Goal: Transaction & Acquisition: Book appointment/travel/reservation

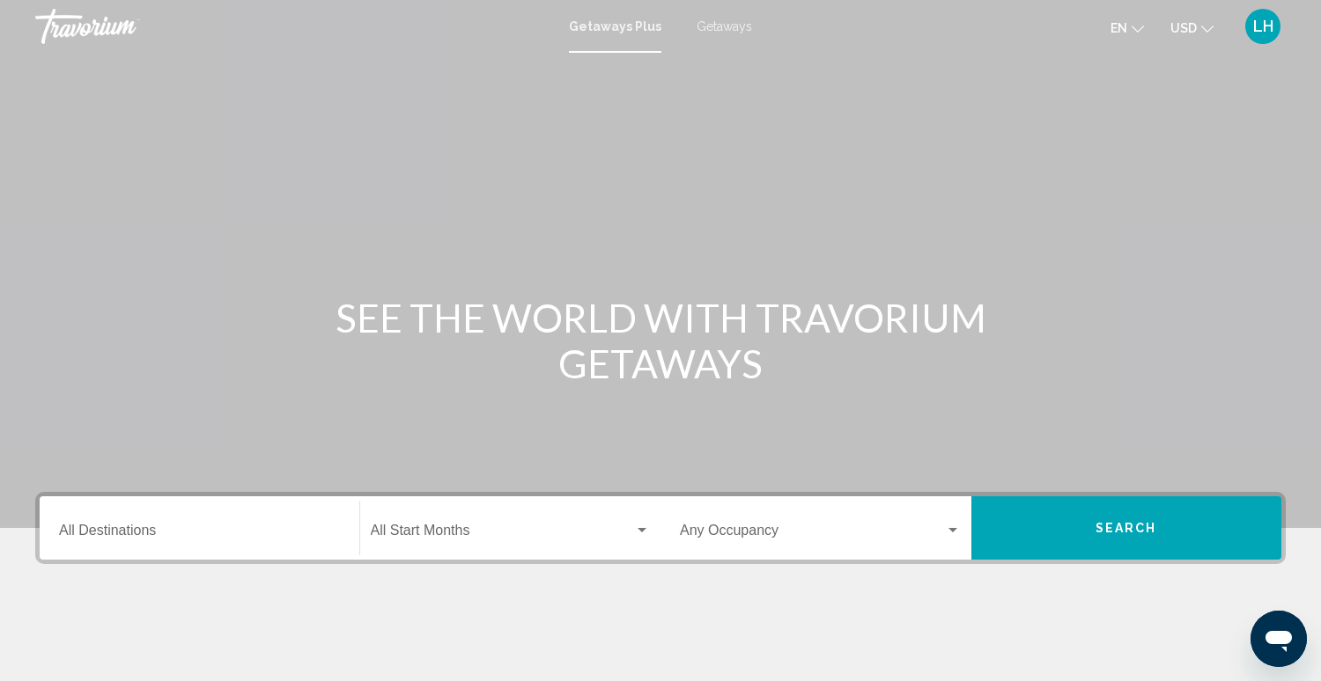
click at [722, 26] on span "Getaways" at bounding box center [723, 26] width 55 height 14
click at [201, 521] on div "Destination All Destinations" at bounding box center [199, 528] width 281 height 55
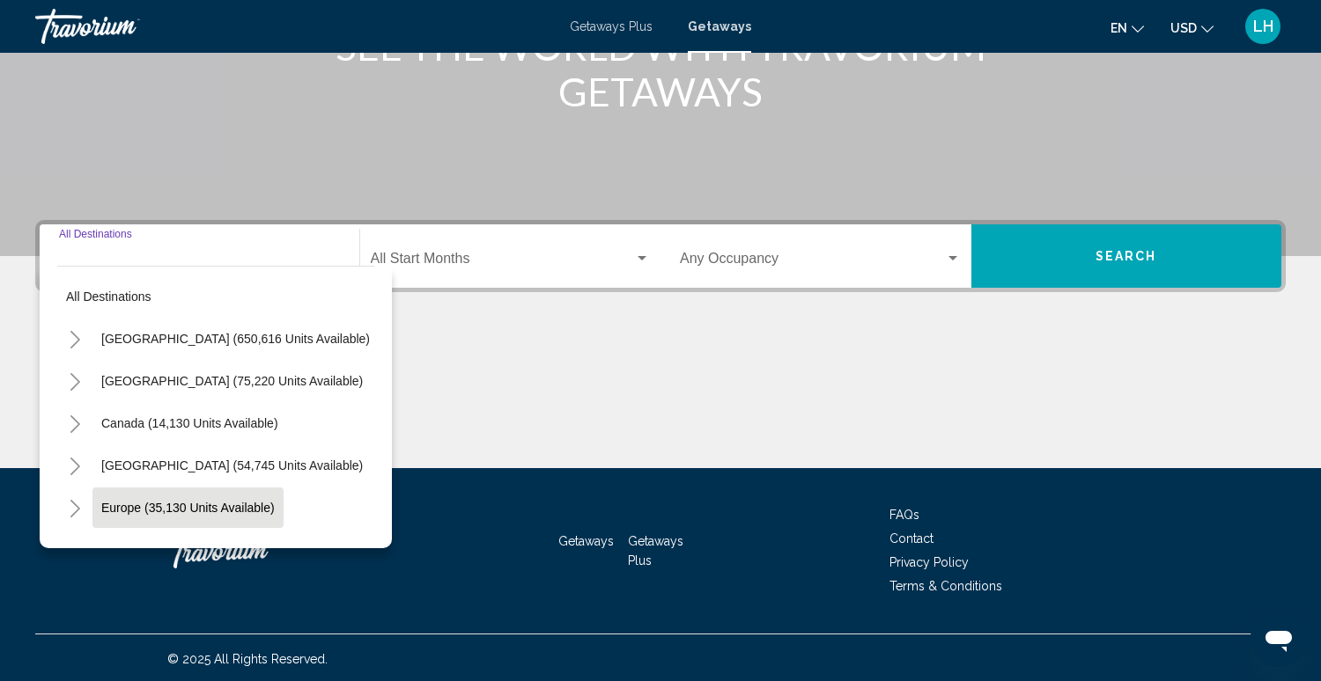
scroll to position [274, 0]
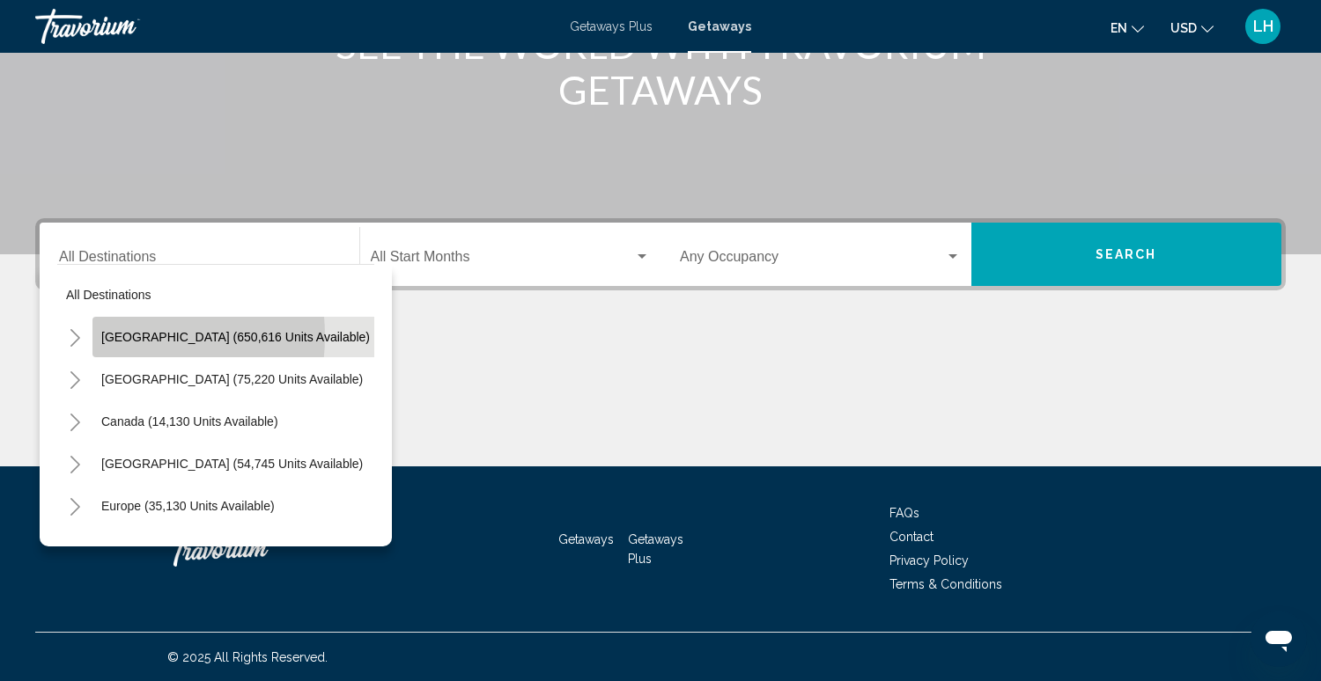
click at [116, 335] on span "[GEOGRAPHIC_DATA] (650,616 units available)" at bounding box center [235, 337] width 269 height 14
type input "**********"
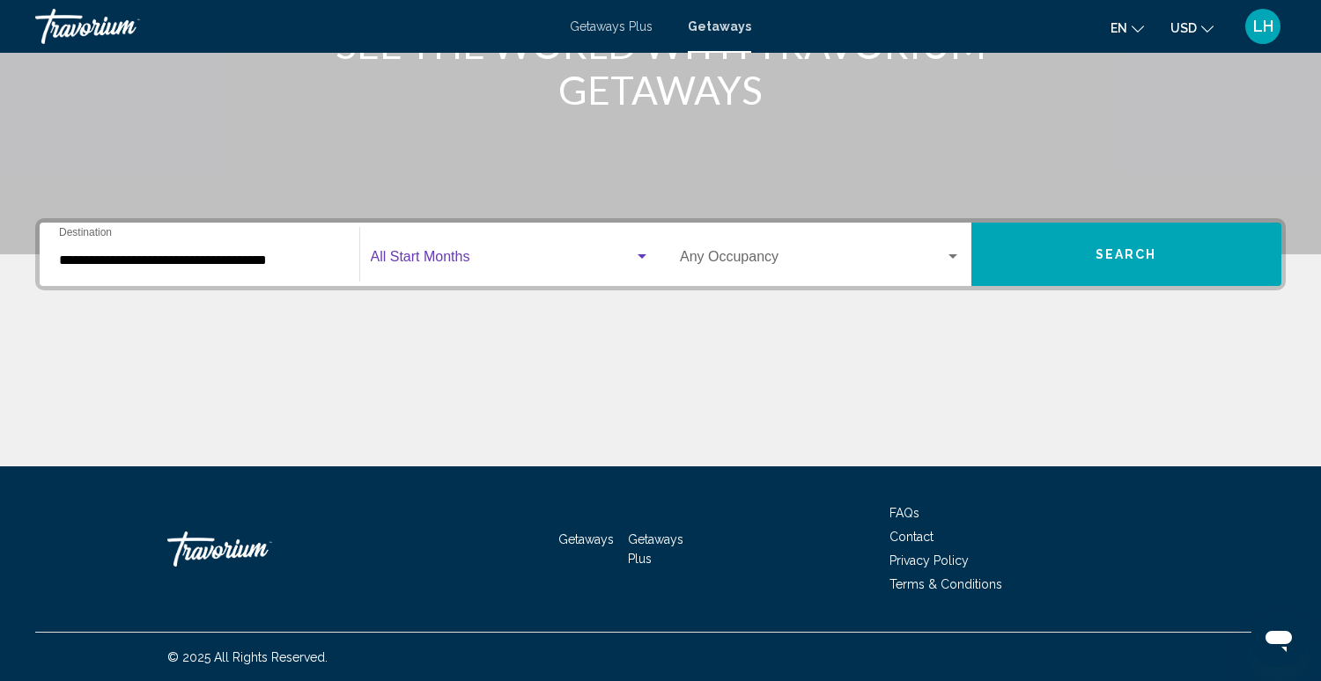
click at [467, 253] on span "Search widget" at bounding box center [503, 261] width 264 height 16
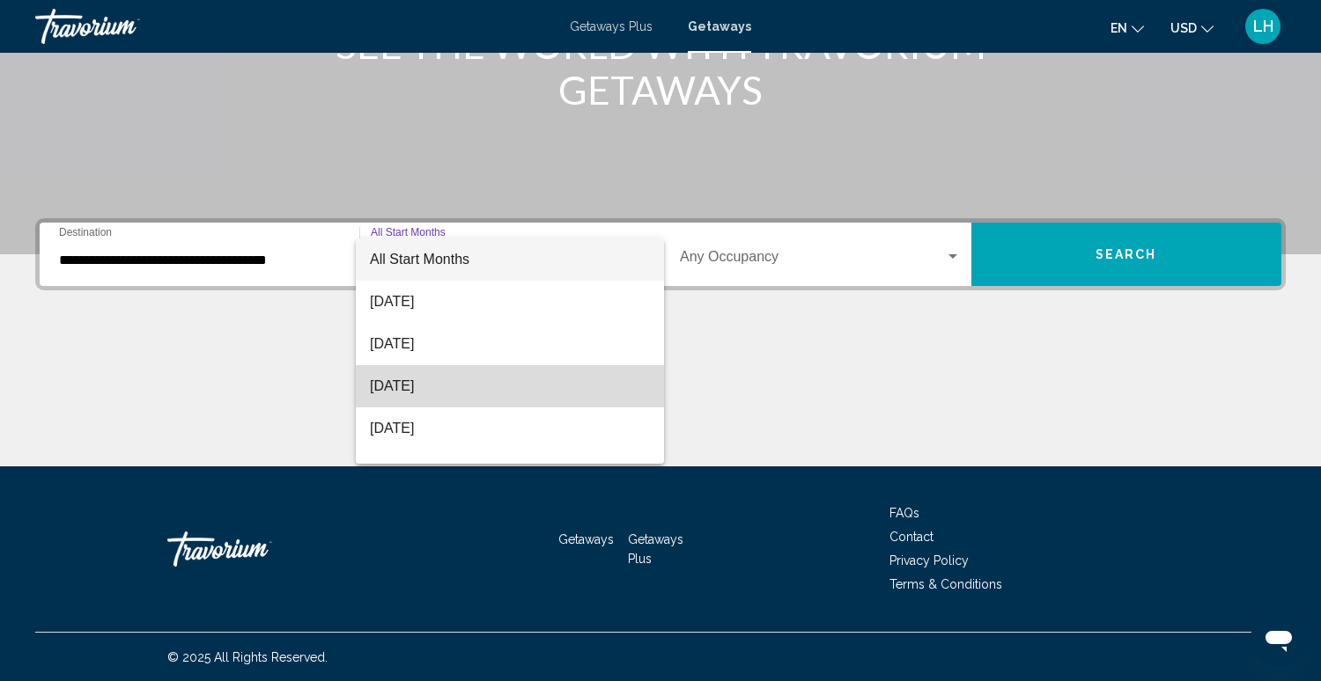
click at [442, 387] on span "[DATE]" at bounding box center [510, 386] width 280 height 42
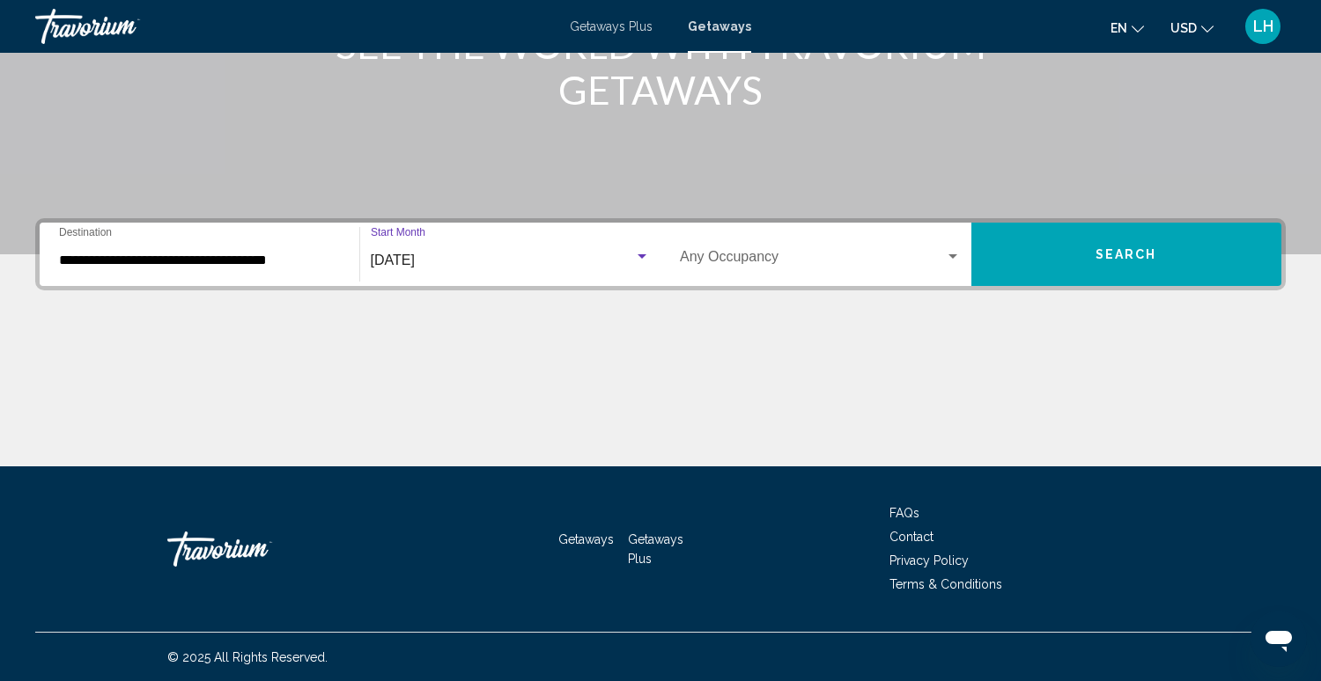
click at [934, 261] on span "Search widget" at bounding box center [812, 261] width 265 height 16
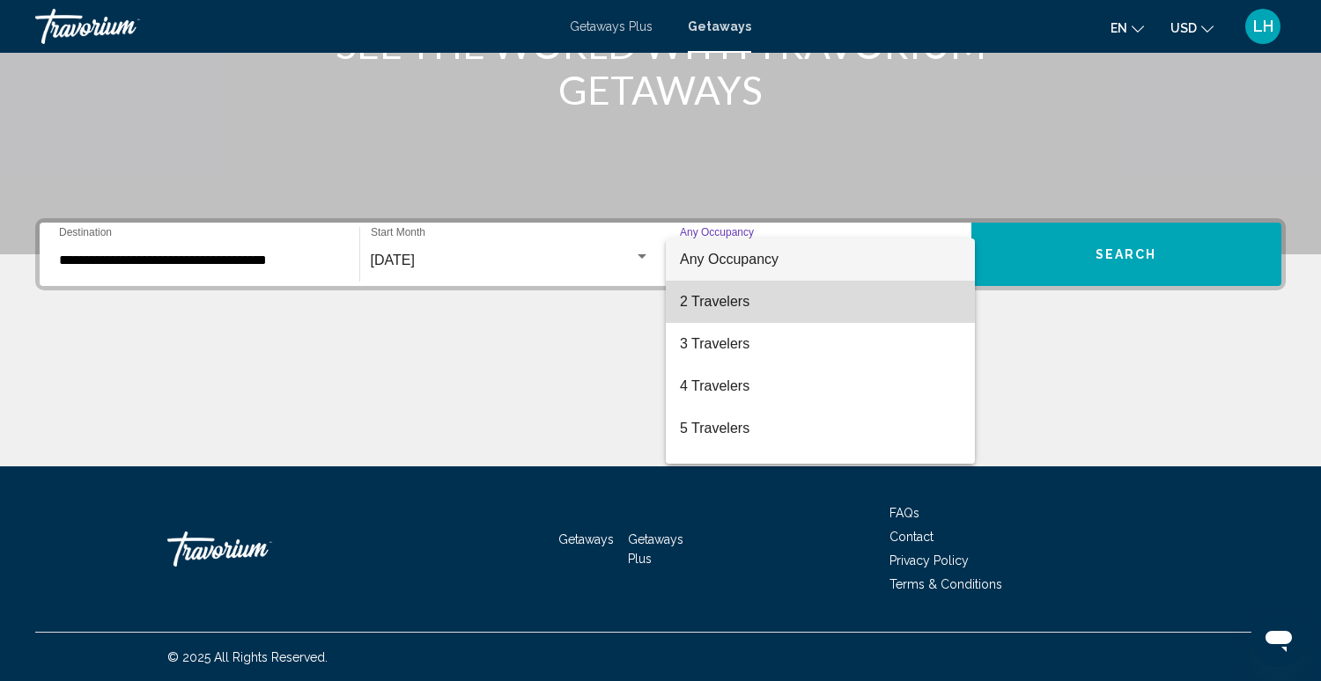
click at [885, 309] on span "2 Travelers" at bounding box center [820, 302] width 281 height 42
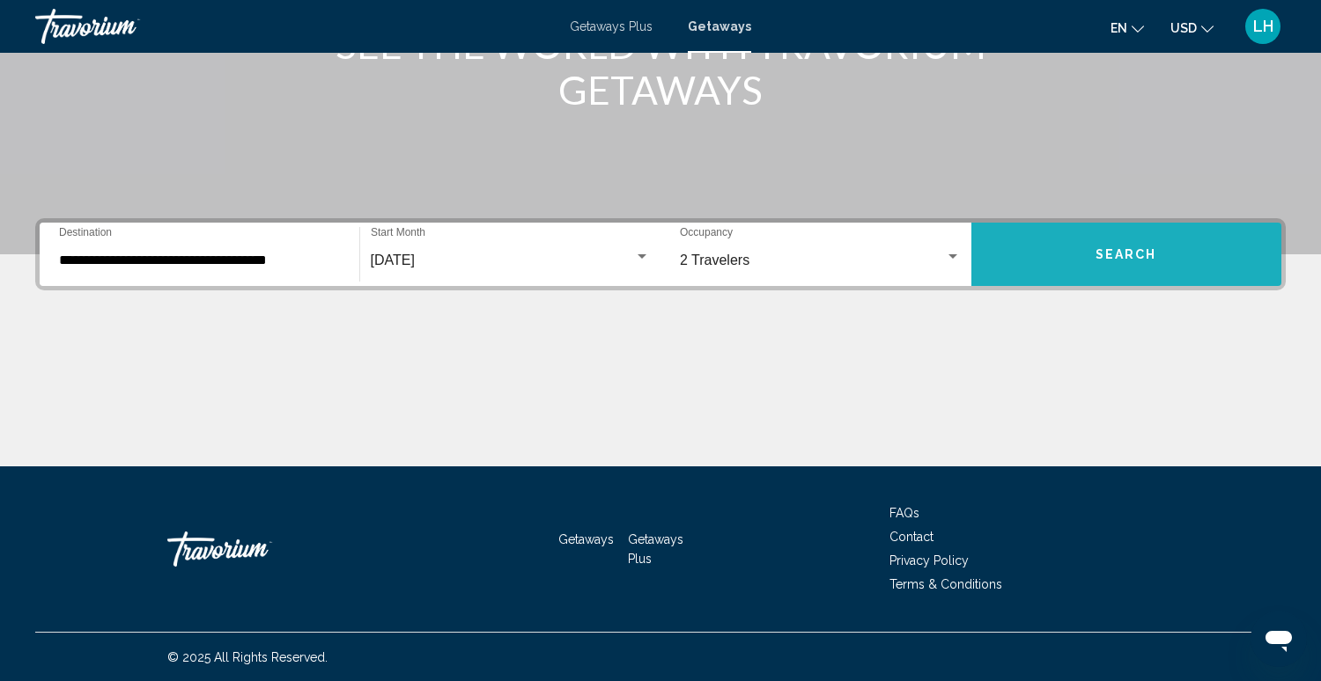
click at [1111, 254] on span "Search" at bounding box center [1126, 255] width 62 height 14
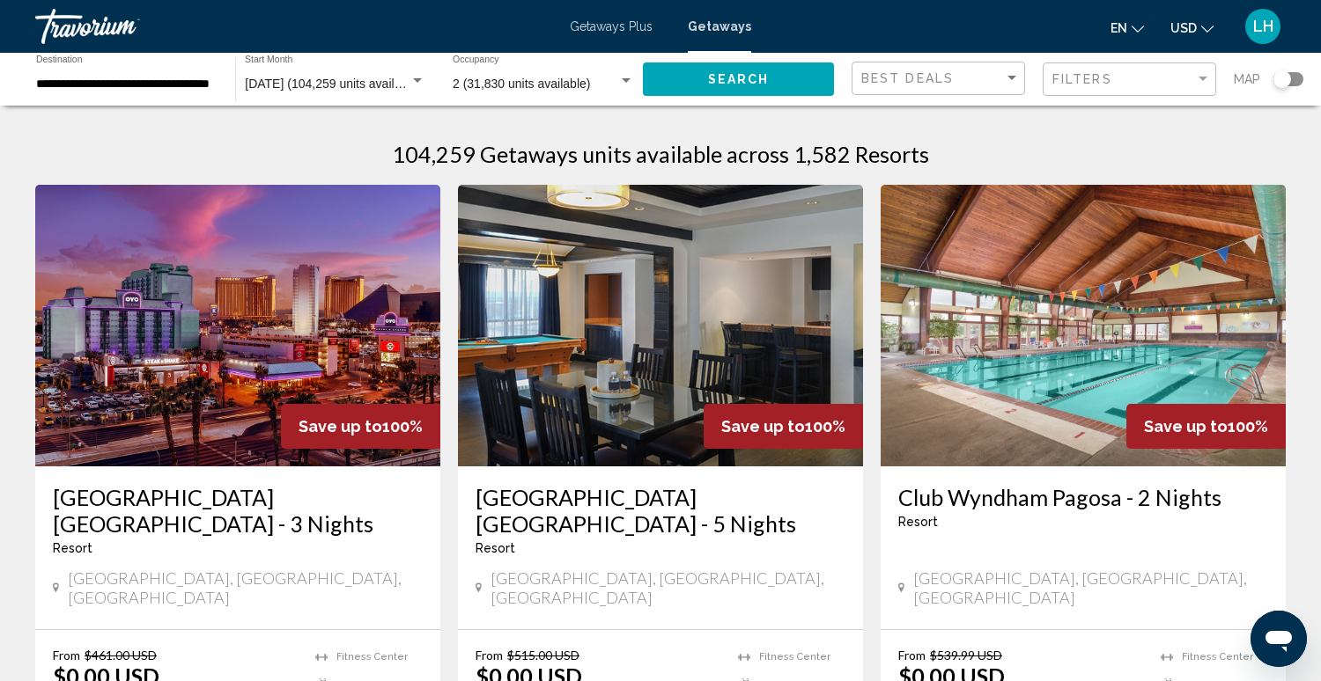
click at [146, 91] on input "**********" at bounding box center [126, 84] width 181 height 14
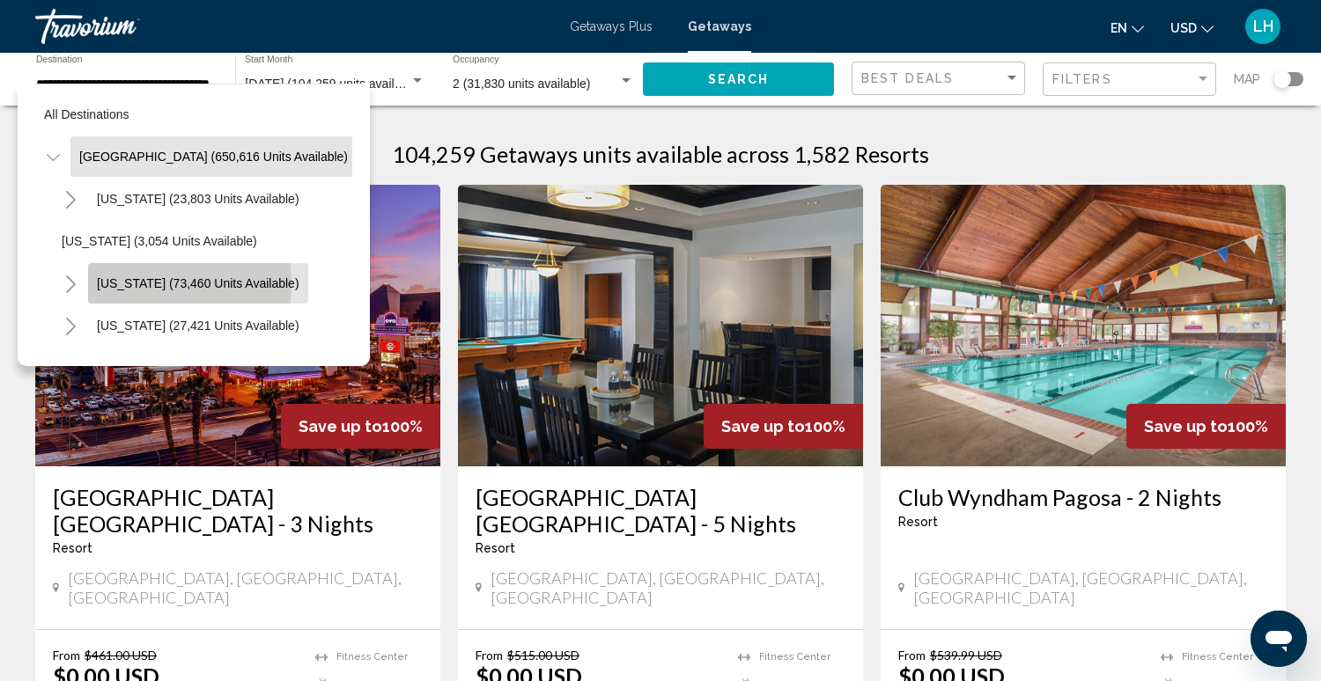
click at [121, 283] on span "[US_STATE] (73,460 units available)" at bounding box center [198, 283] width 202 height 14
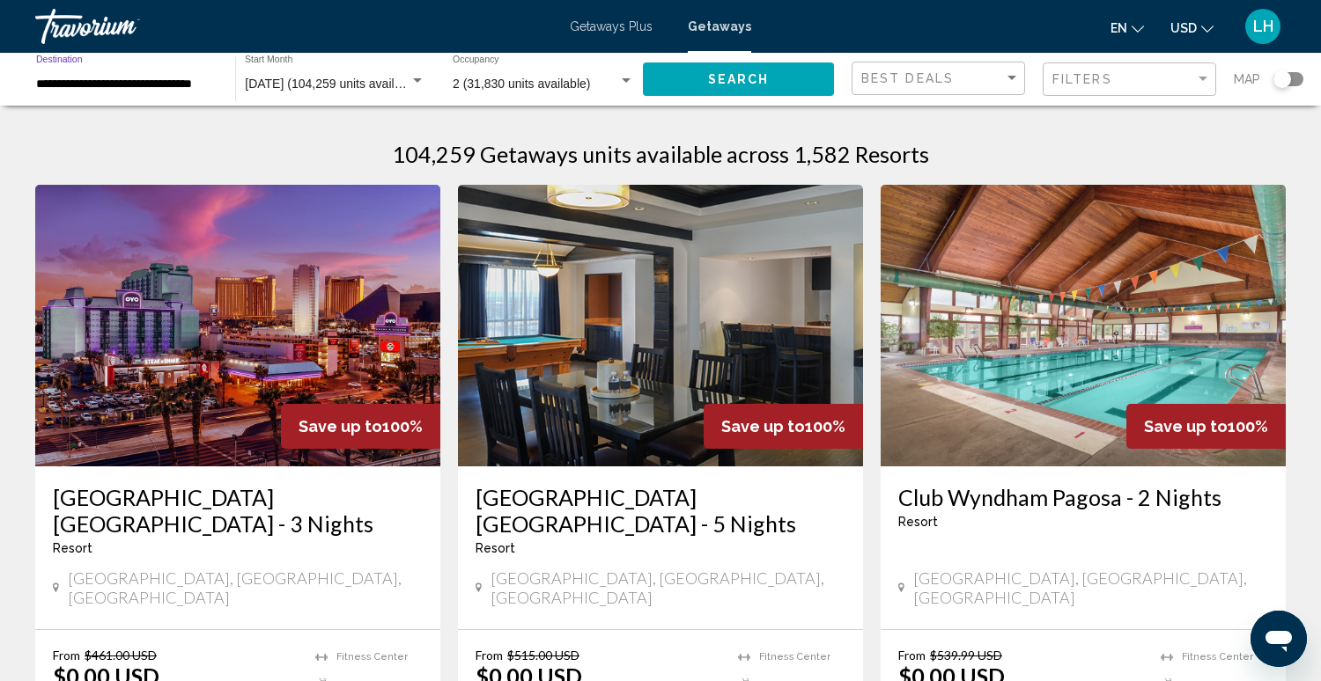
click at [754, 77] on span "Search" at bounding box center [739, 80] width 62 height 14
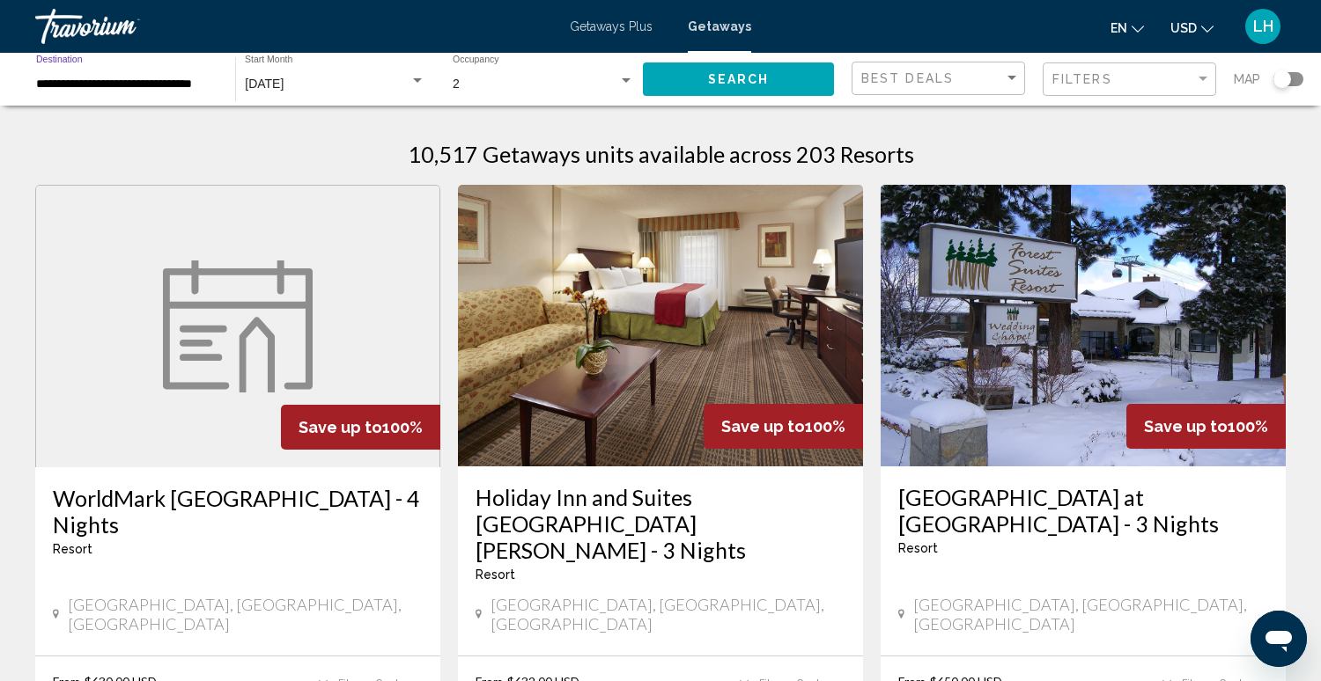
click at [133, 80] on input "**********" at bounding box center [126, 84] width 181 height 14
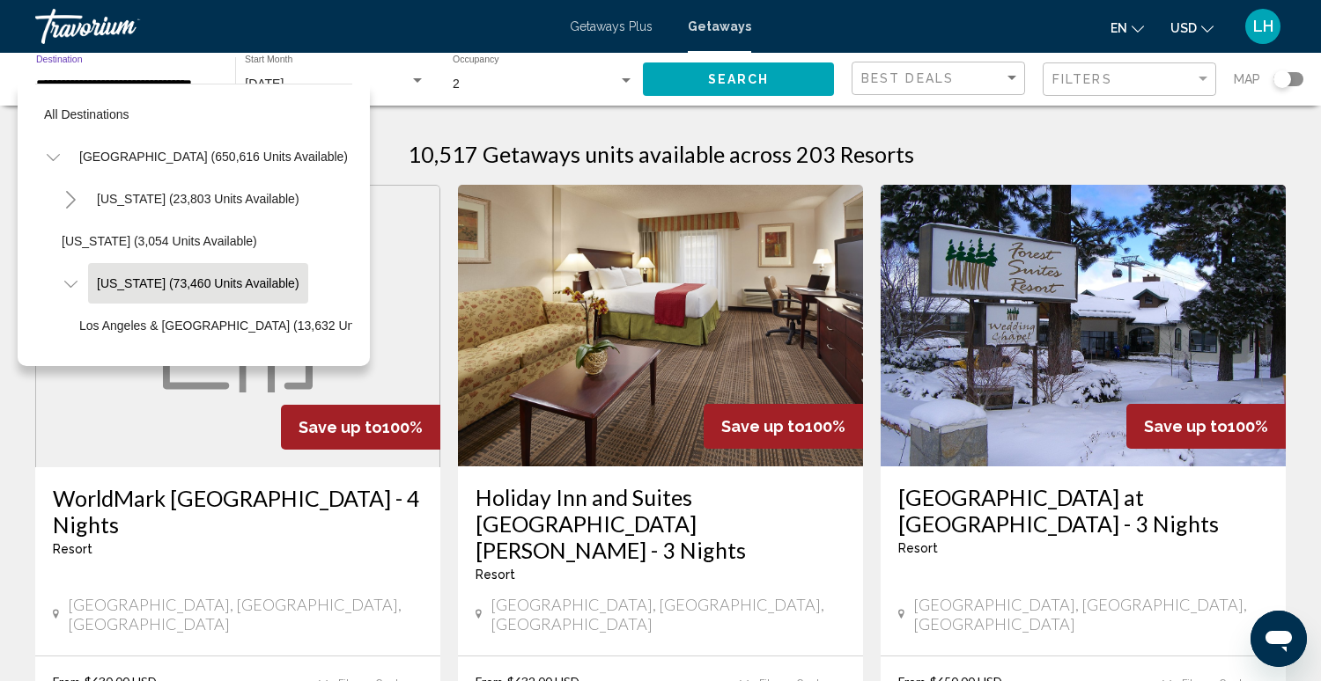
scroll to position [63, 0]
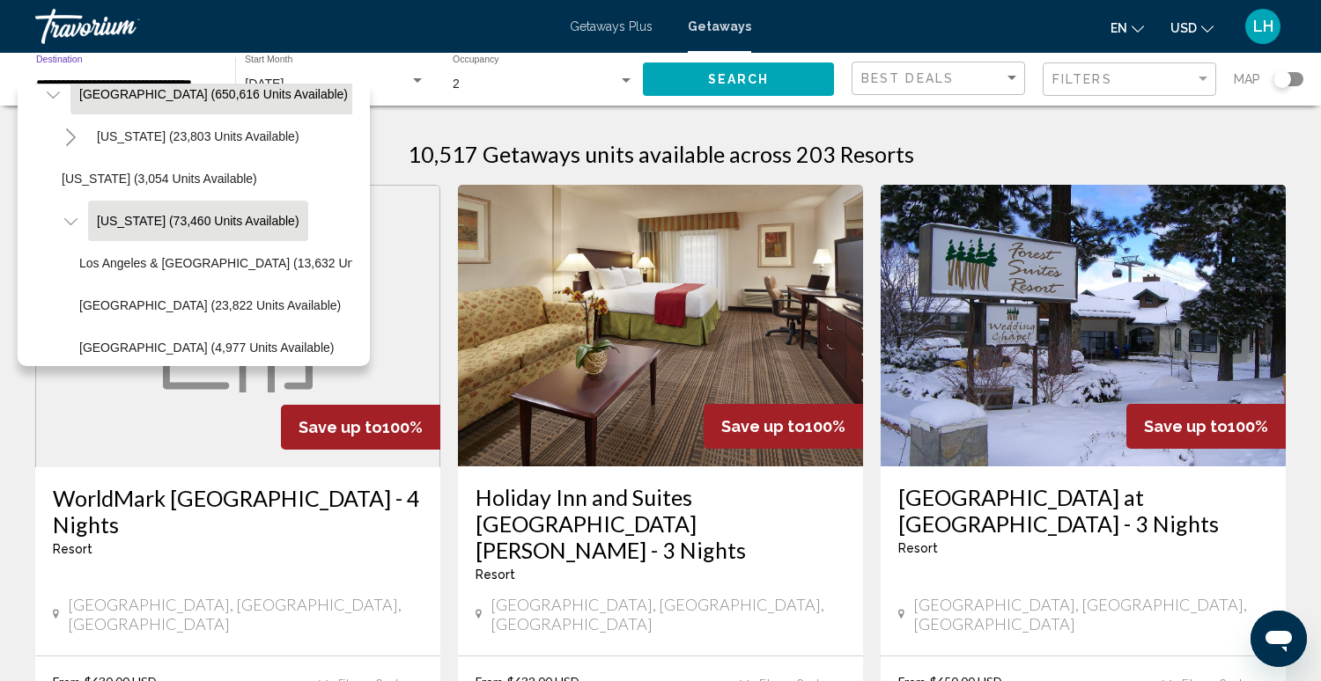
click at [239, 94] on span "[GEOGRAPHIC_DATA] (650,616 units available)" at bounding box center [213, 94] width 269 height 14
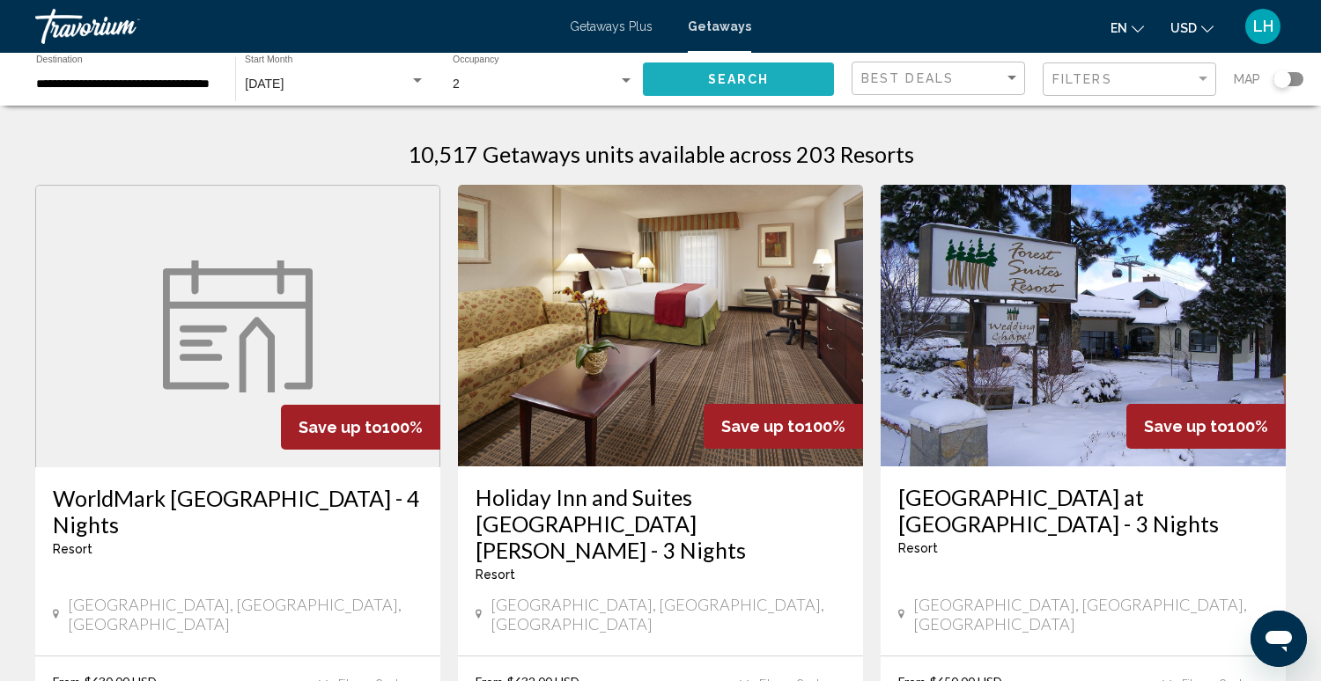
click at [696, 79] on button "Search" at bounding box center [738, 79] width 191 height 33
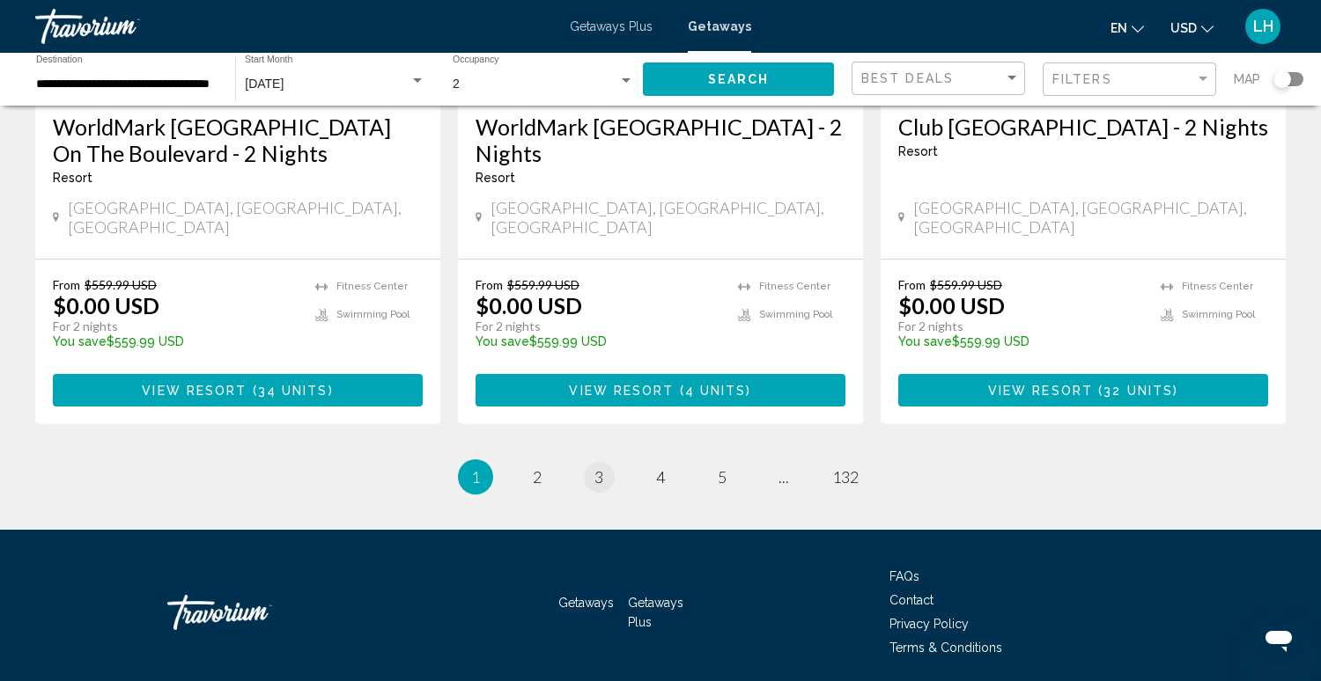
scroll to position [2292, 0]
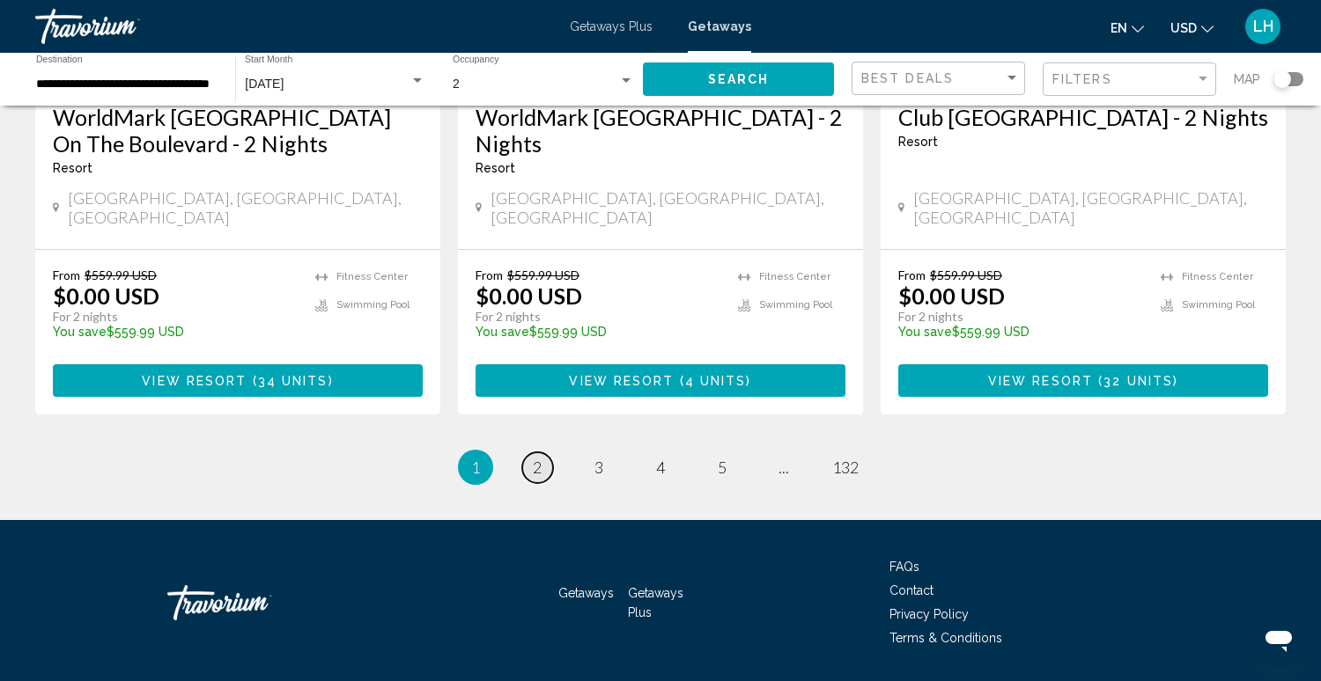
click at [529, 453] on link "page 2" at bounding box center [537, 468] width 31 height 31
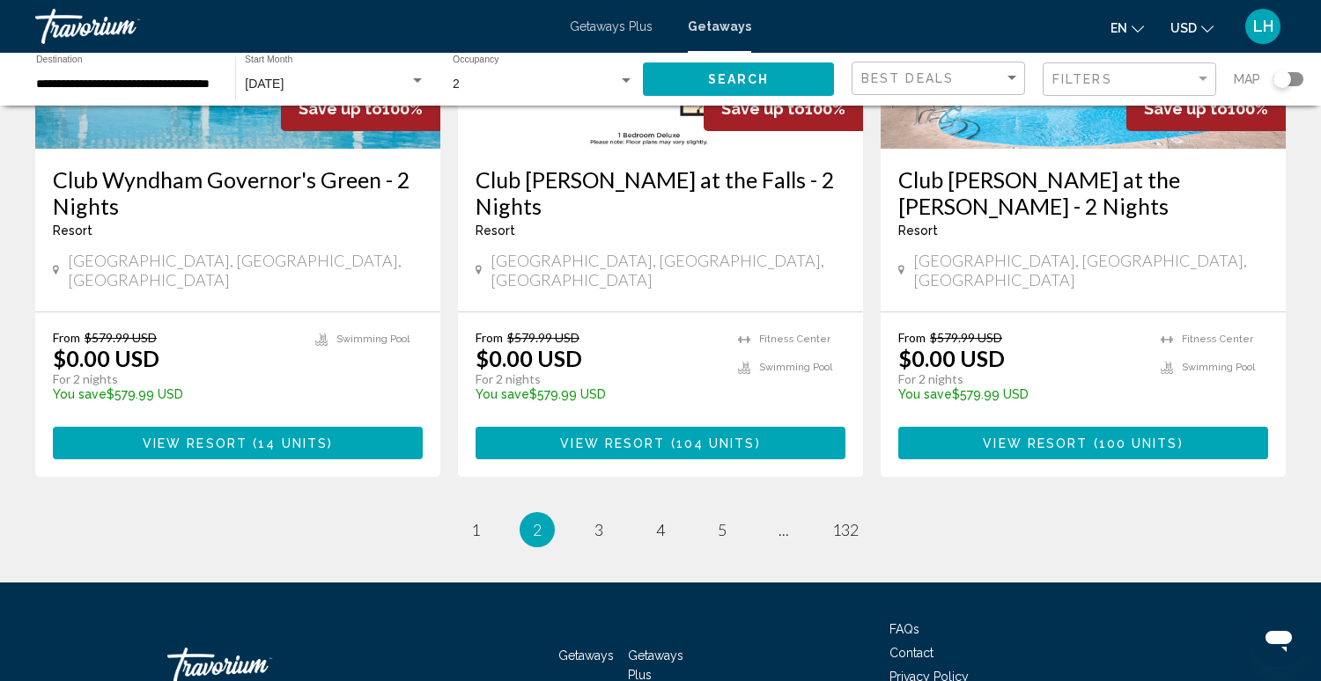
scroll to position [2259, 0]
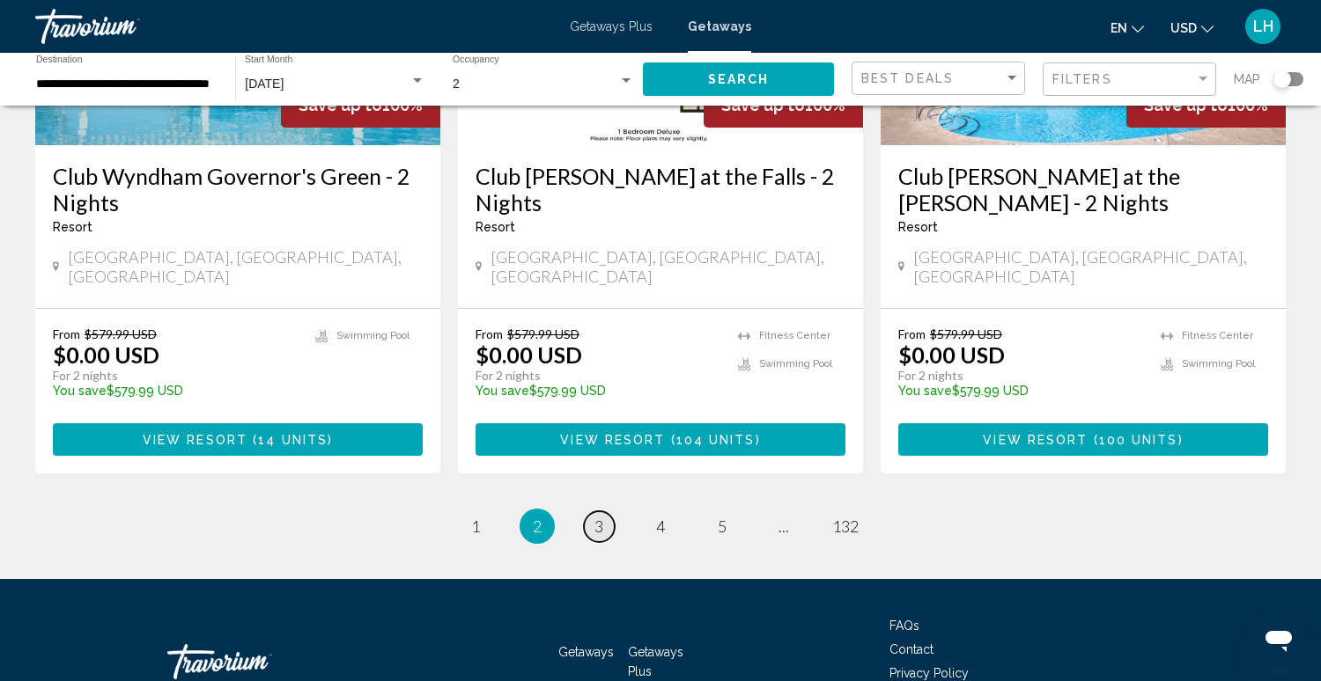
click at [599, 517] on span "3" at bounding box center [598, 526] width 9 height 19
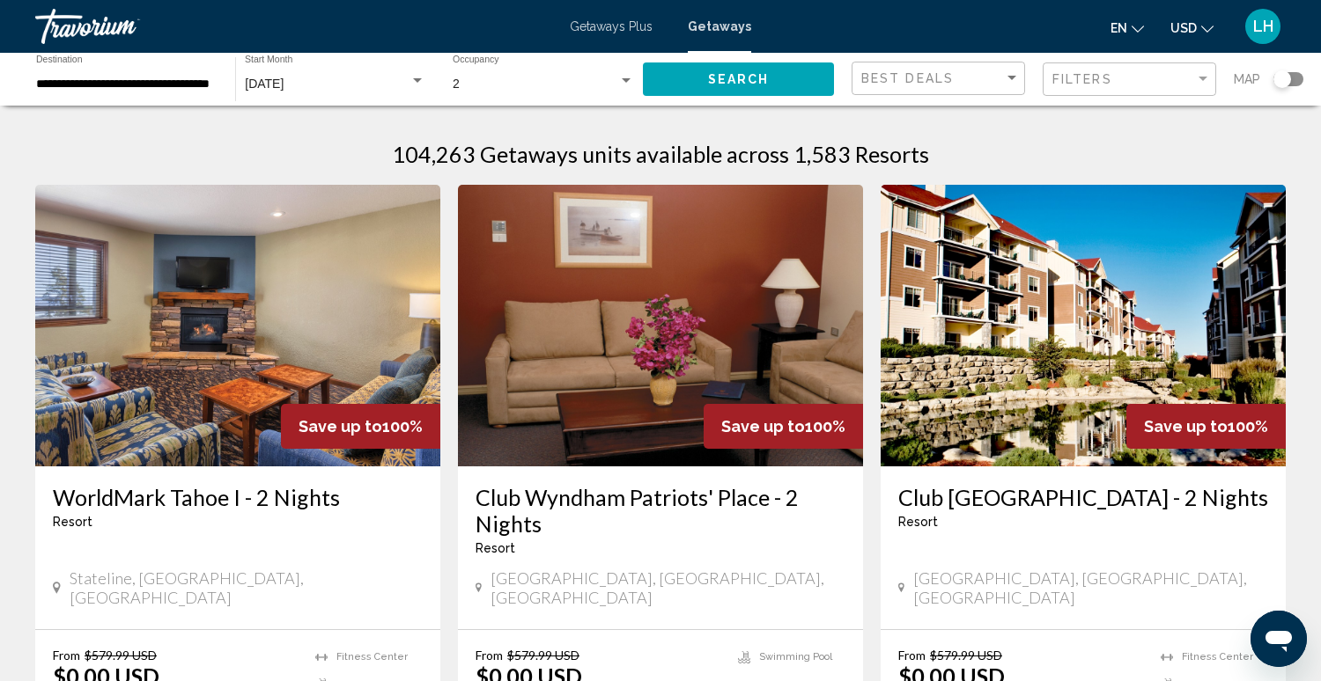
scroll to position [0, 3]
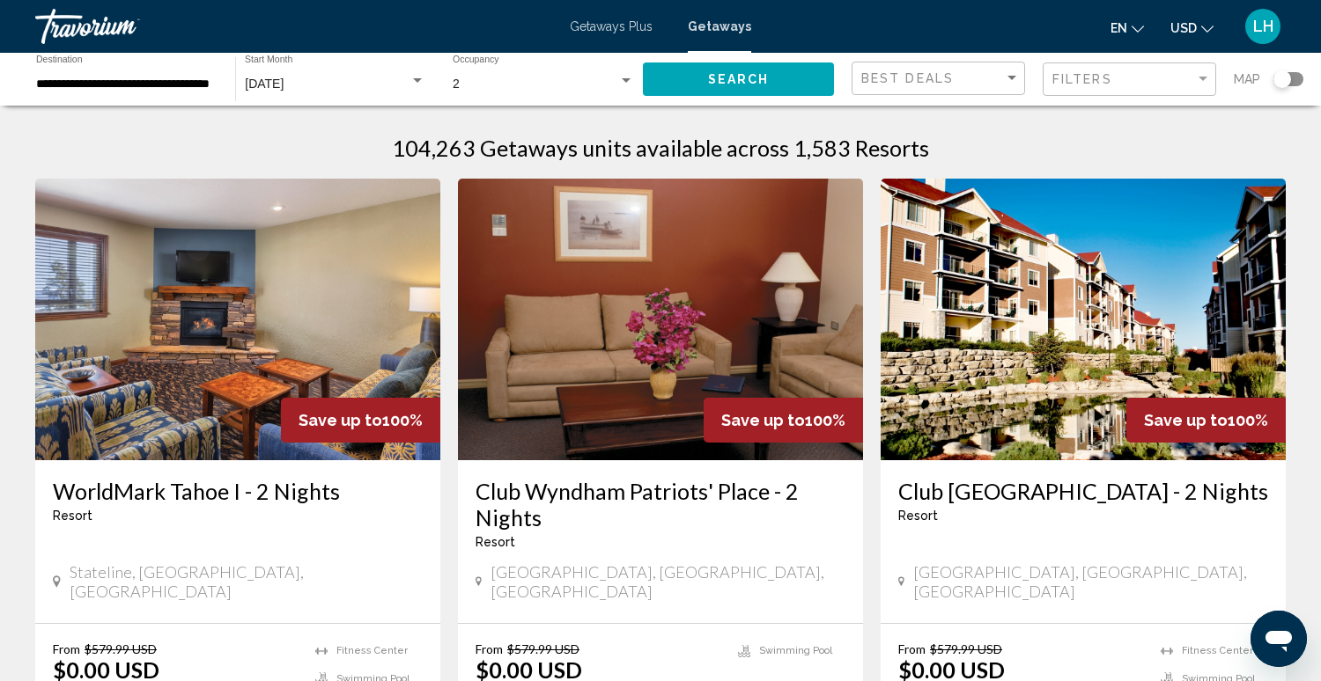
click at [133, 82] on input "**********" at bounding box center [126, 84] width 181 height 14
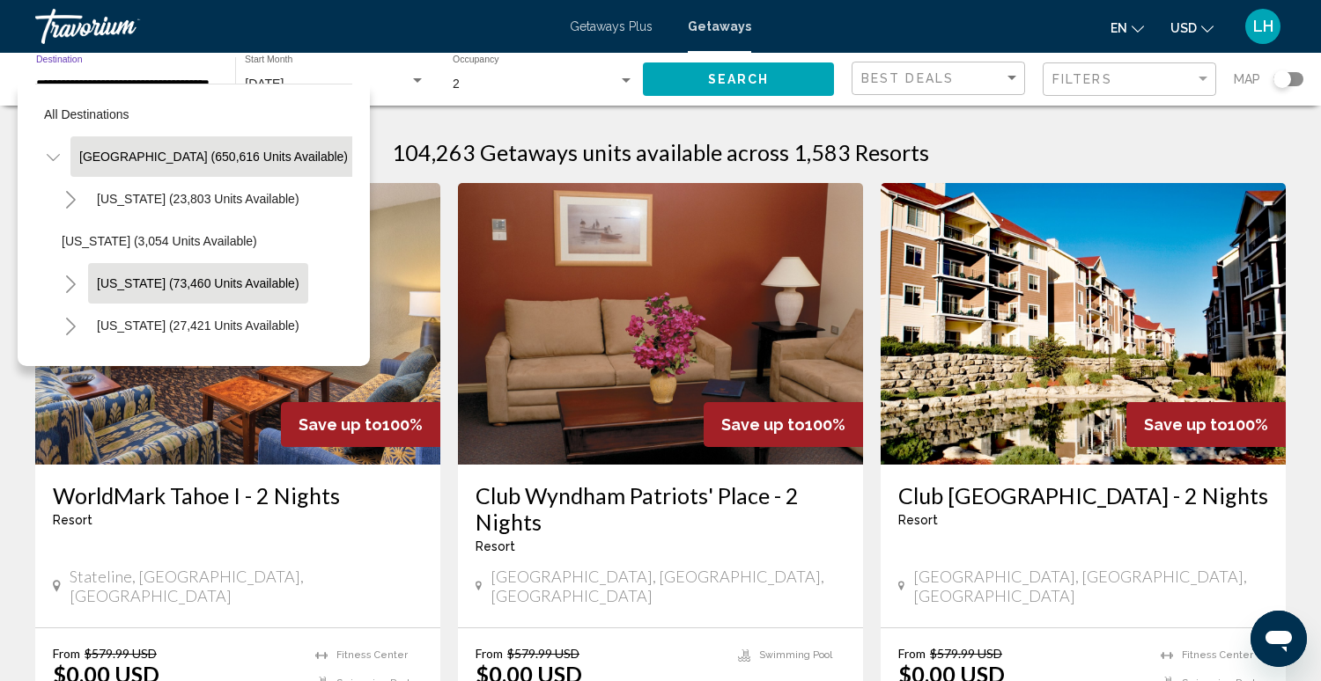
scroll to position [0, 0]
click at [151, 277] on span "[US_STATE] (73,460 units available)" at bounding box center [198, 283] width 202 height 14
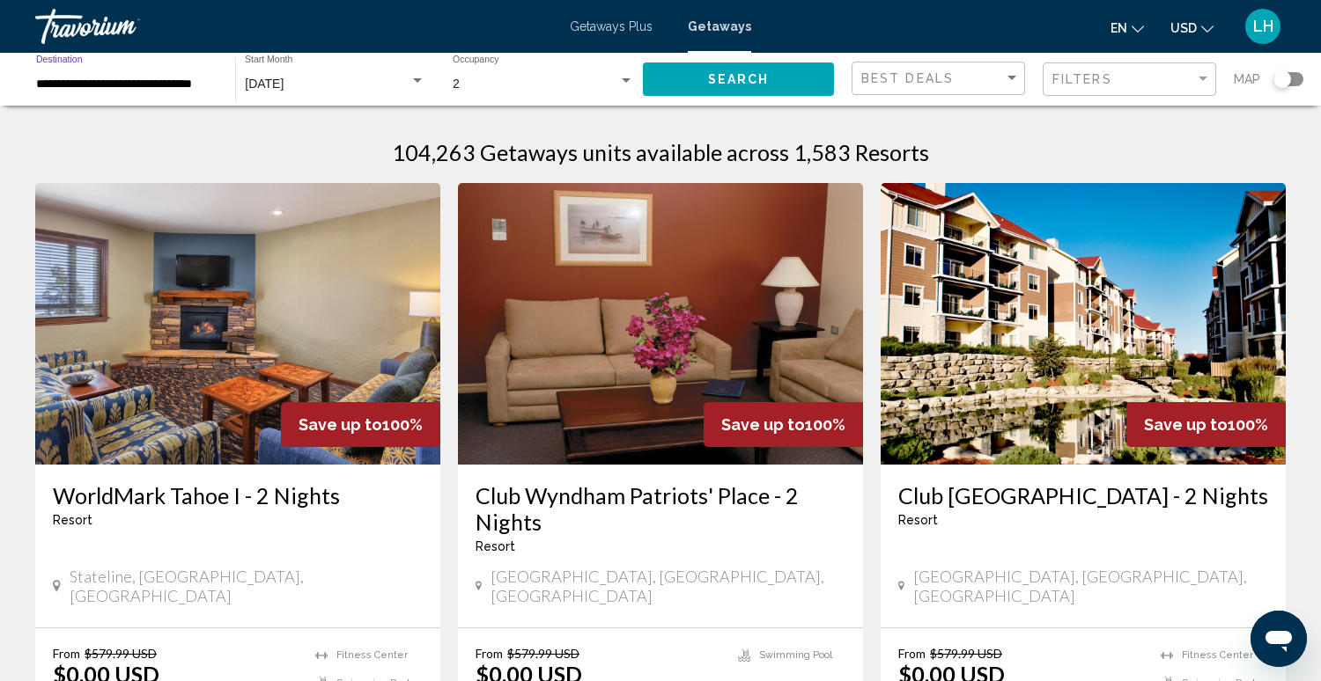
click at [117, 82] on input "**********" at bounding box center [126, 84] width 181 height 14
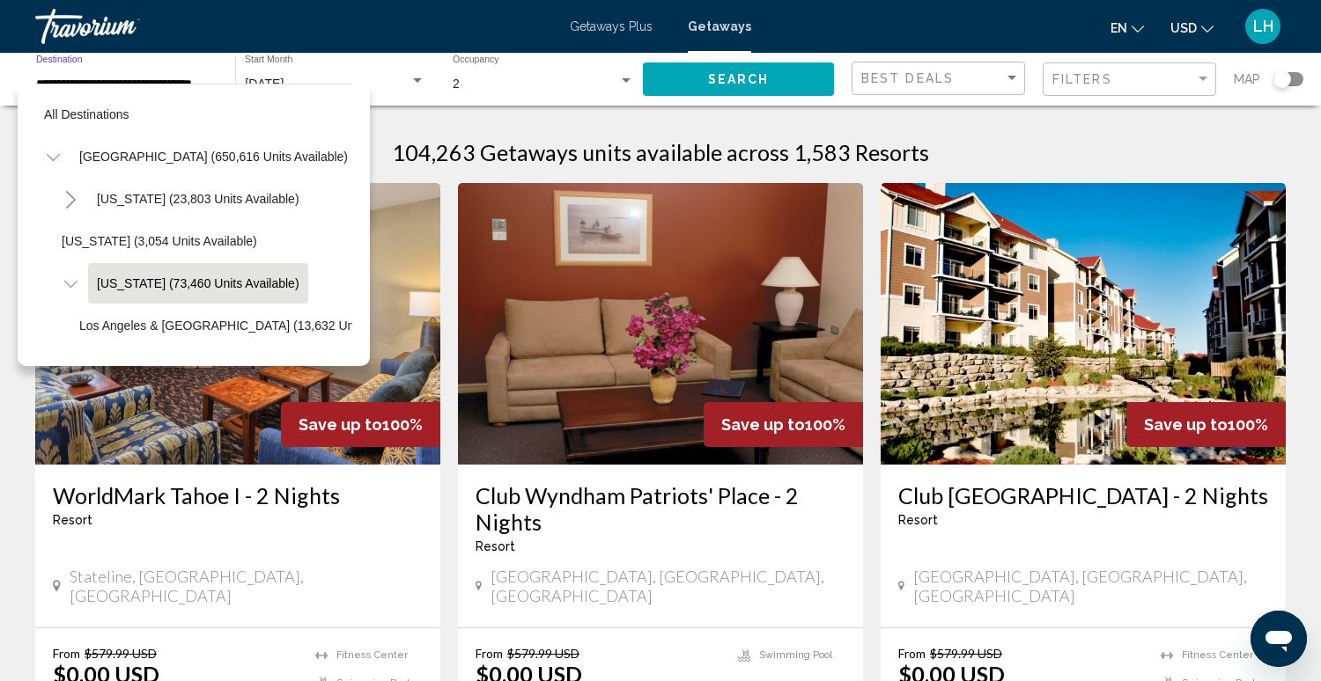
scroll to position [63, 0]
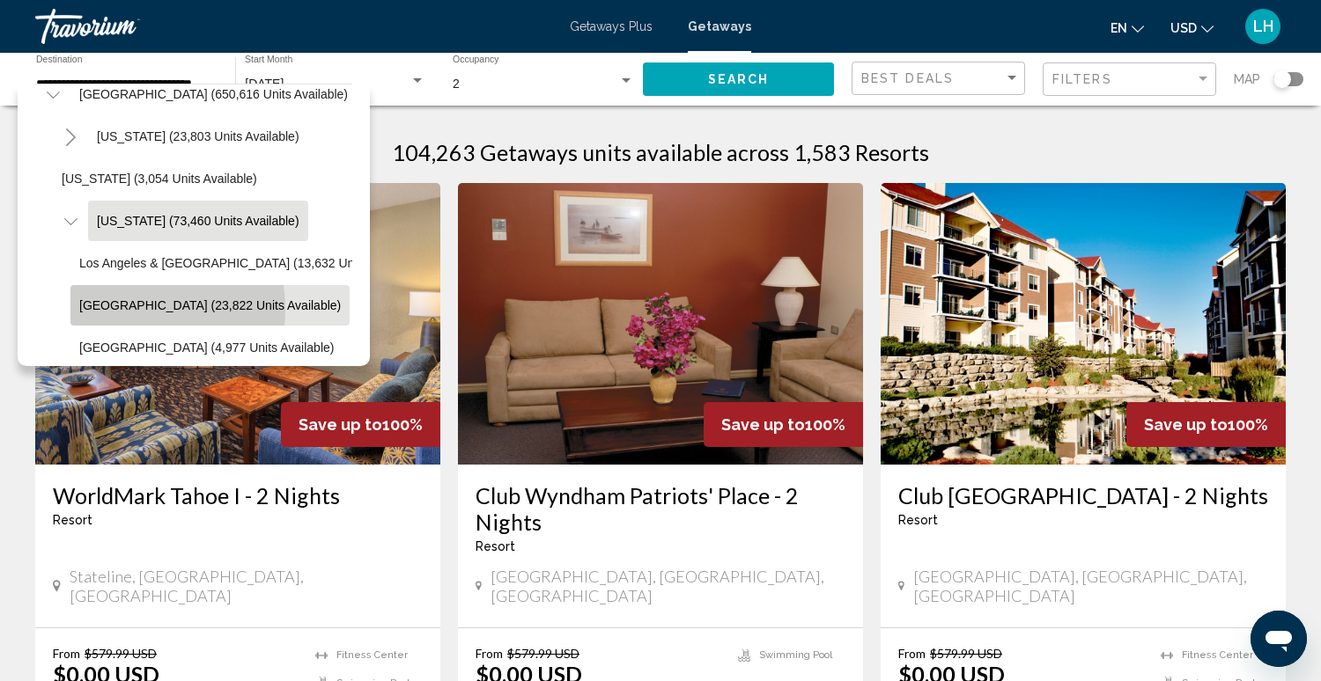
click at [120, 309] on span "[GEOGRAPHIC_DATA] (23,822 units available)" at bounding box center [209, 305] width 261 height 14
type input "**********"
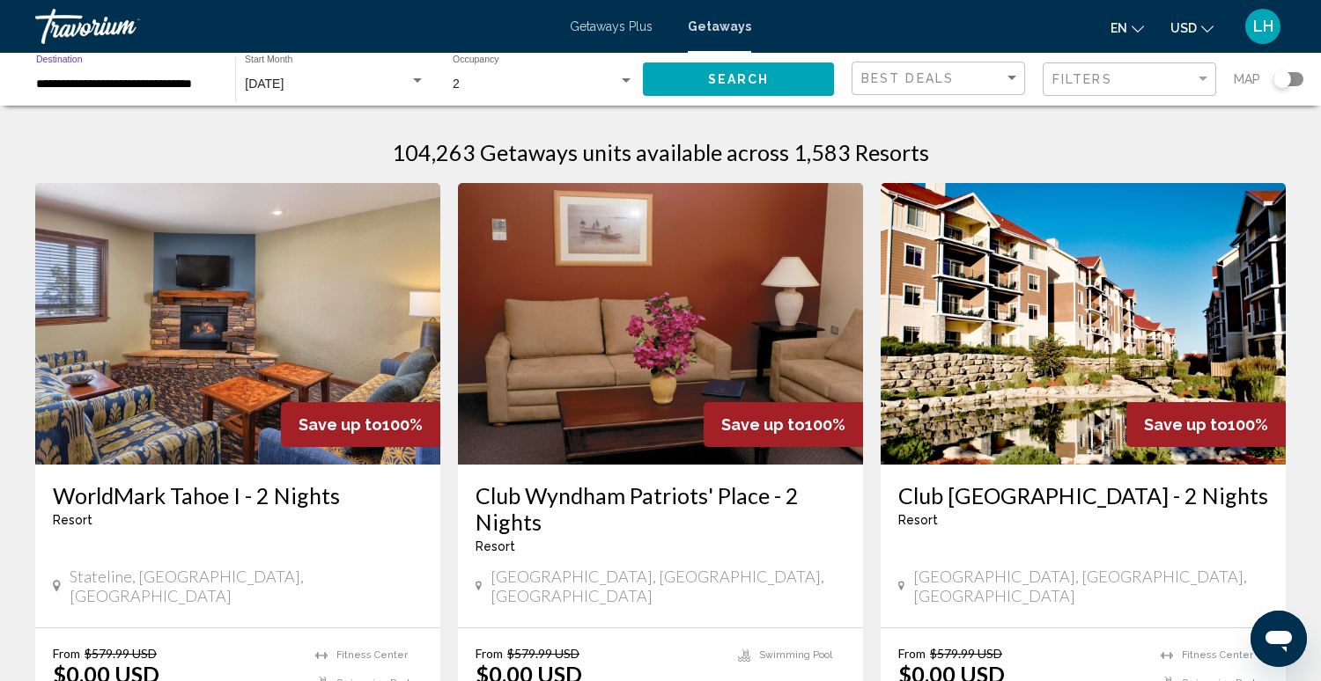
scroll to position [0, 0]
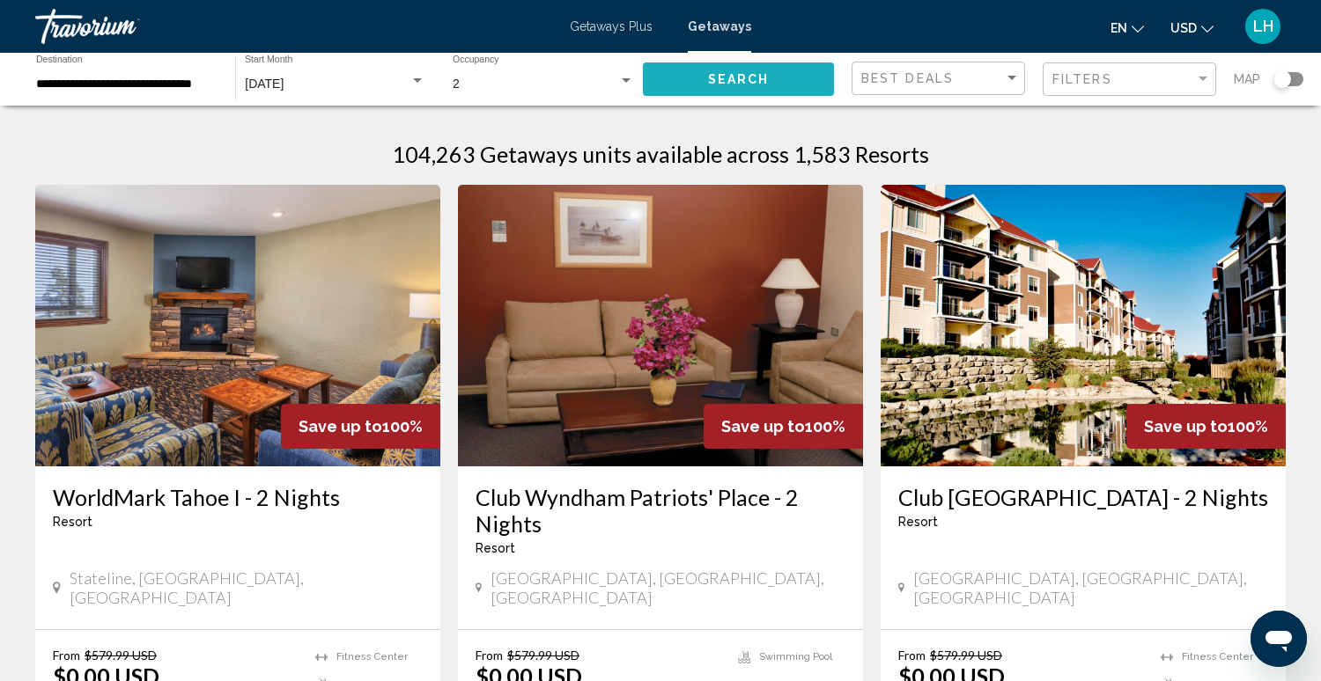
click at [702, 80] on button "Search" at bounding box center [738, 79] width 191 height 33
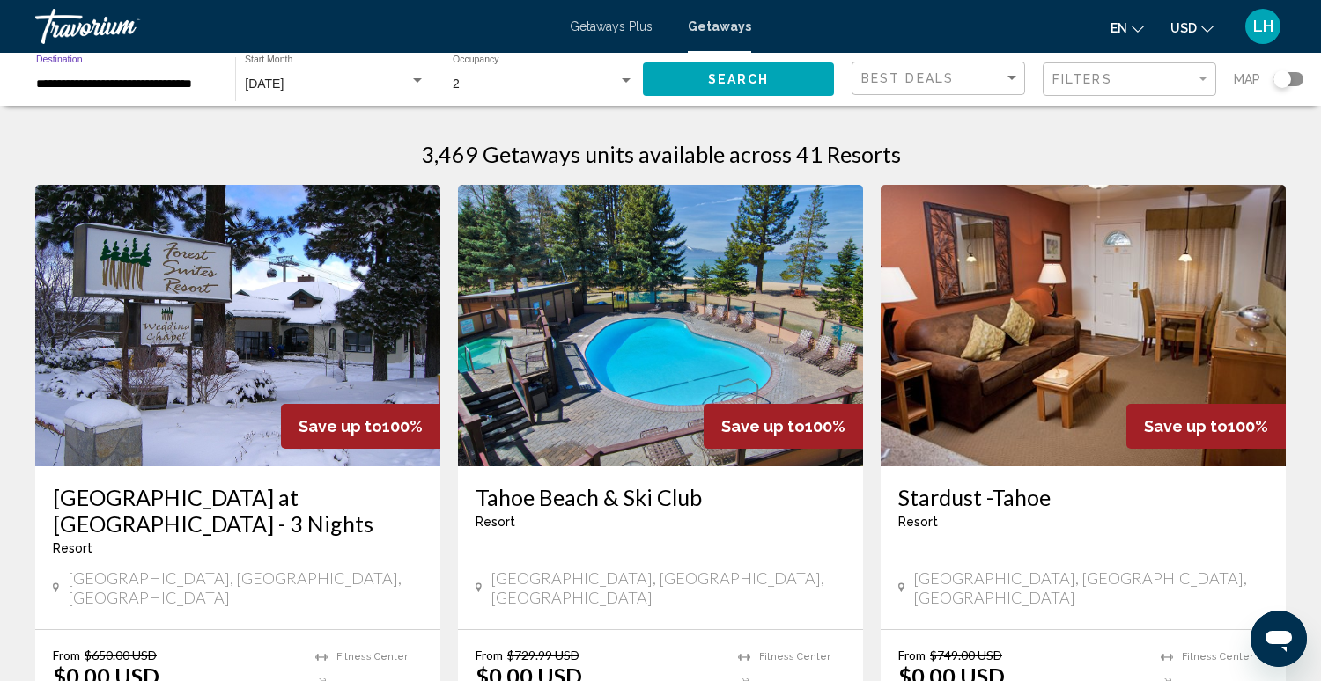
click at [106, 87] on input "**********" at bounding box center [126, 84] width 181 height 14
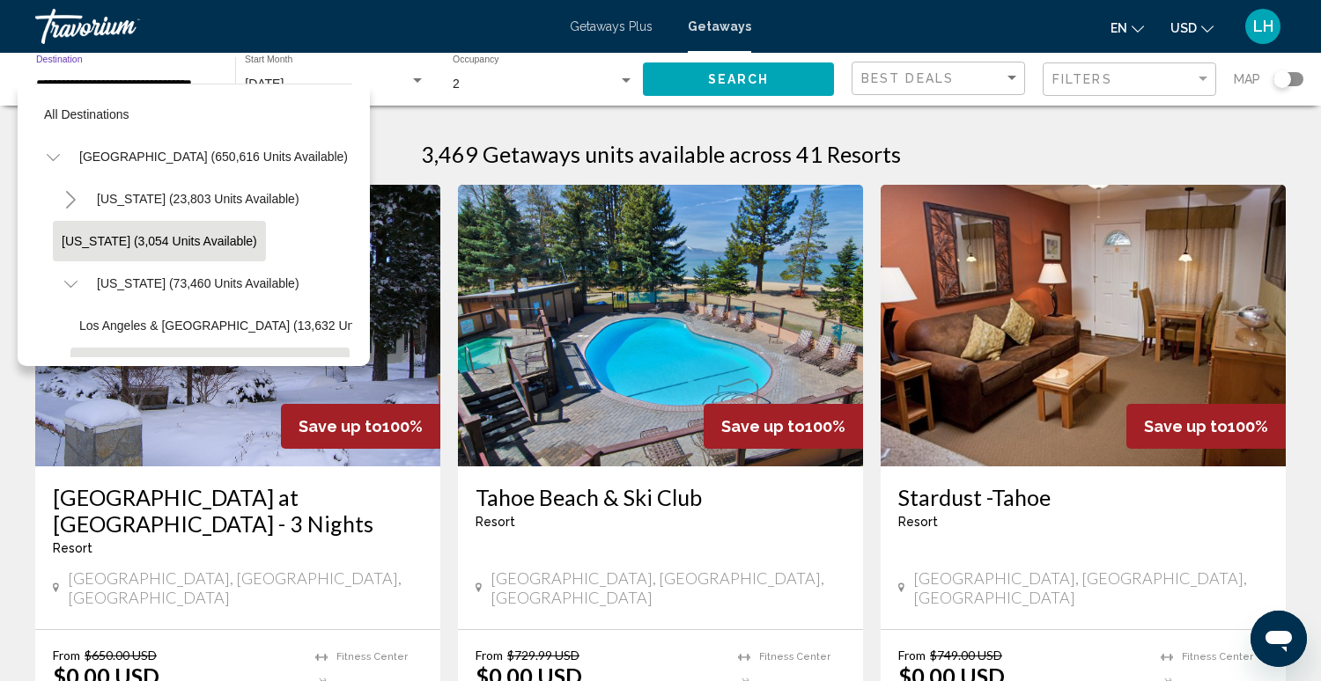
scroll to position [146, 0]
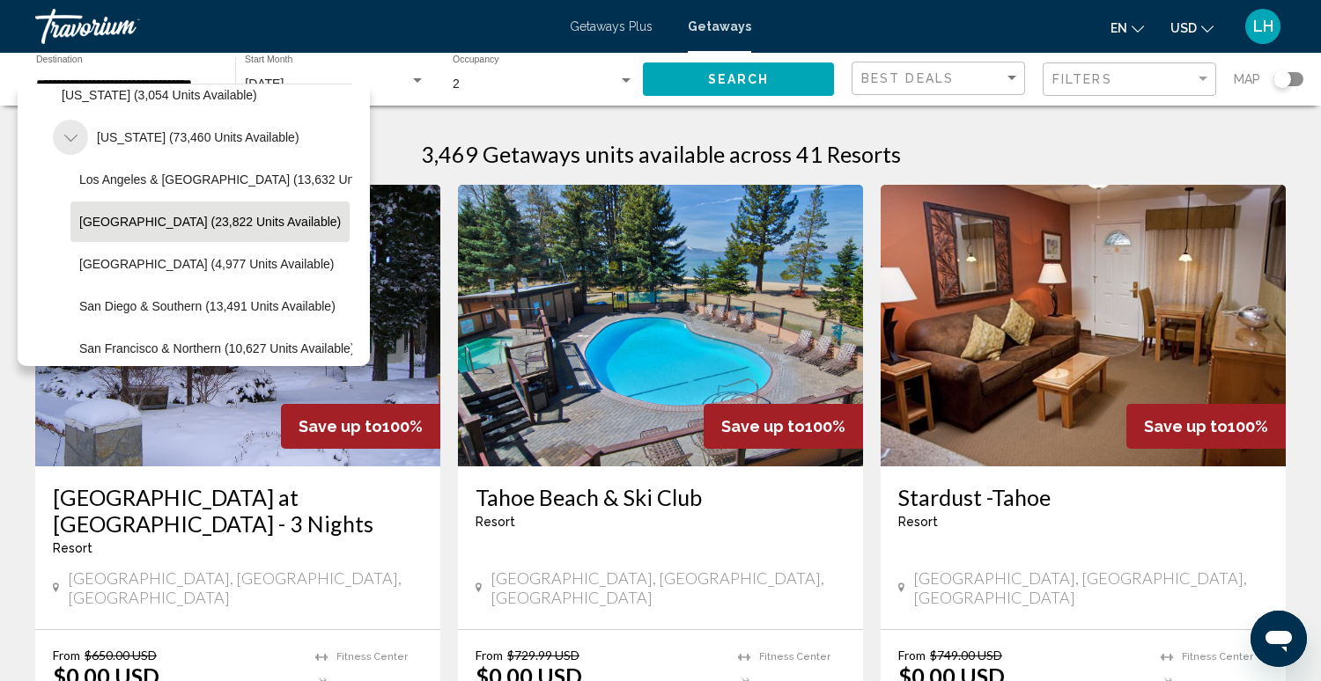
click at [76, 133] on icon "Toggle California (73,460 units available)" at bounding box center [70, 138] width 13 height 18
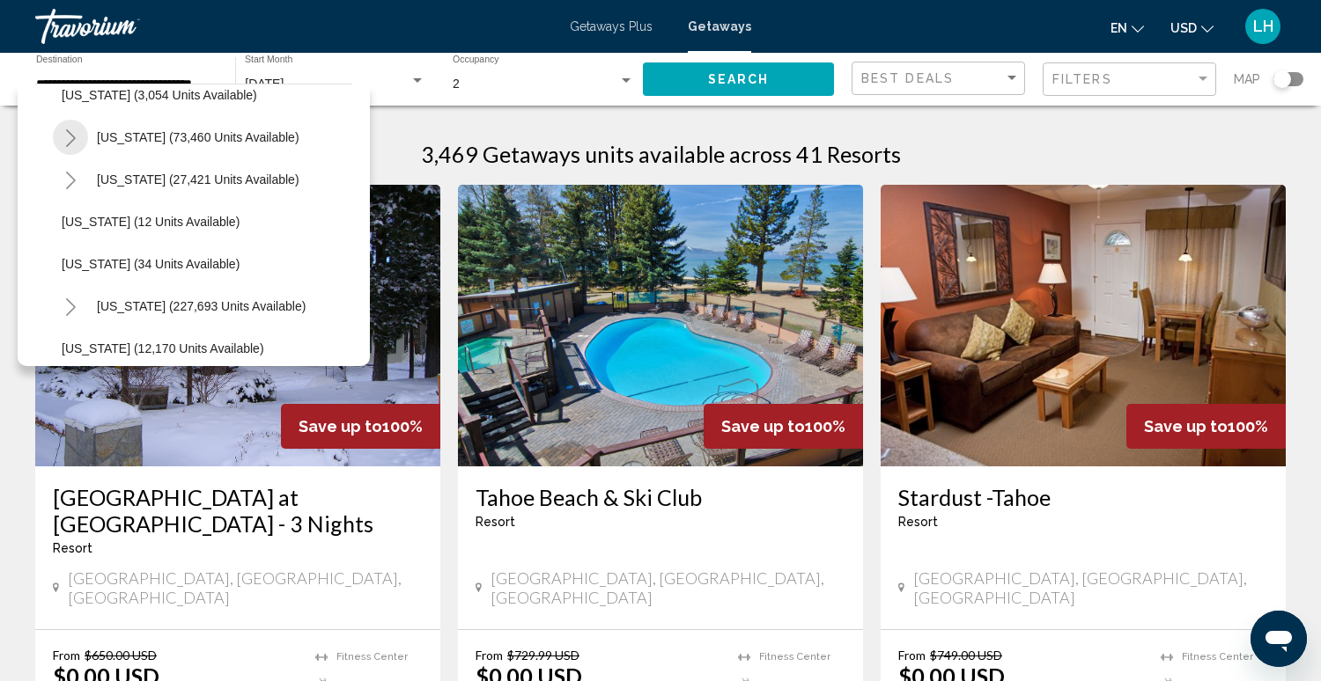
click at [75, 136] on icon "Toggle California (73,460 units available)" at bounding box center [70, 138] width 13 height 18
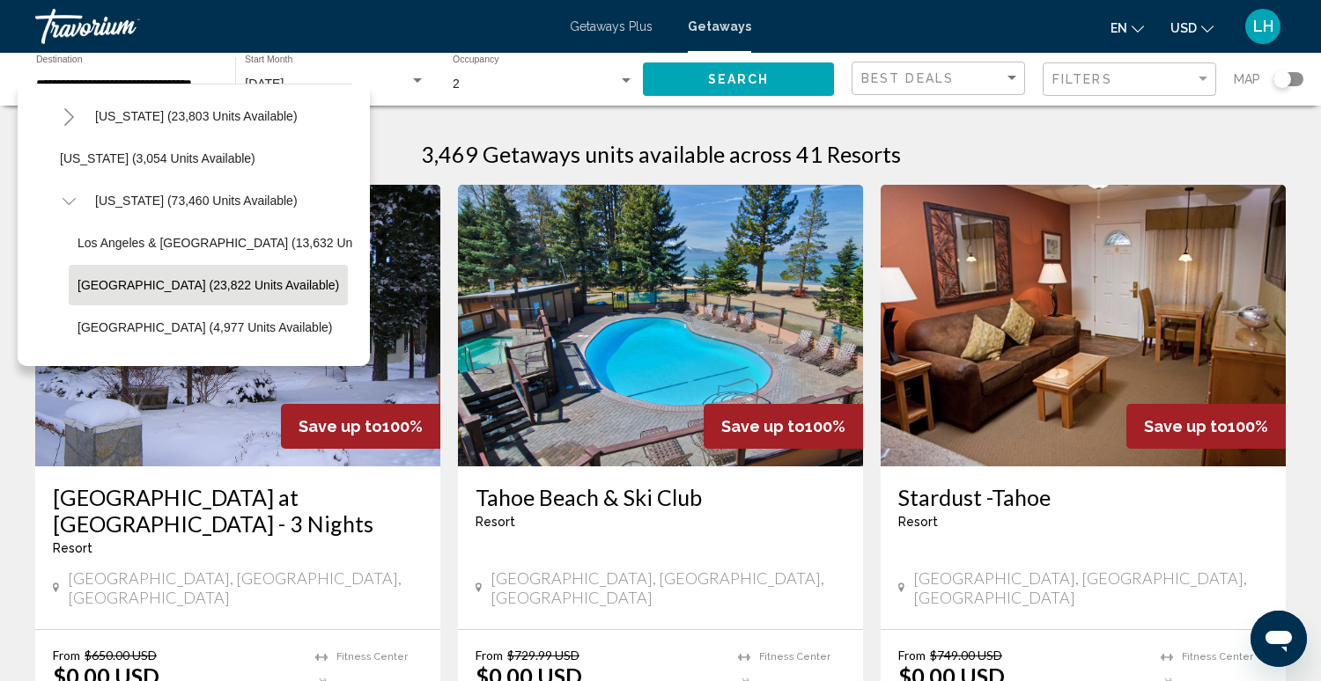
scroll to position [0, 2]
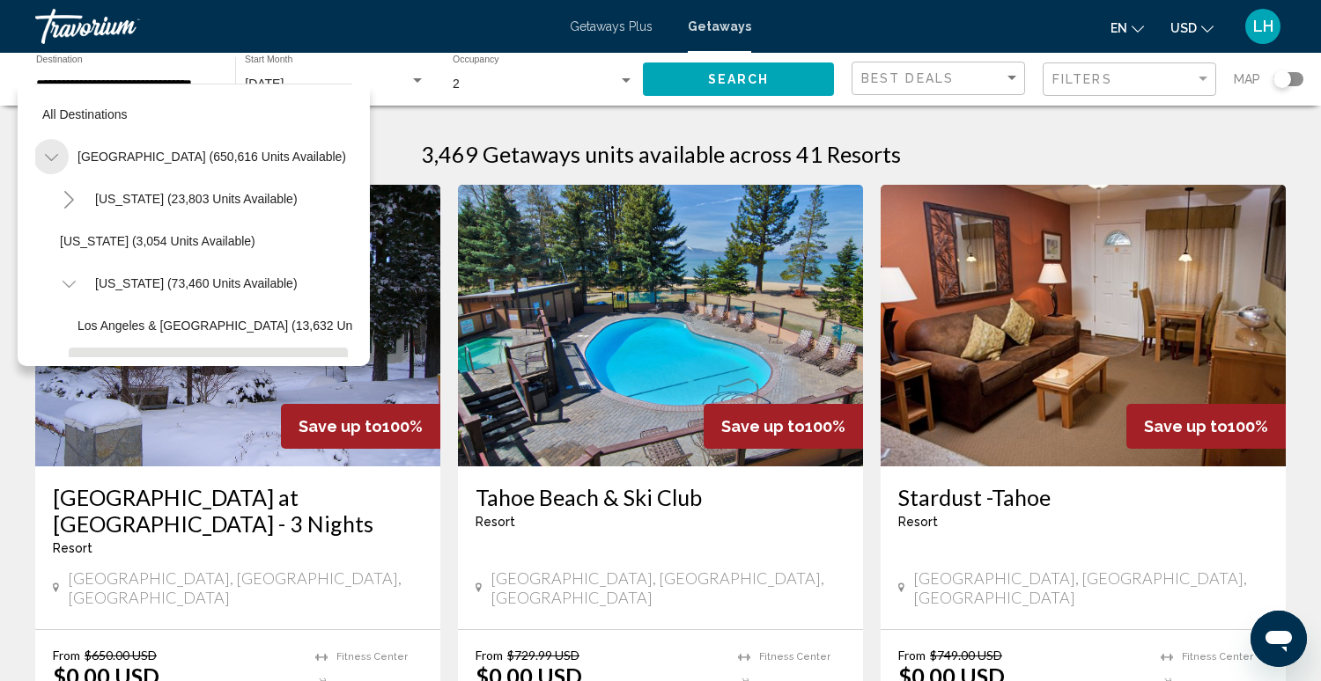
click at [49, 156] on icon "Toggle United States (650,616 units available)" at bounding box center [51, 158] width 13 height 18
click at [54, 159] on icon "Toggle United States (650,616 units available)" at bounding box center [51, 158] width 13 height 18
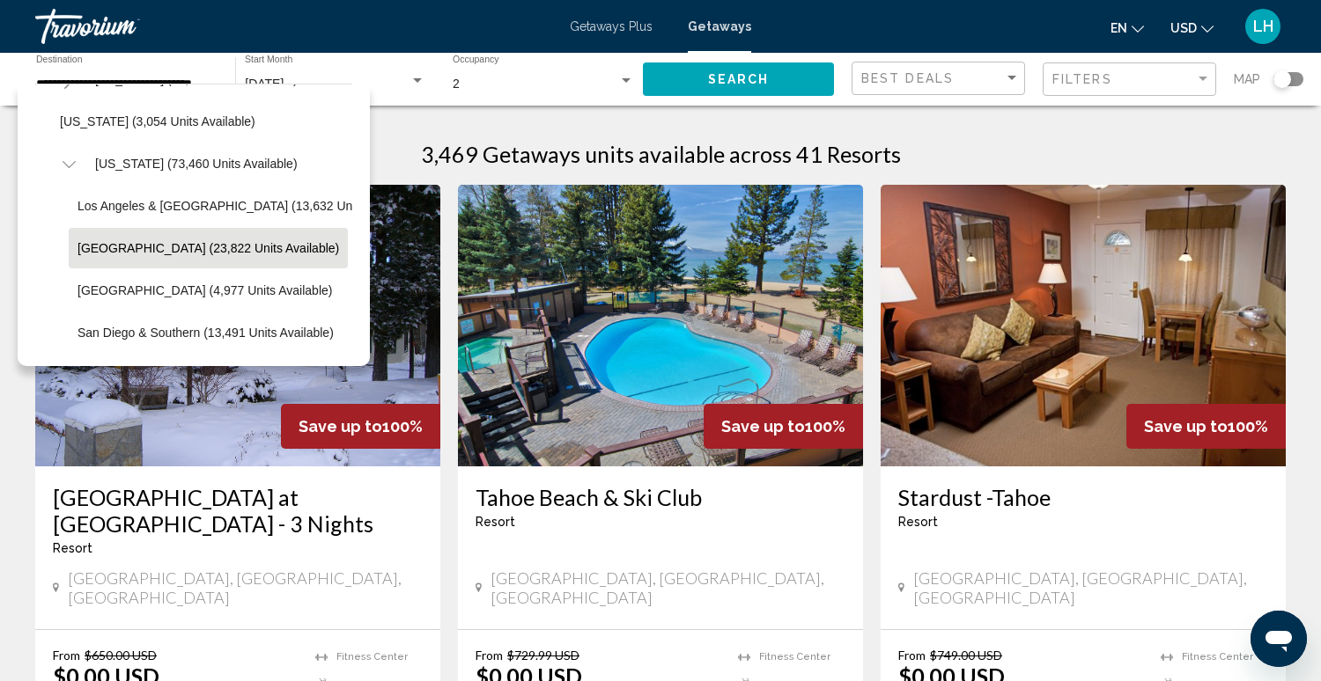
scroll to position [126, 2]
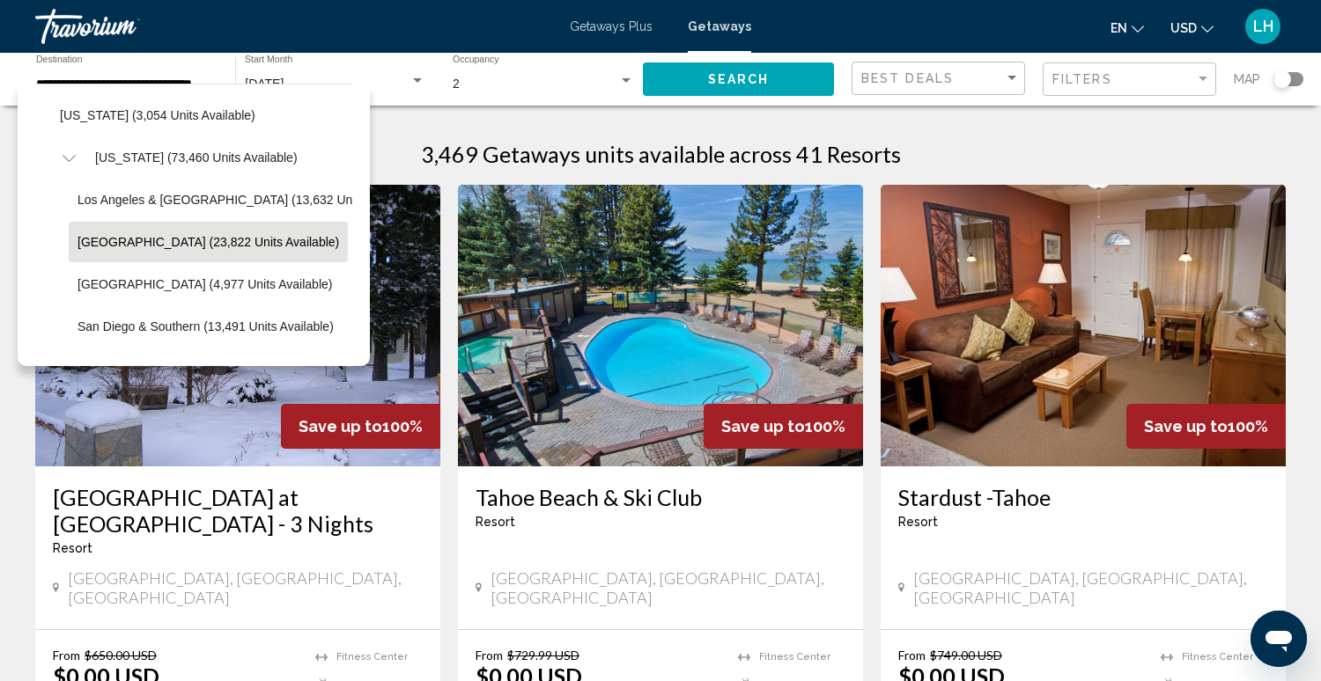
click at [70, 156] on icon "Toggle California (73,460 units available)" at bounding box center [69, 159] width 13 height 18
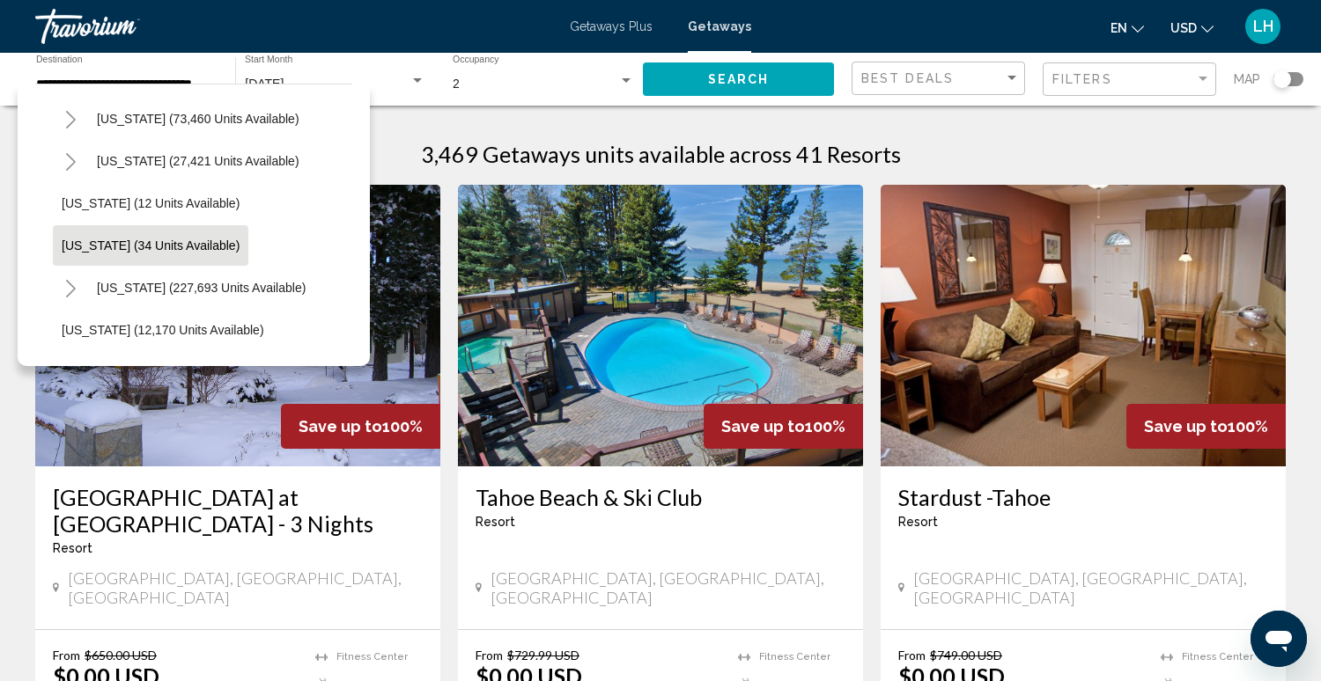
scroll to position [137, 0]
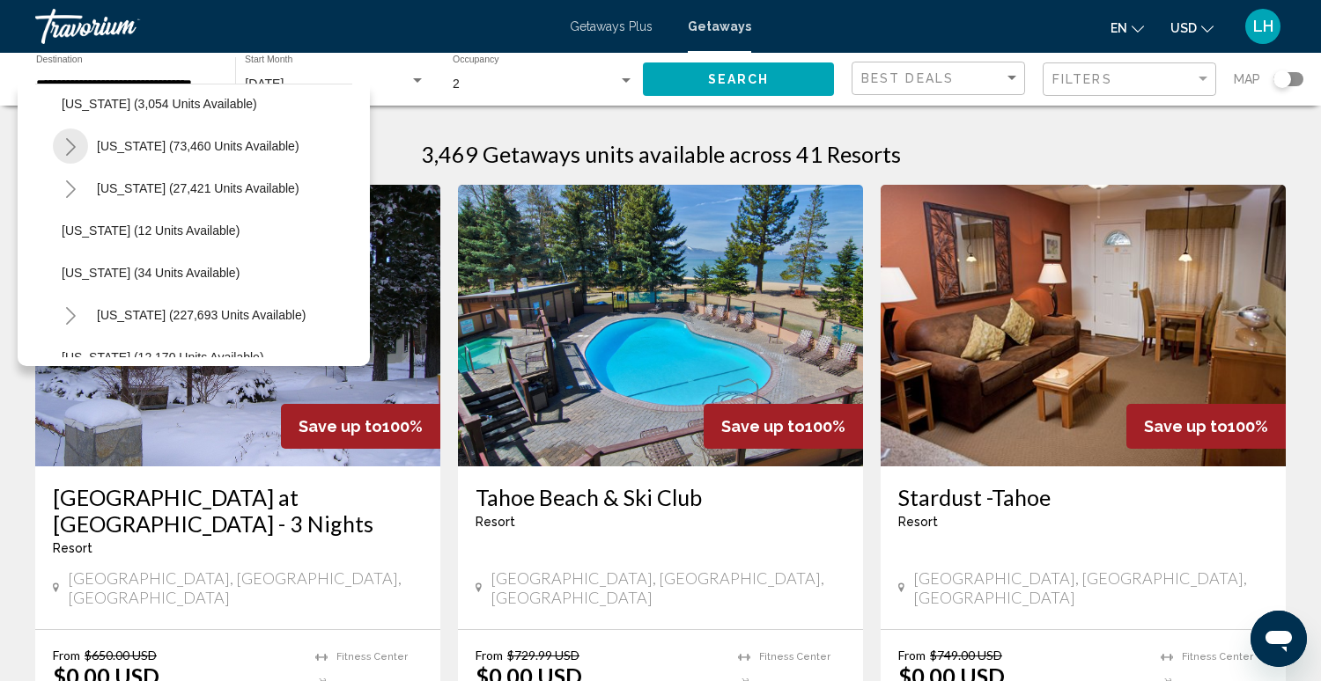
click at [74, 146] on icon "Toggle California (73,460 units available)" at bounding box center [71, 147] width 10 height 18
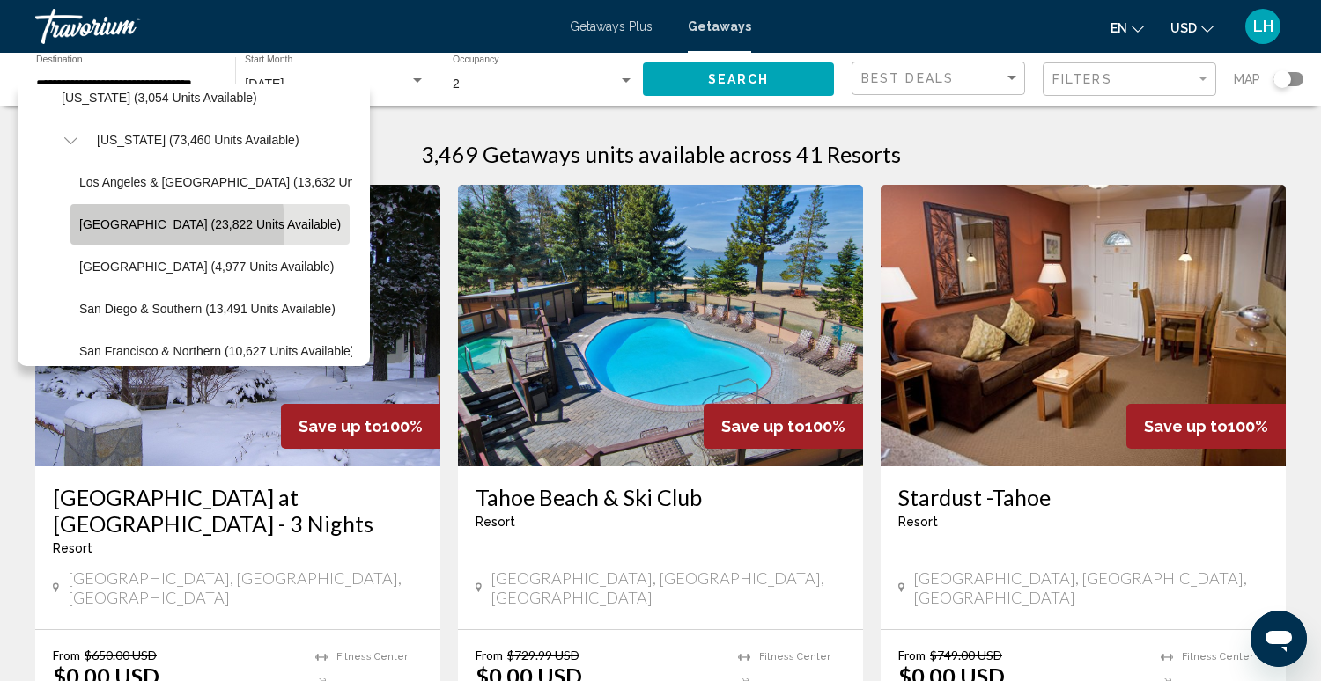
scroll to position [145, 0]
click at [114, 232] on button "[GEOGRAPHIC_DATA] (23,822 units available)" at bounding box center [209, 222] width 279 height 40
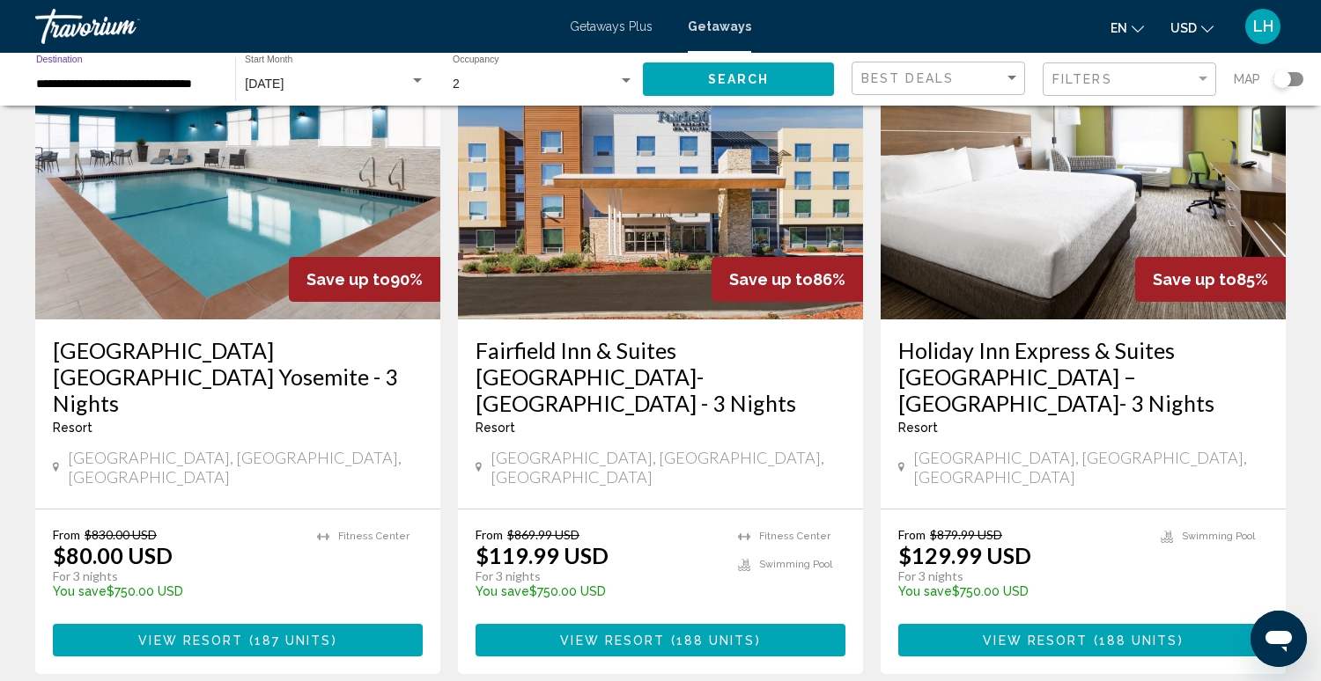
scroll to position [2084, 0]
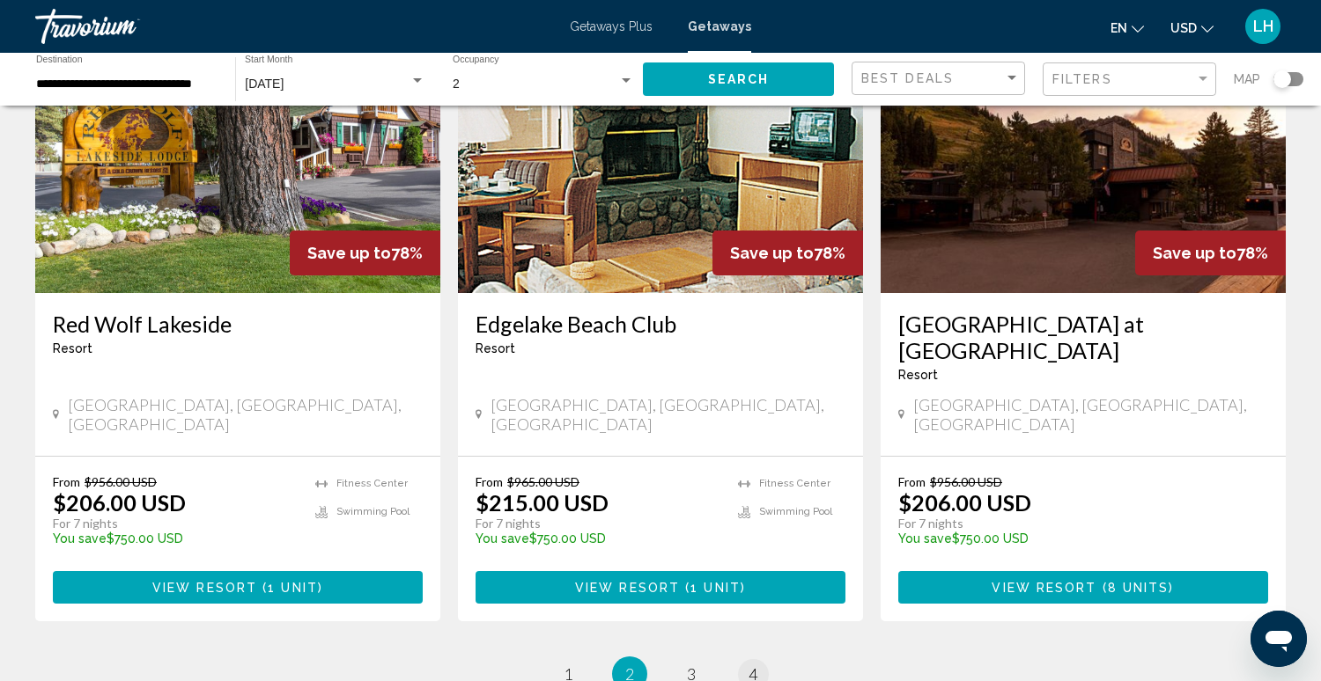
scroll to position [2083, 0]
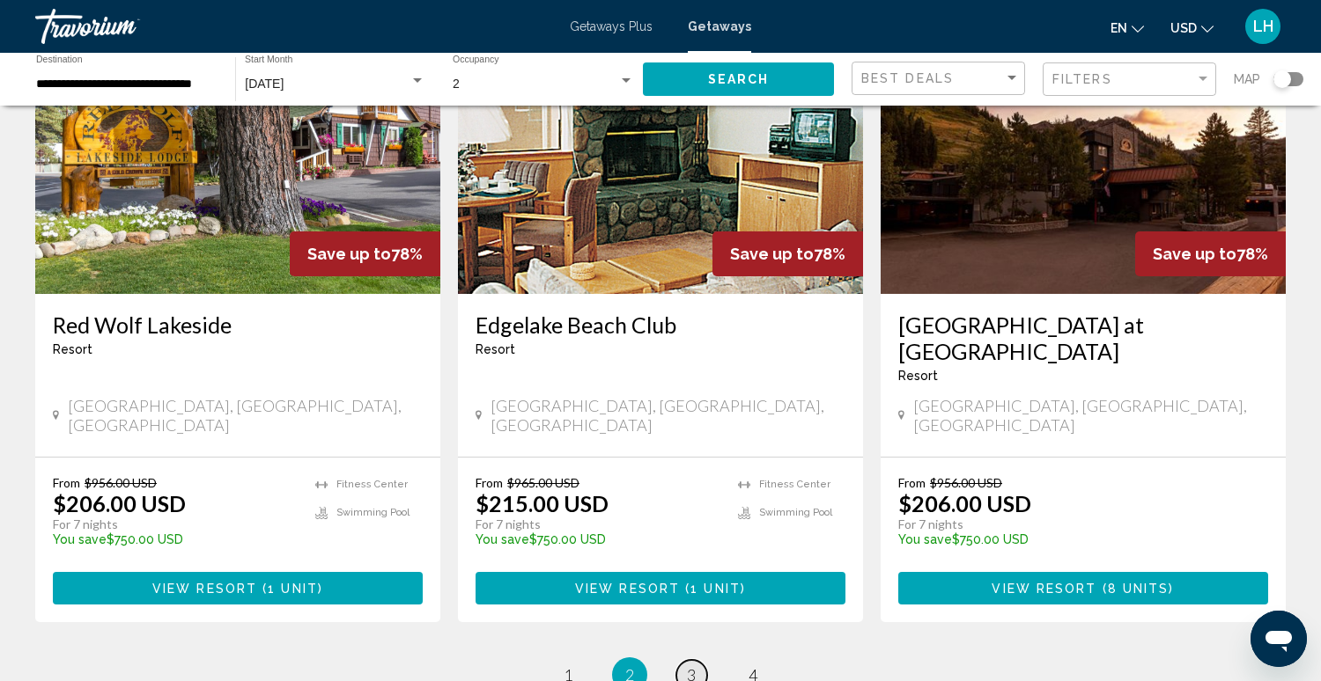
click at [689, 666] on span "3" at bounding box center [691, 675] width 9 height 19
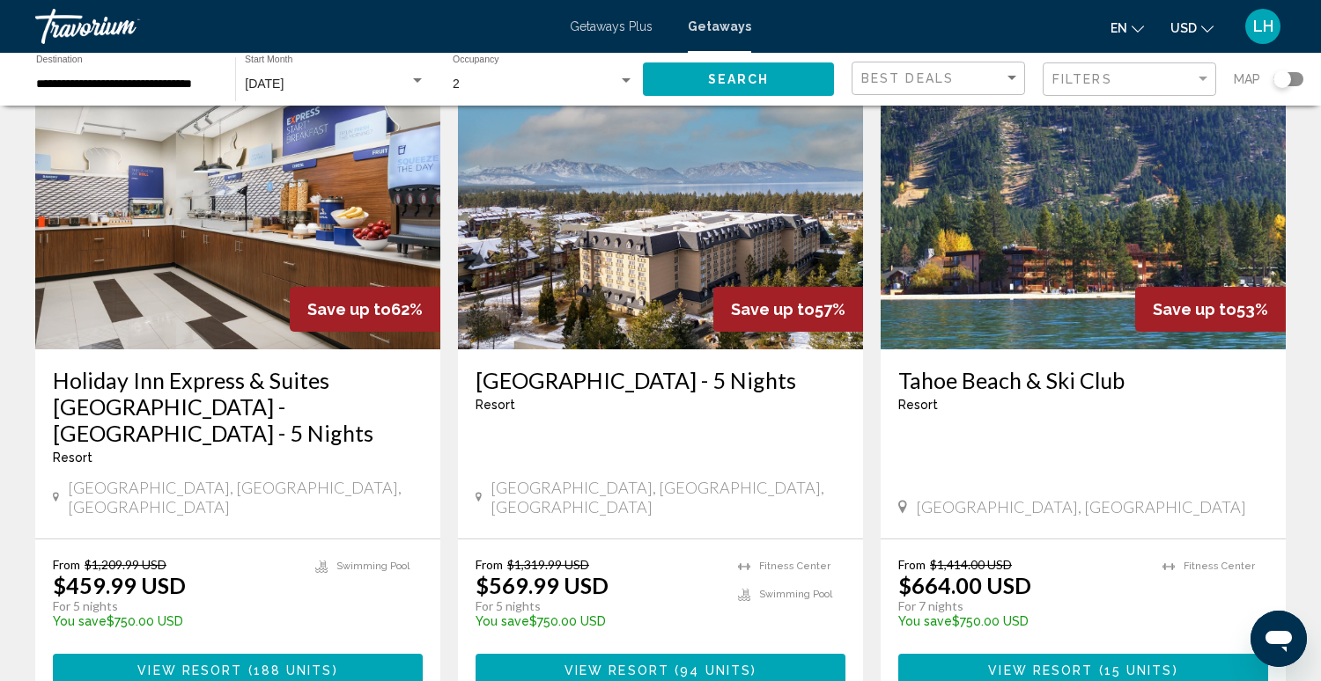
scroll to position [2091, 0]
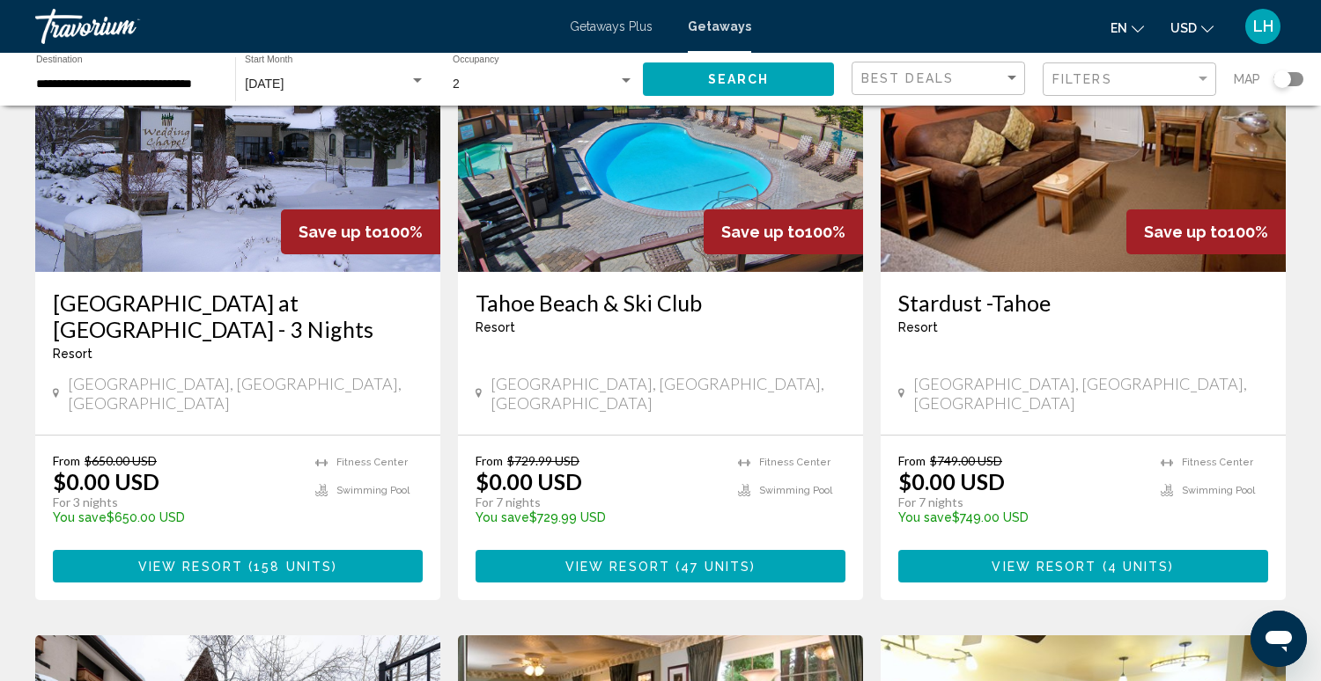
scroll to position [198, 0]
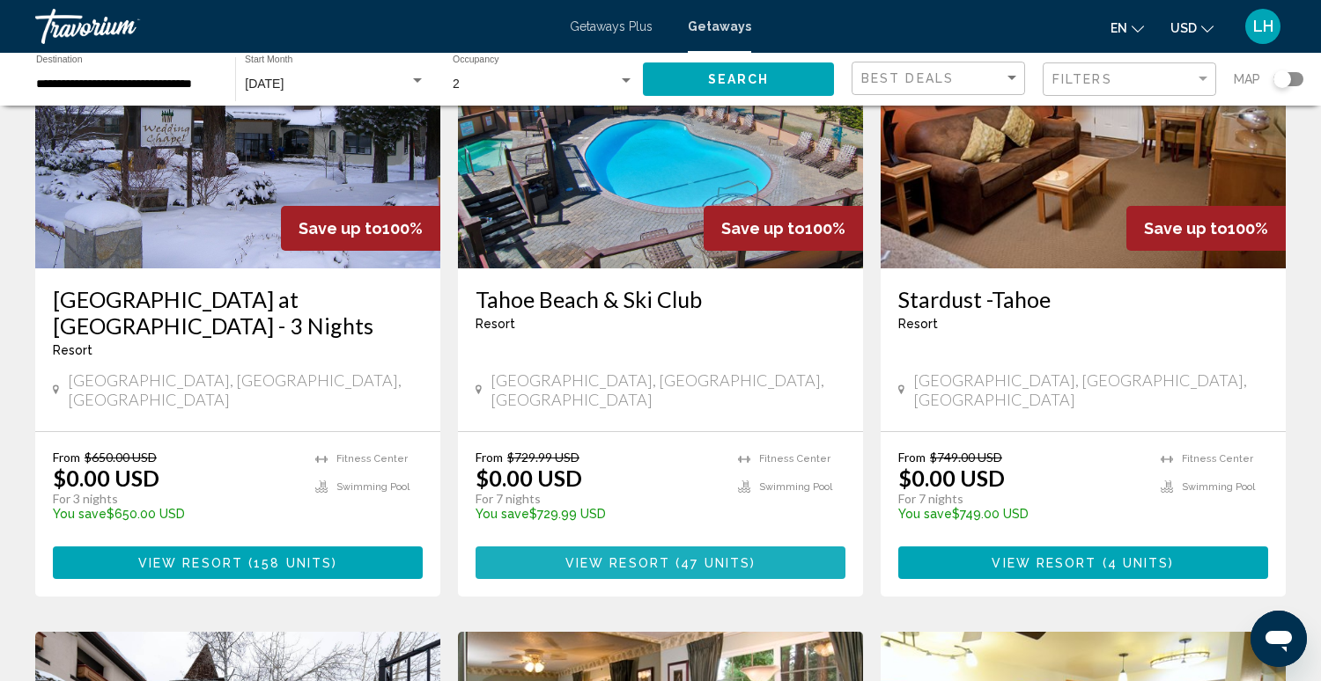
click at [628, 556] on span "View Resort" at bounding box center [617, 563] width 105 height 14
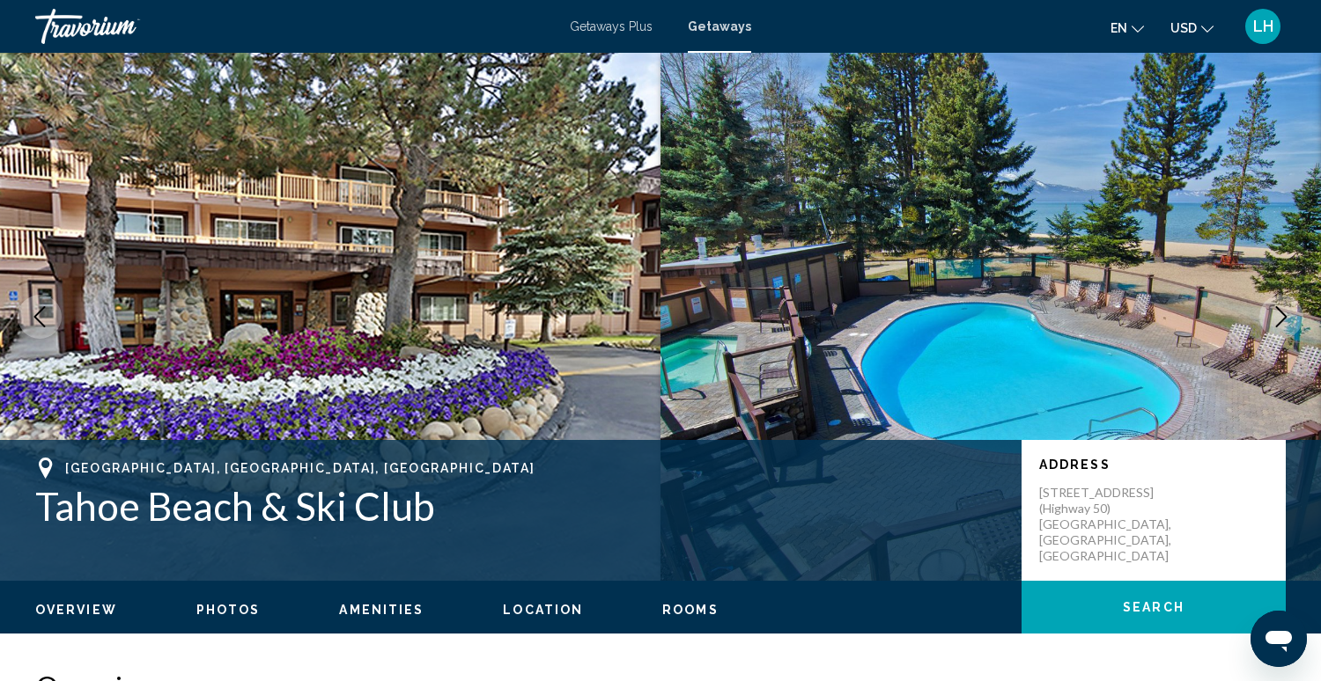
click at [1283, 317] on icon "Next image" at bounding box center [1280, 316] width 21 height 21
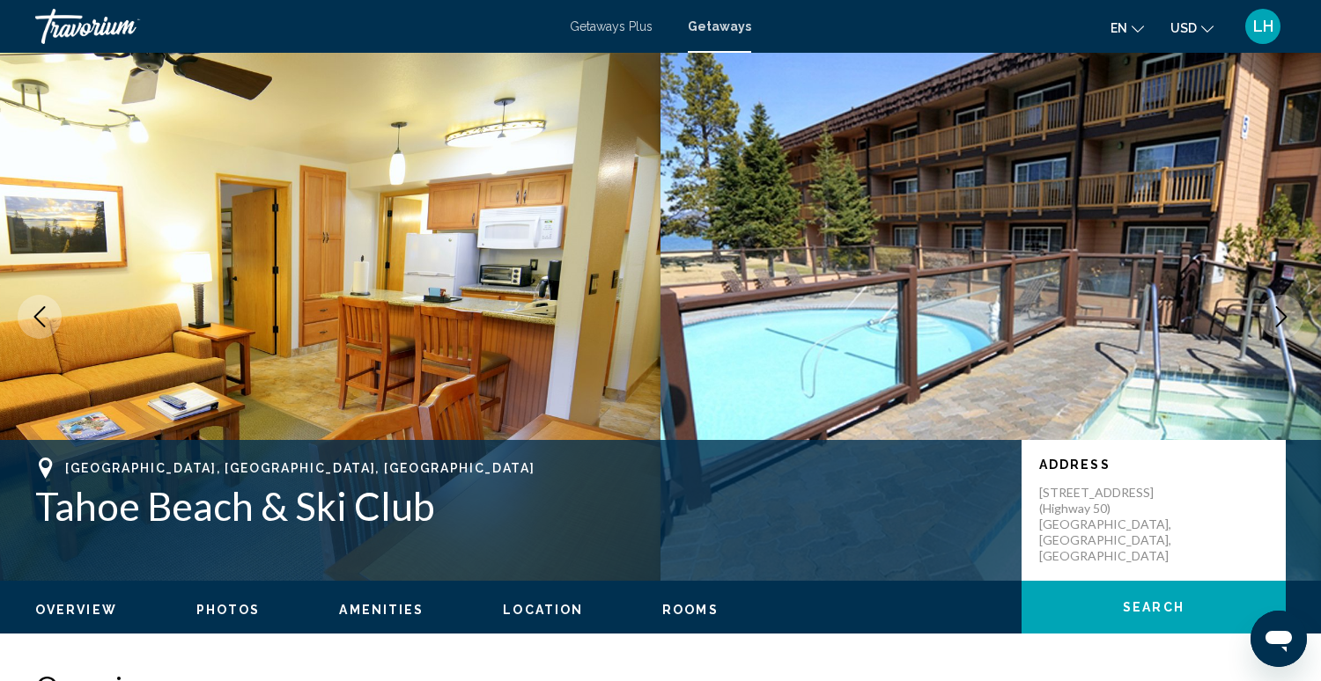
click at [1279, 317] on icon "Next image" at bounding box center [1280, 316] width 21 height 21
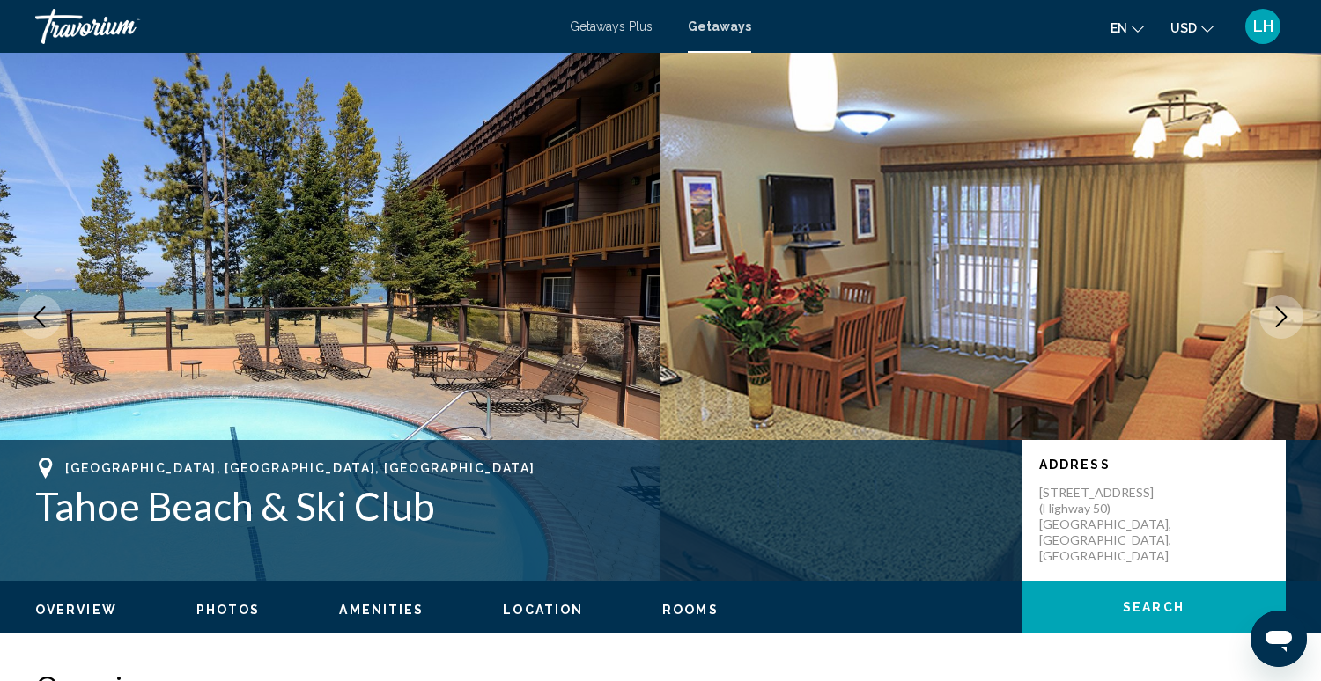
click at [1285, 311] on icon "Next image" at bounding box center [1280, 316] width 21 height 21
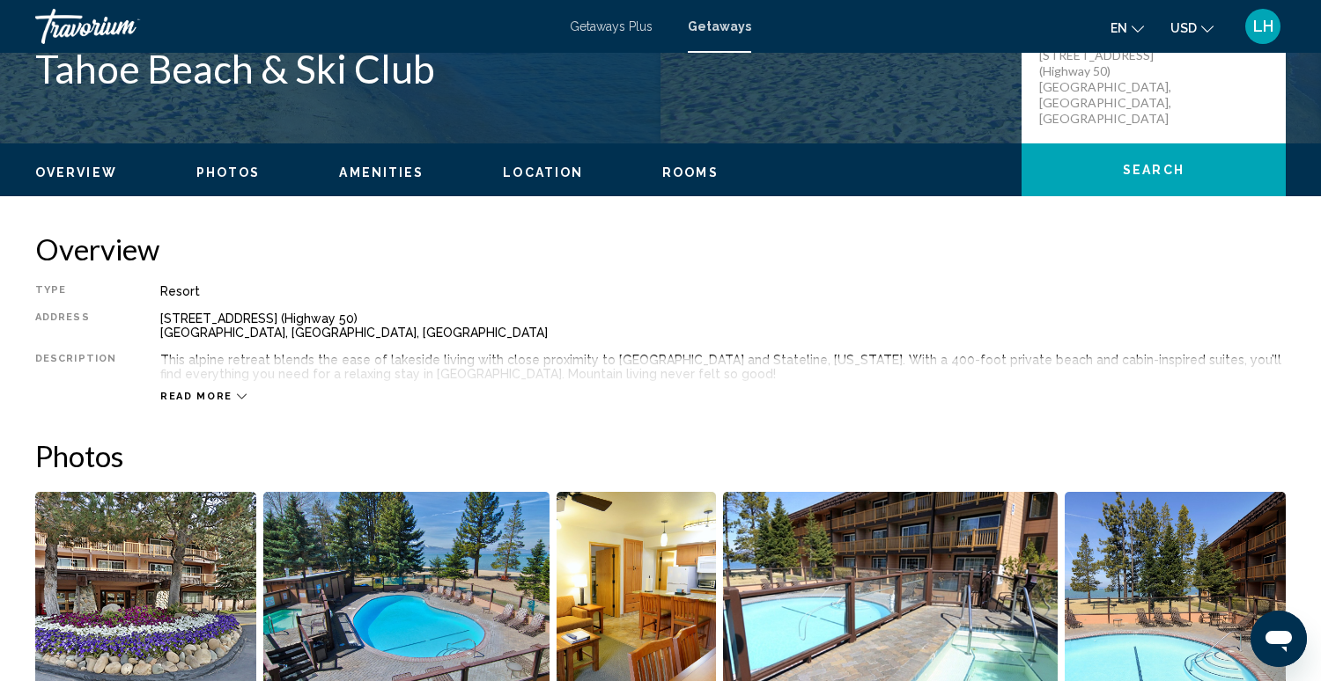
scroll to position [437, 0]
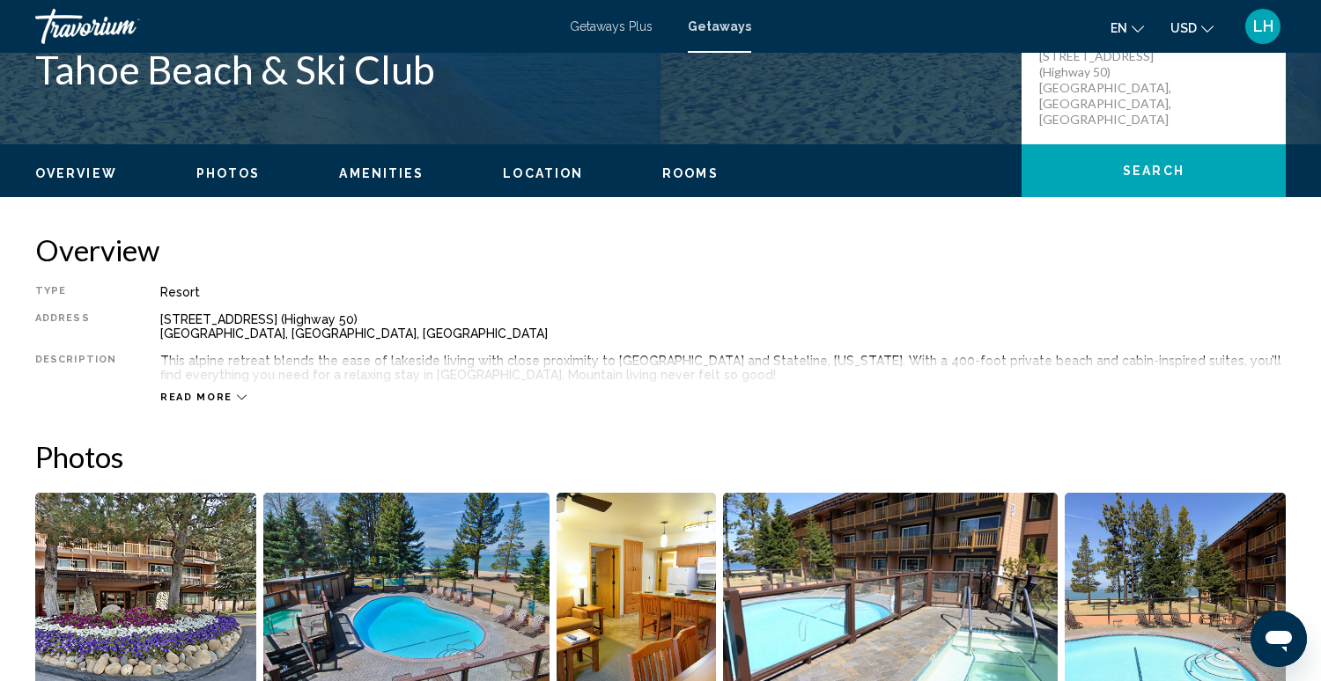
click at [237, 393] on icon "Main content" at bounding box center [242, 398] width 10 height 10
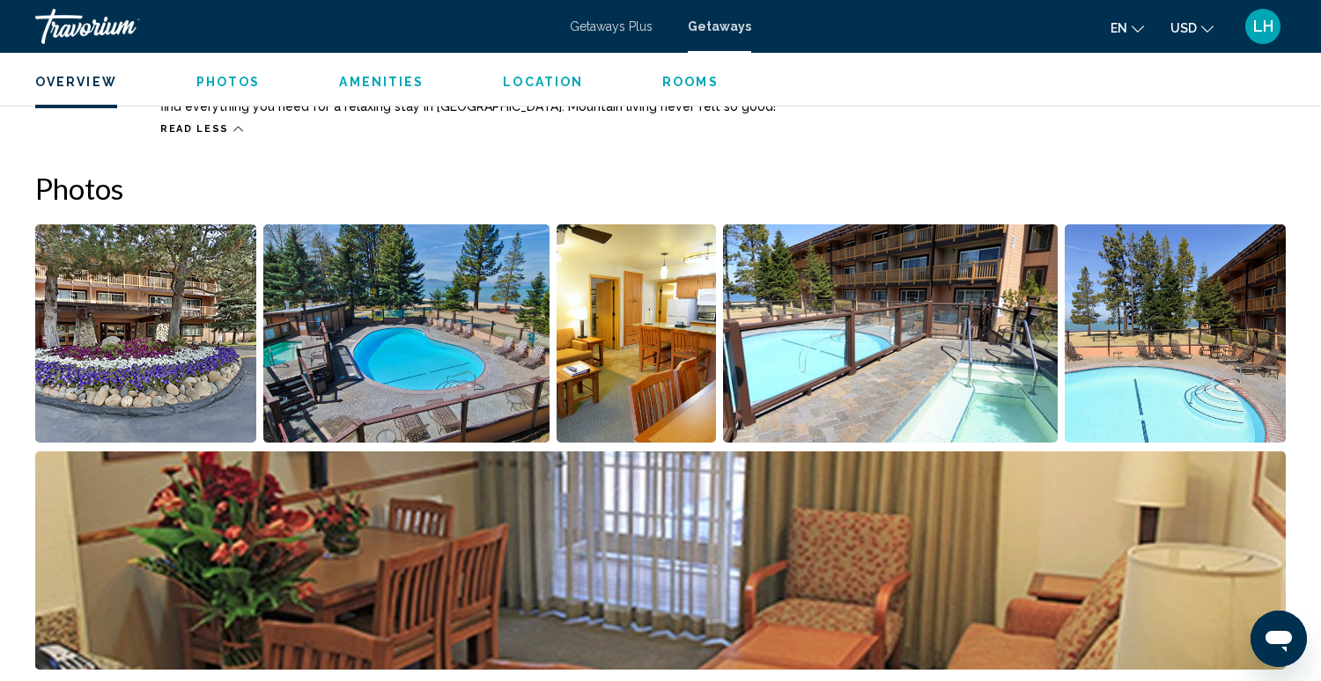
scroll to position [733, 0]
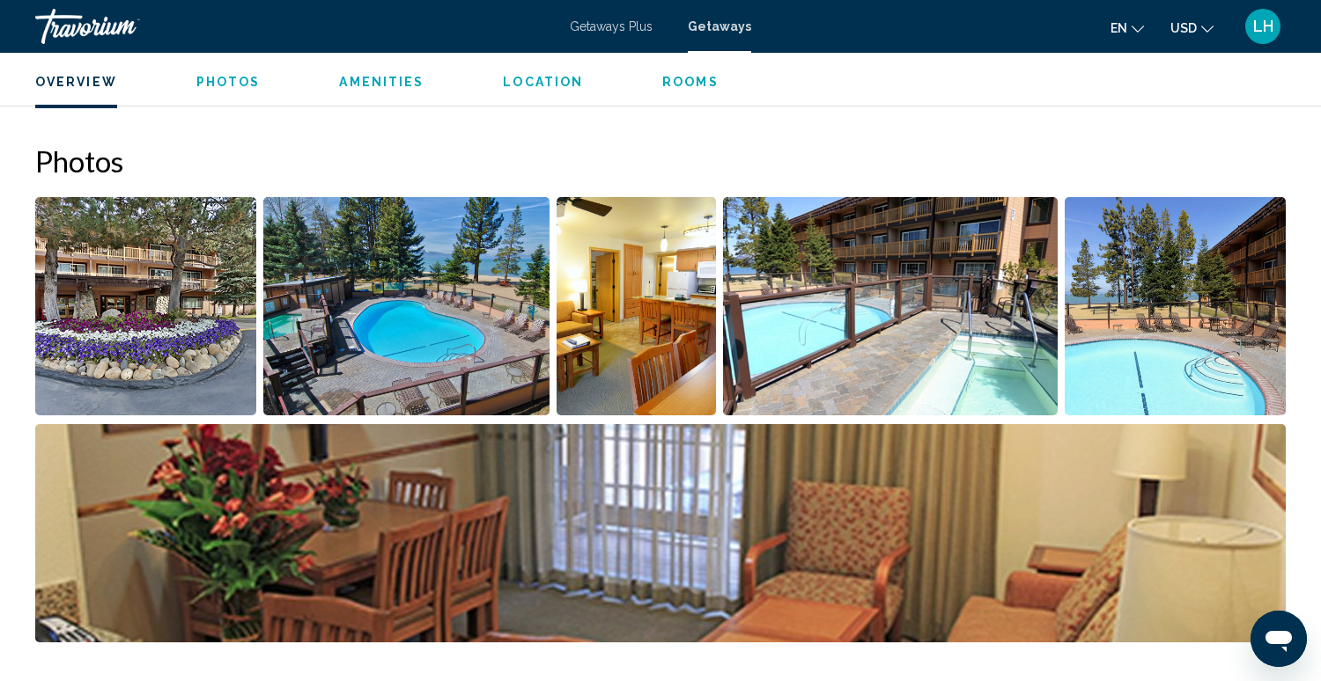
click at [189, 349] on img "Open full-screen image slider" at bounding box center [145, 306] width 221 height 218
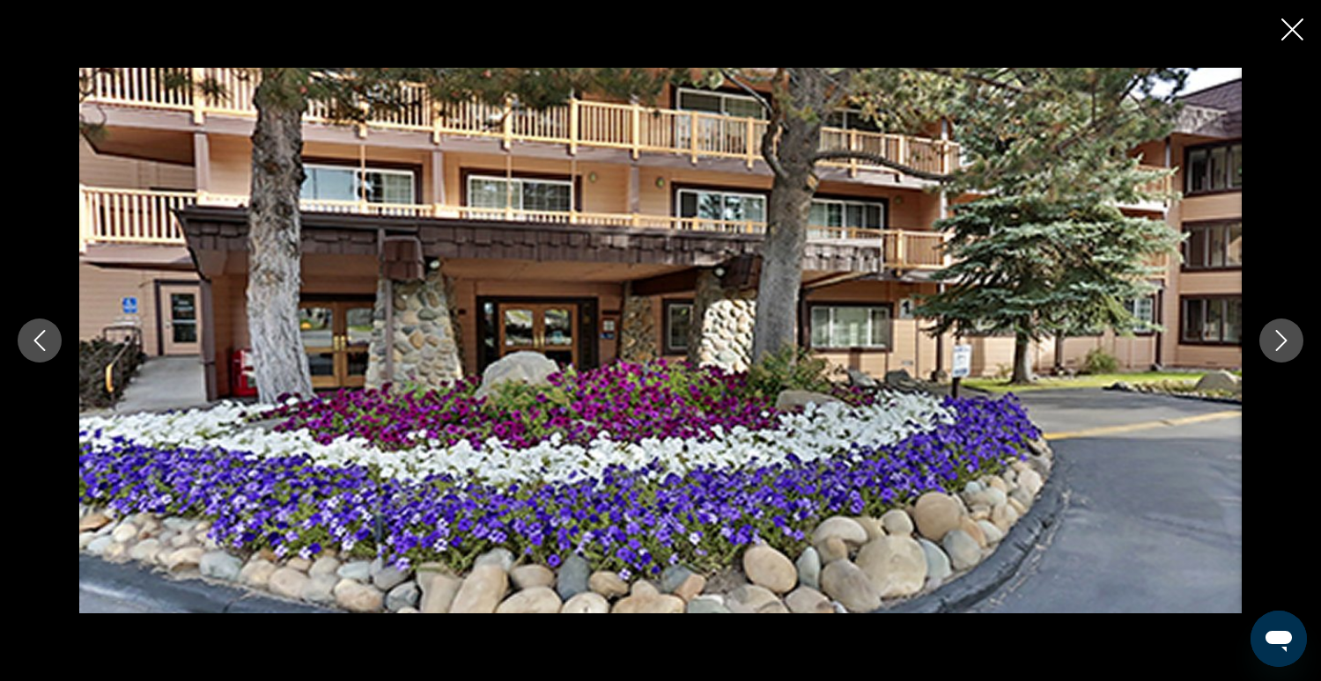
click at [1280, 338] on icon "Next image" at bounding box center [1280, 340] width 21 height 21
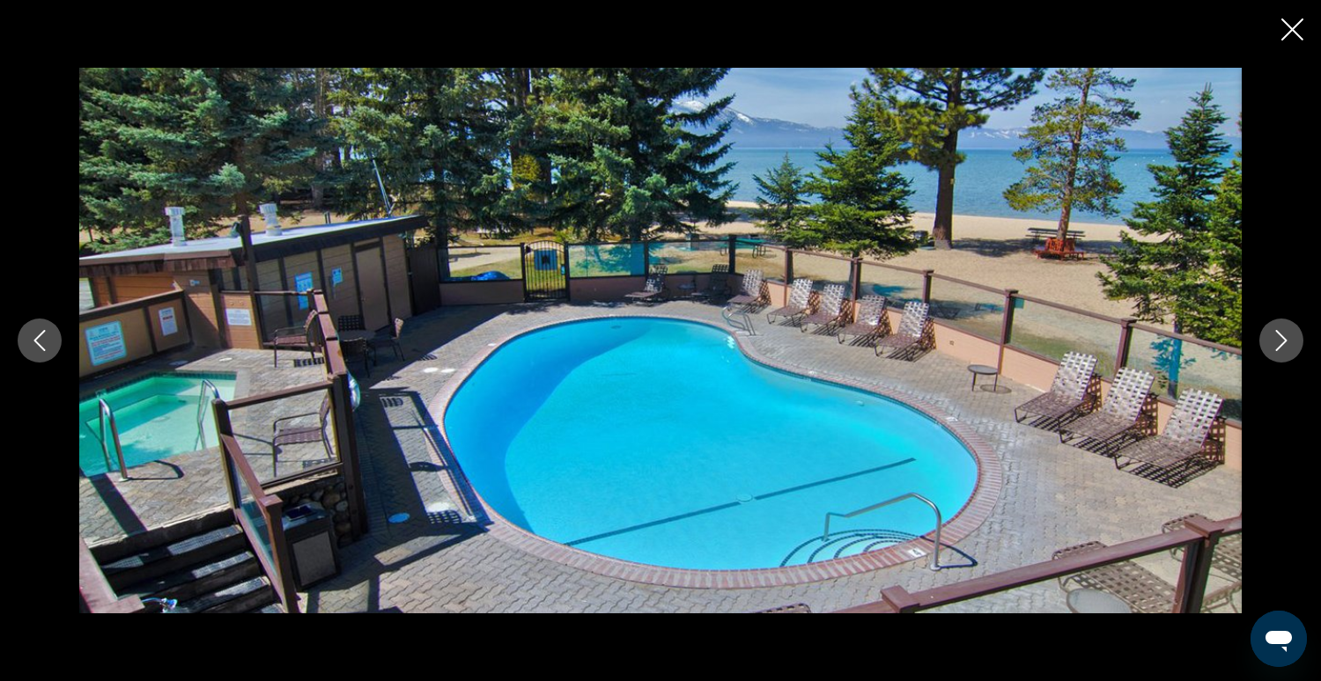
click at [1280, 338] on icon "Next image" at bounding box center [1280, 340] width 21 height 21
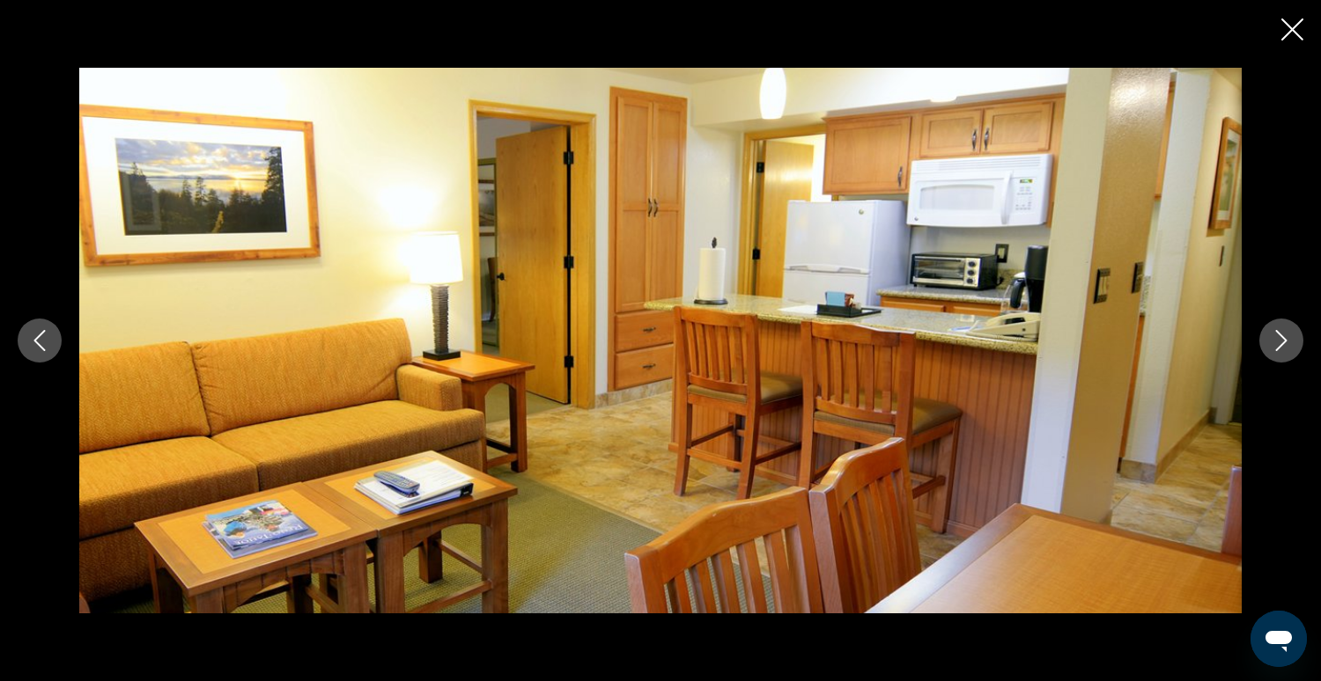
click at [1280, 338] on icon "Next image" at bounding box center [1280, 340] width 21 height 21
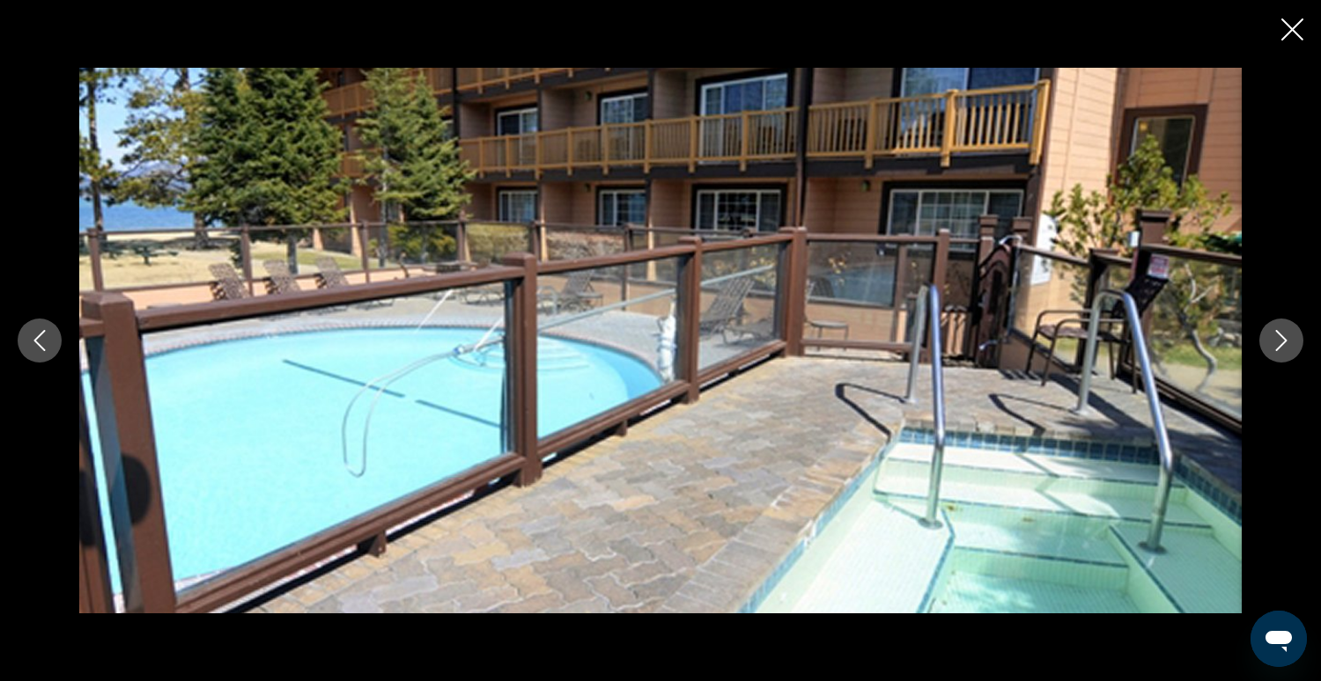
click at [1280, 338] on icon "Next image" at bounding box center [1280, 340] width 21 height 21
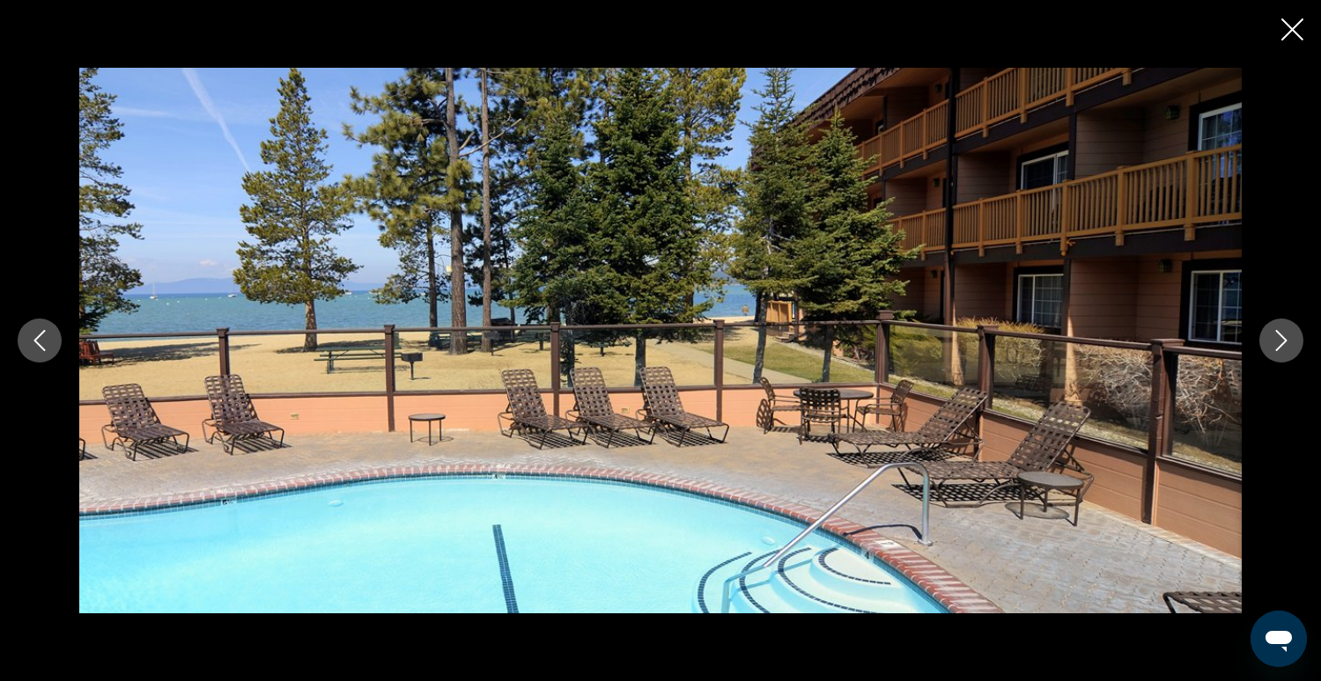
click at [1280, 338] on icon "Next image" at bounding box center [1280, 340] width 21 height 21
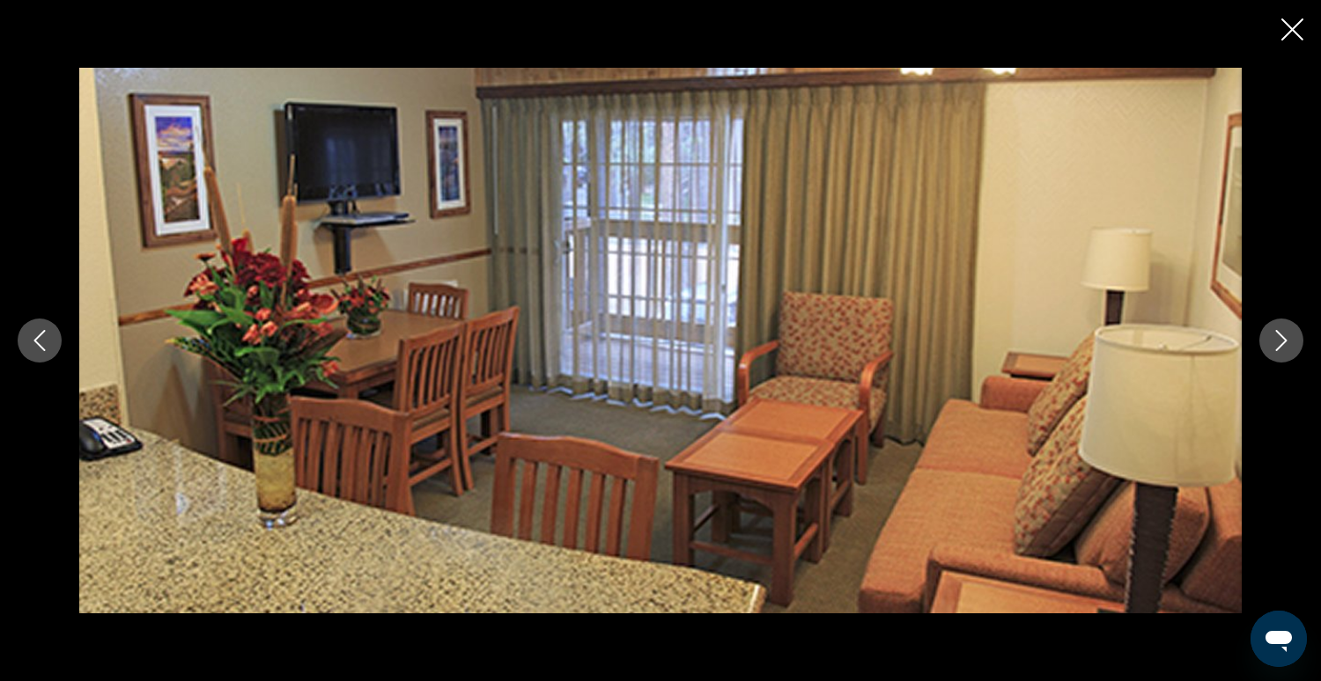
click at [1280, 338] on icon "Next image" at bounding box center [1280, 340] width 21 height 21
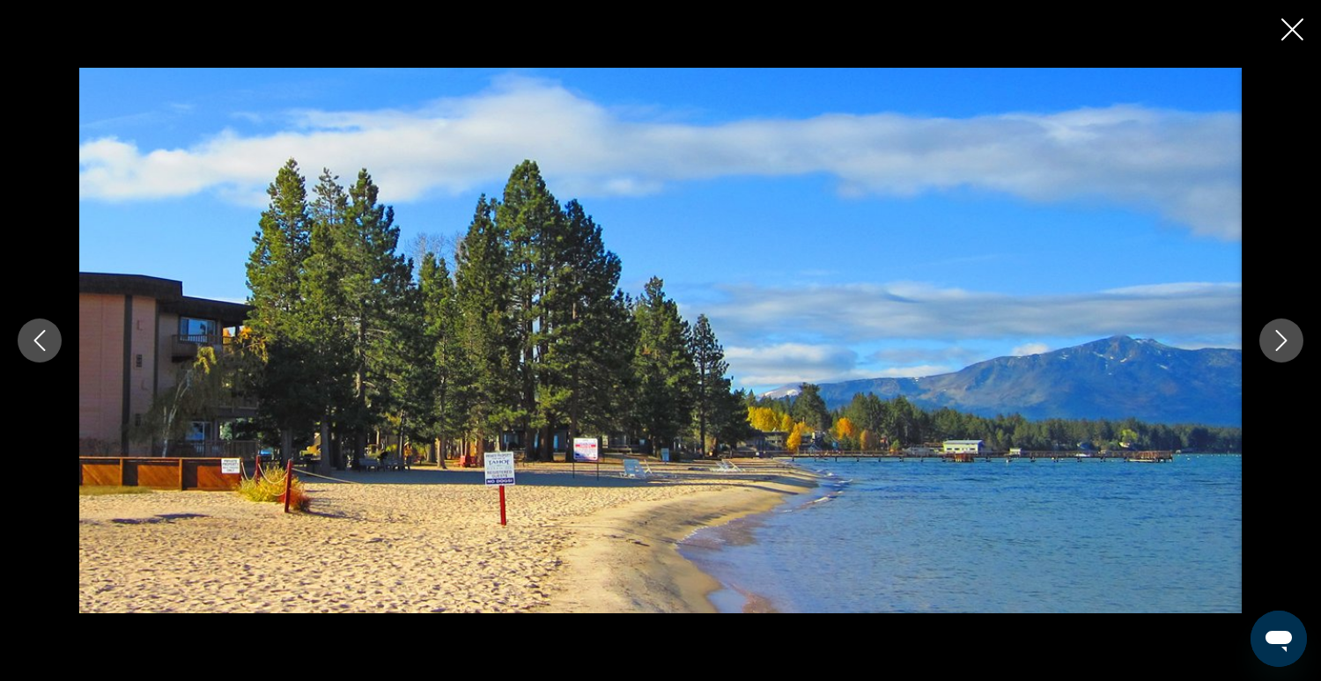
click at [1280, 338] on icon "Next image" at bounding box center [1280, 340] width 21 height 21
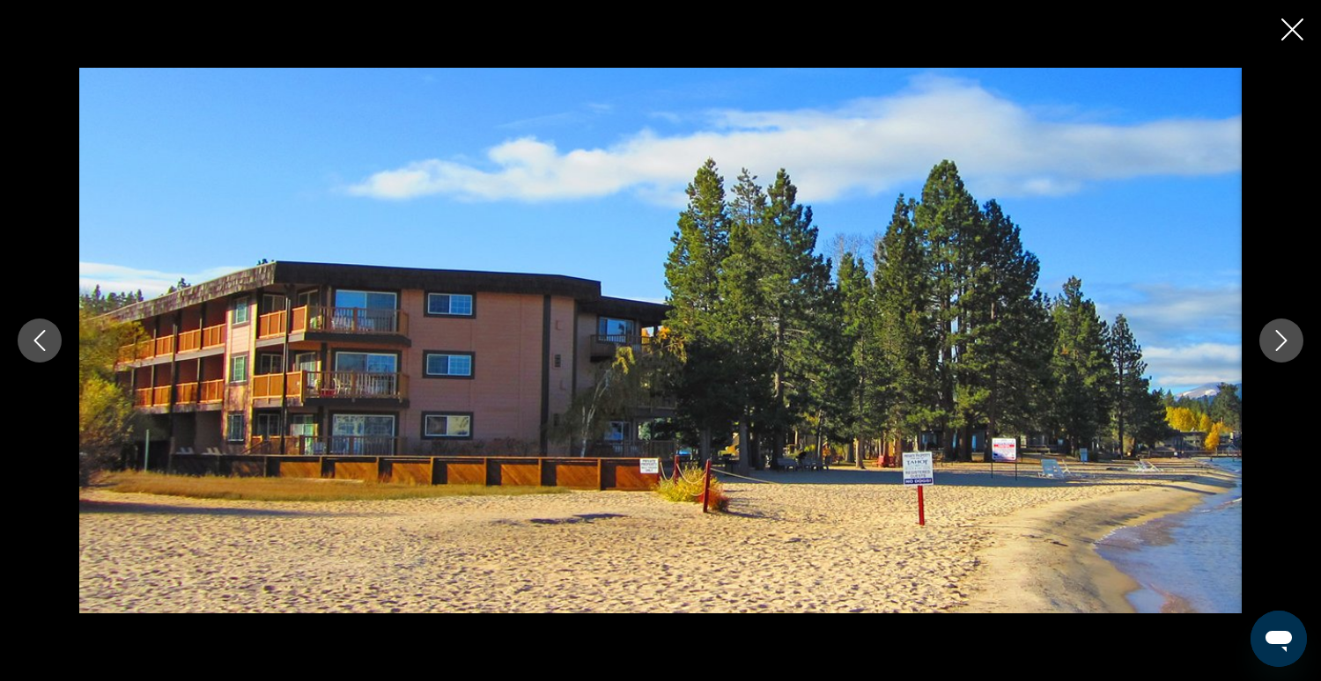
click at [1280, 338] on icon "Next image" at bounding box center [1280, 340] width 21 height 21
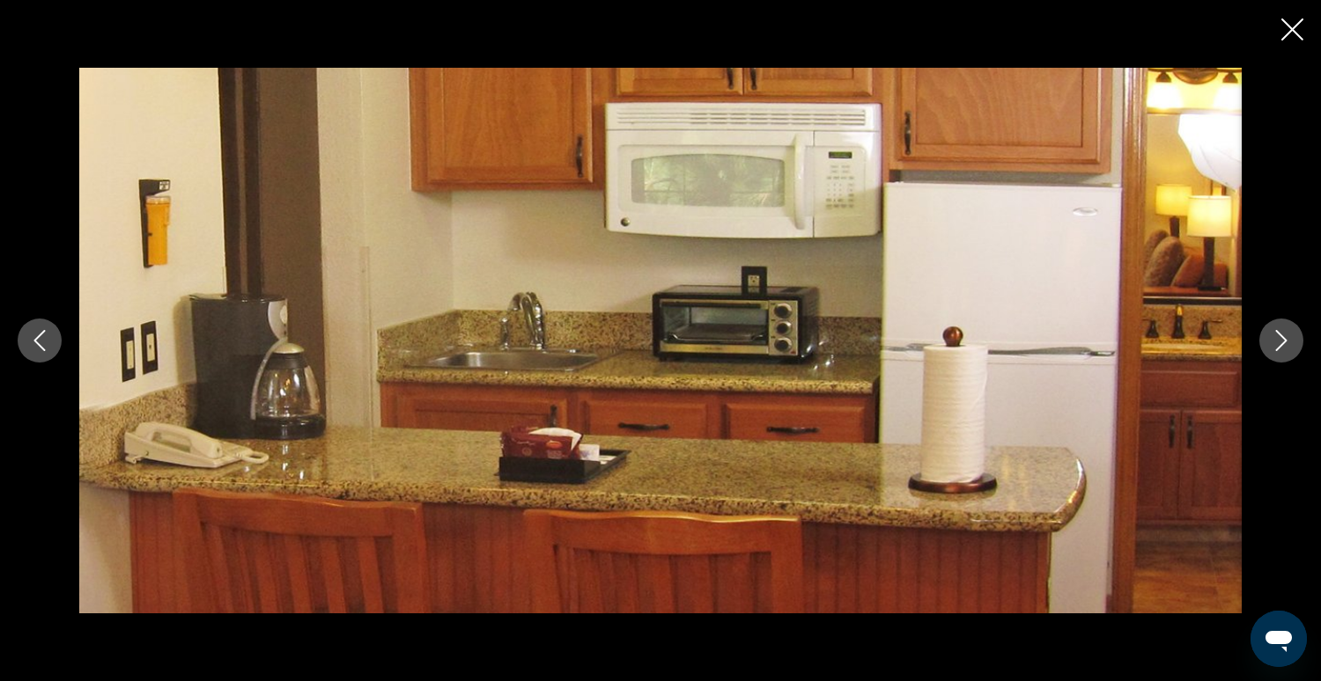
click at [1280, 338] on icon "Next image" at bounding box center [1280, 340] width 21 height 21
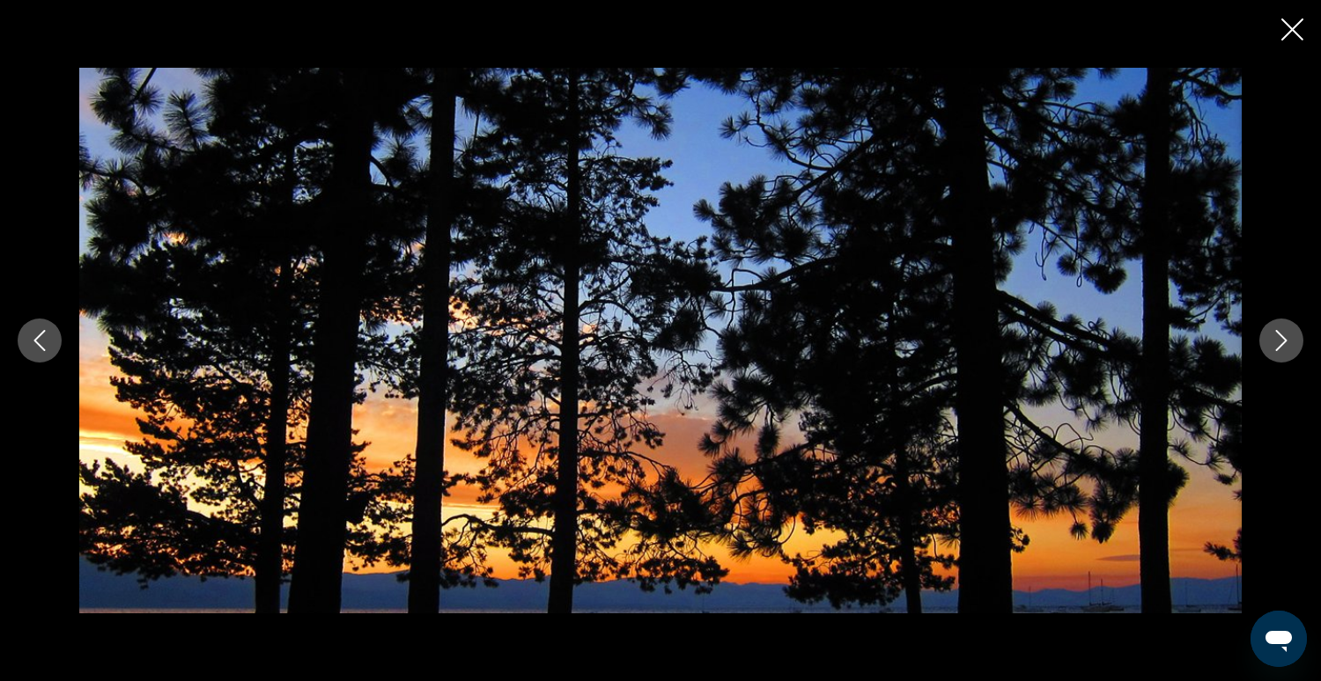
click at [1280, 338] on icon "Next image" at bounding box center [1280, 340] width 21 height 21
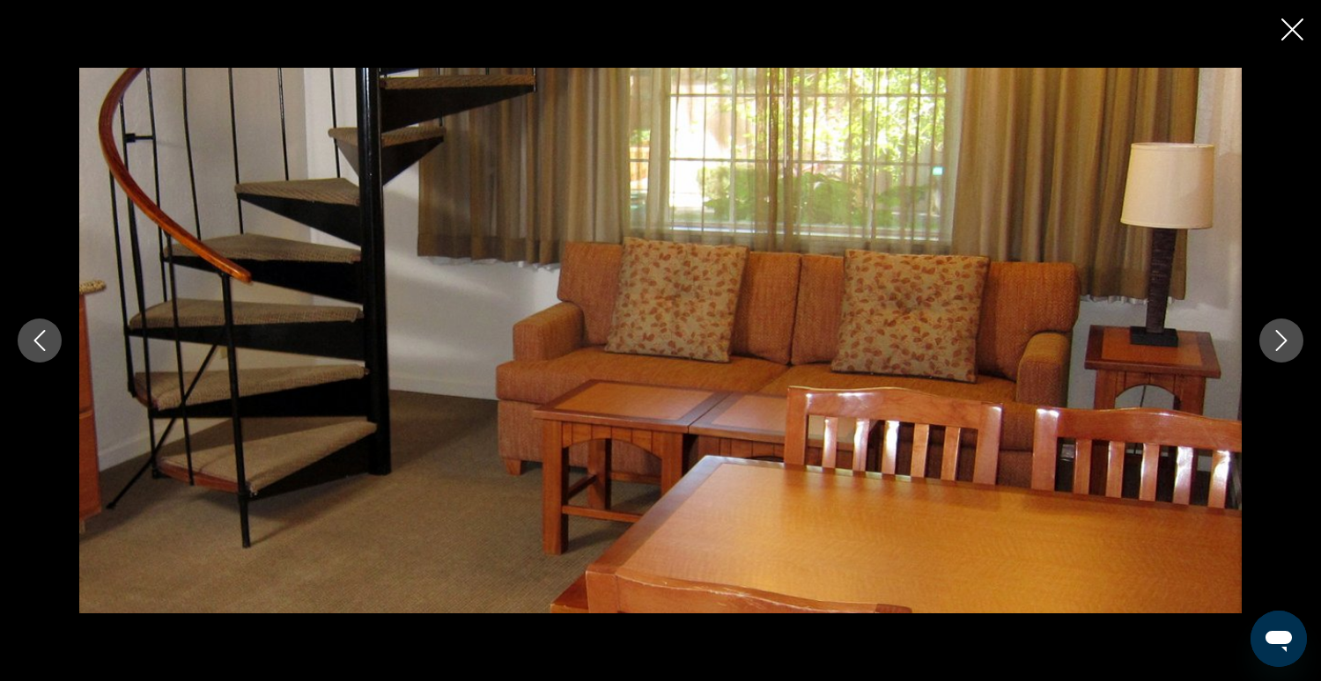
click at [1280, 338] on icon "Next image" at bounding box center [1280, 340] width 21 height 21
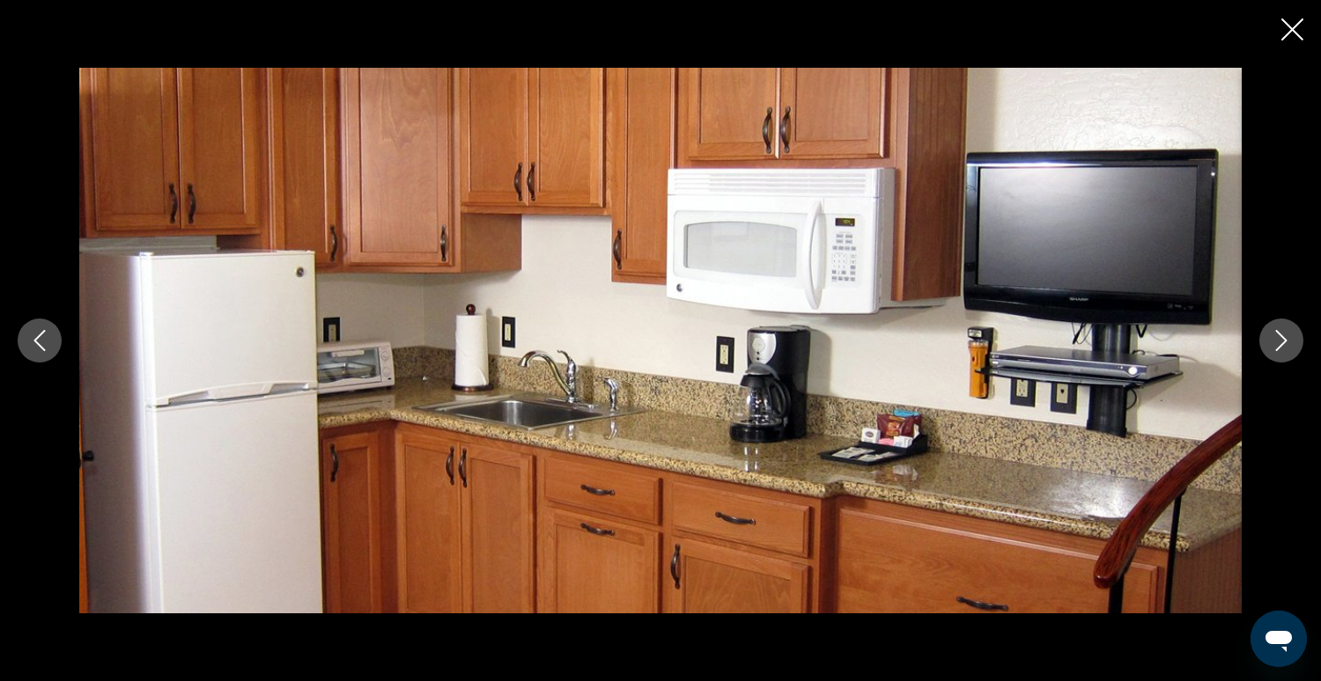
click at [1280, 338] on icon "Next image" at bounding box center [1280, 340] width 21 height 21
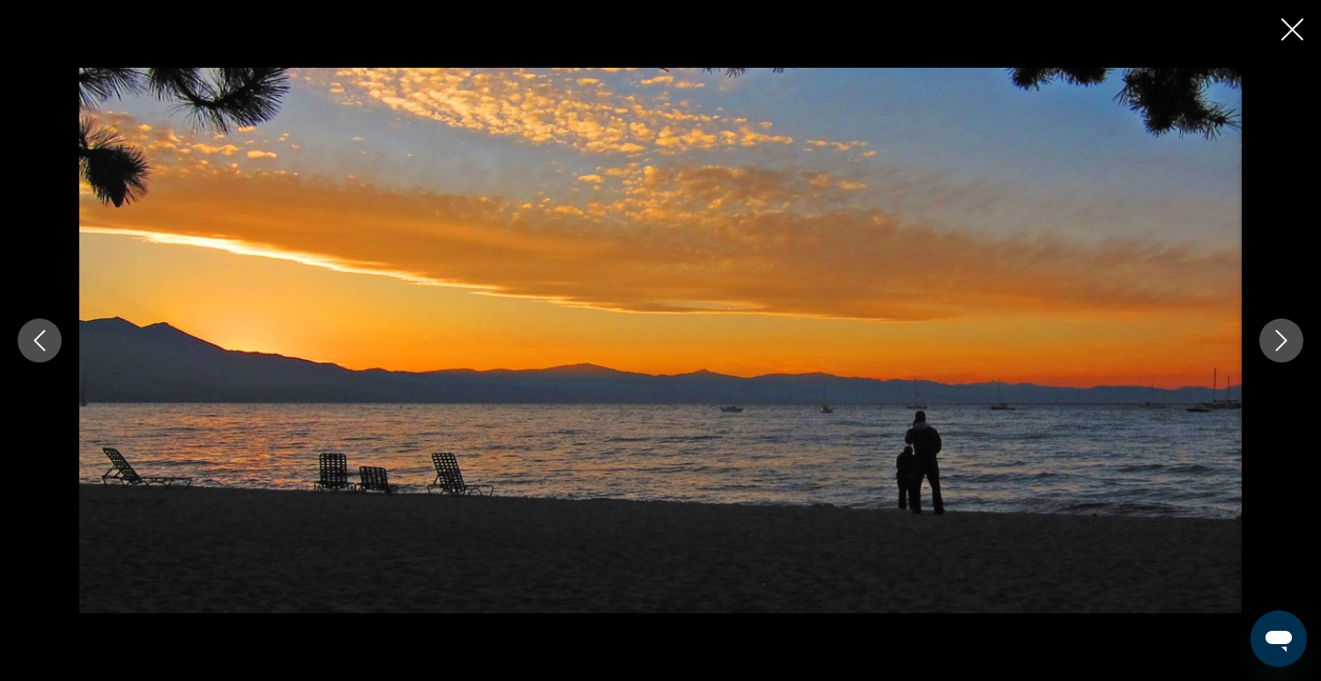
click at [1280, 338] on icon "Next image" at bounding box center [1280, 340] width 21 height 21
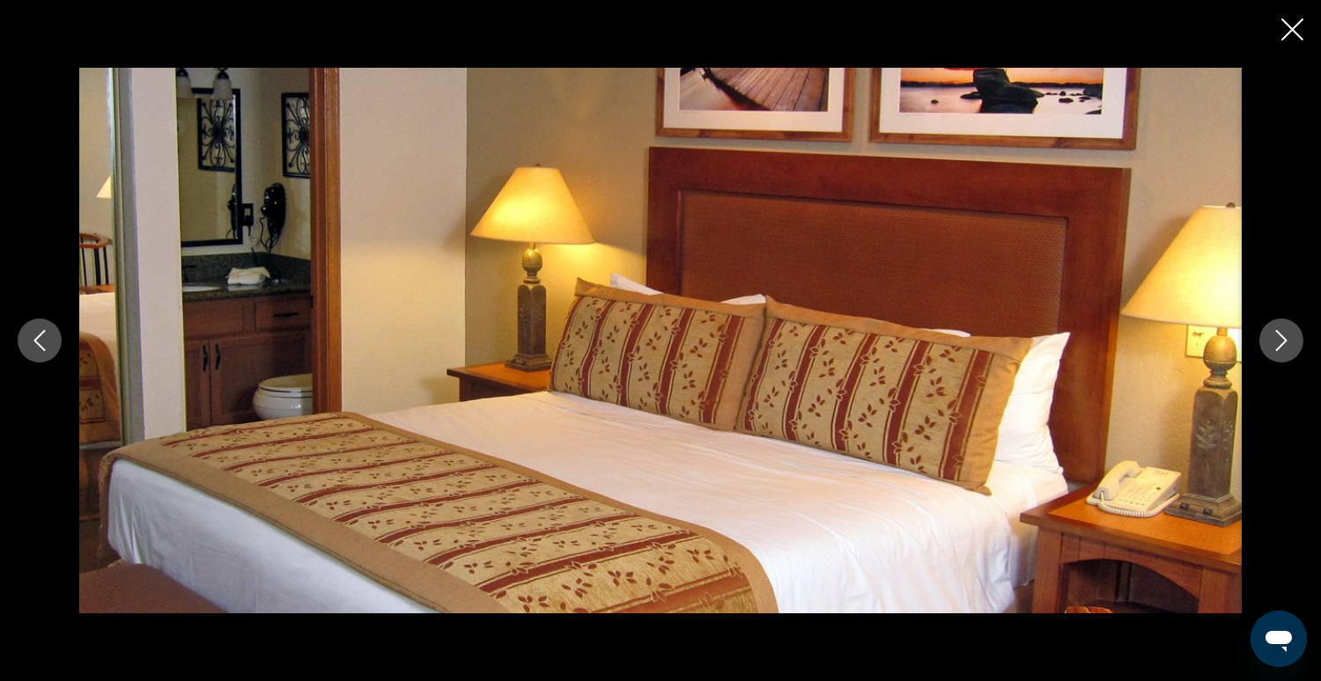
click at [1280, 338] on icon "Next image" at bounding box center [1280, 340] width 21 height 21
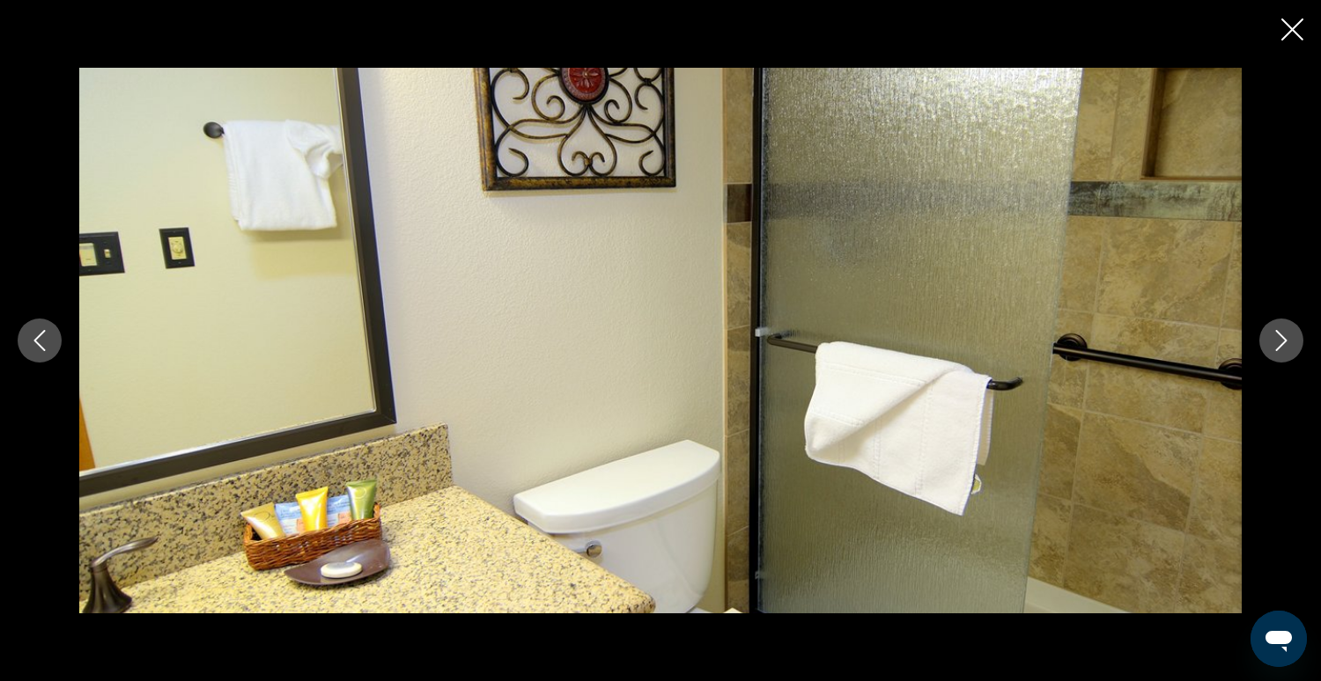
click at [1289, 29] on icon "Close slideshow" at bounding box center [1292, 29] width 22 height 22
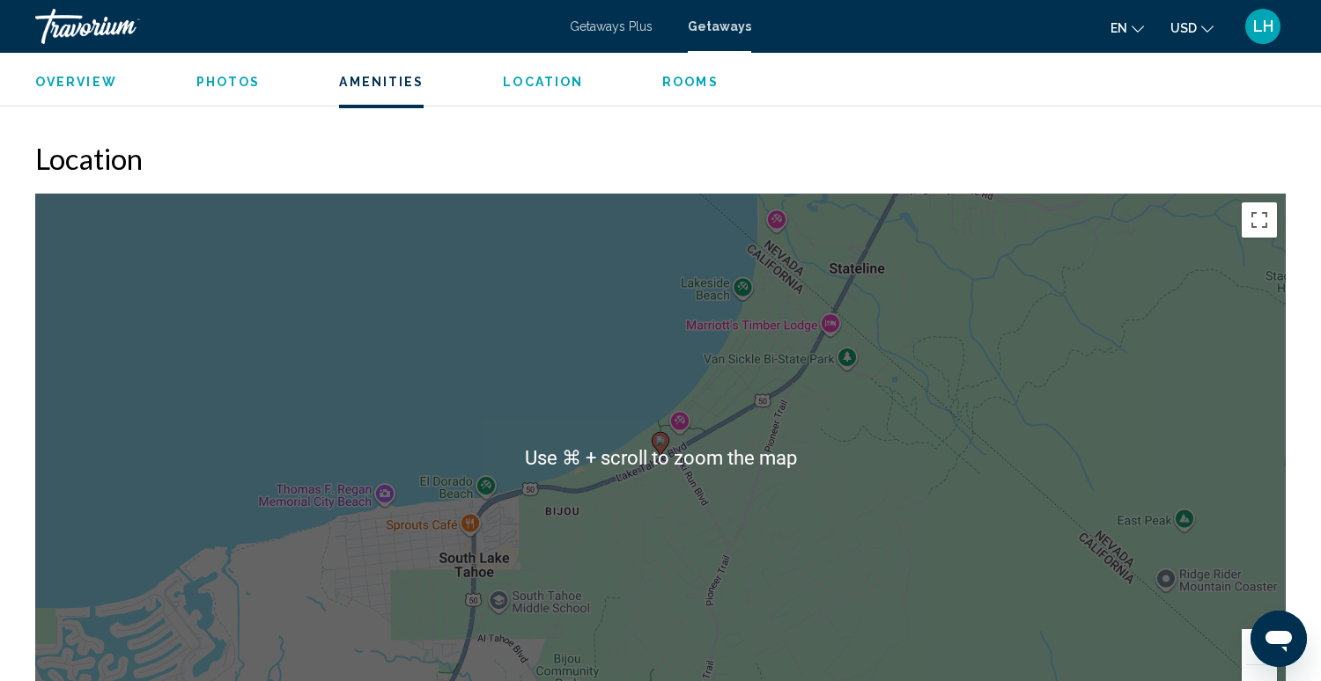
scroll to position [2131, 0]
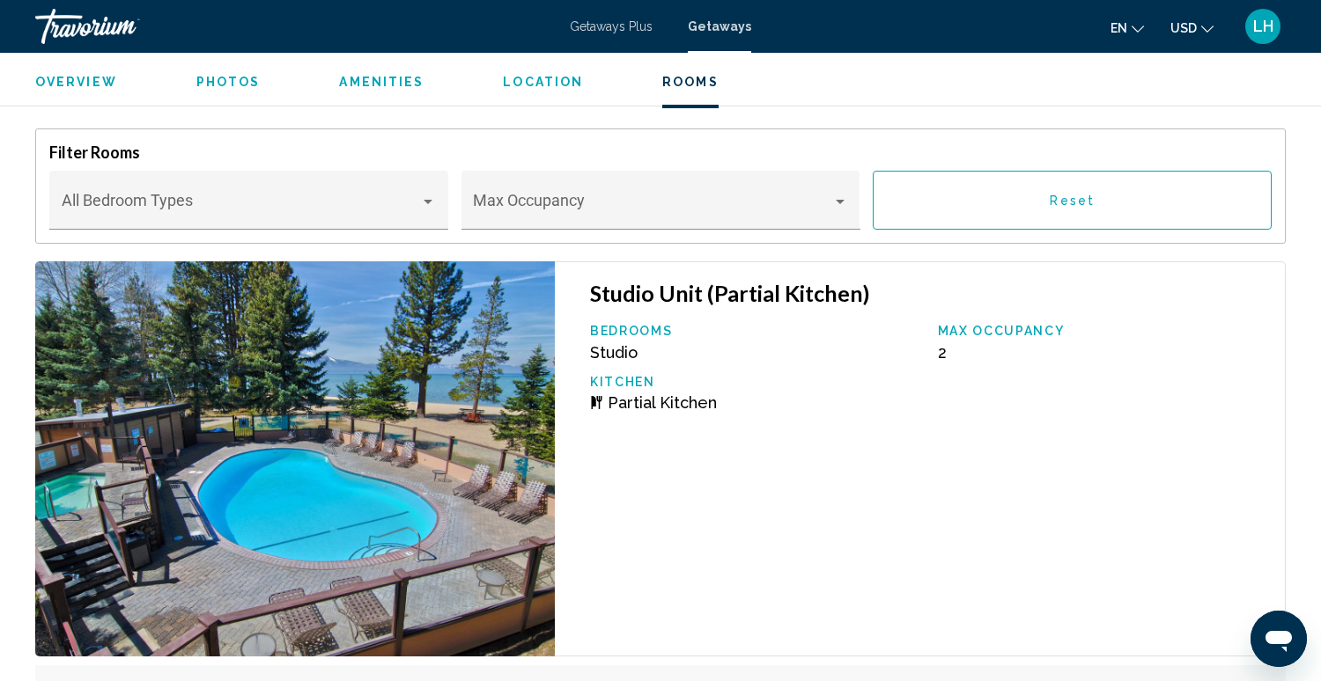
scroll to position [2814, 0]
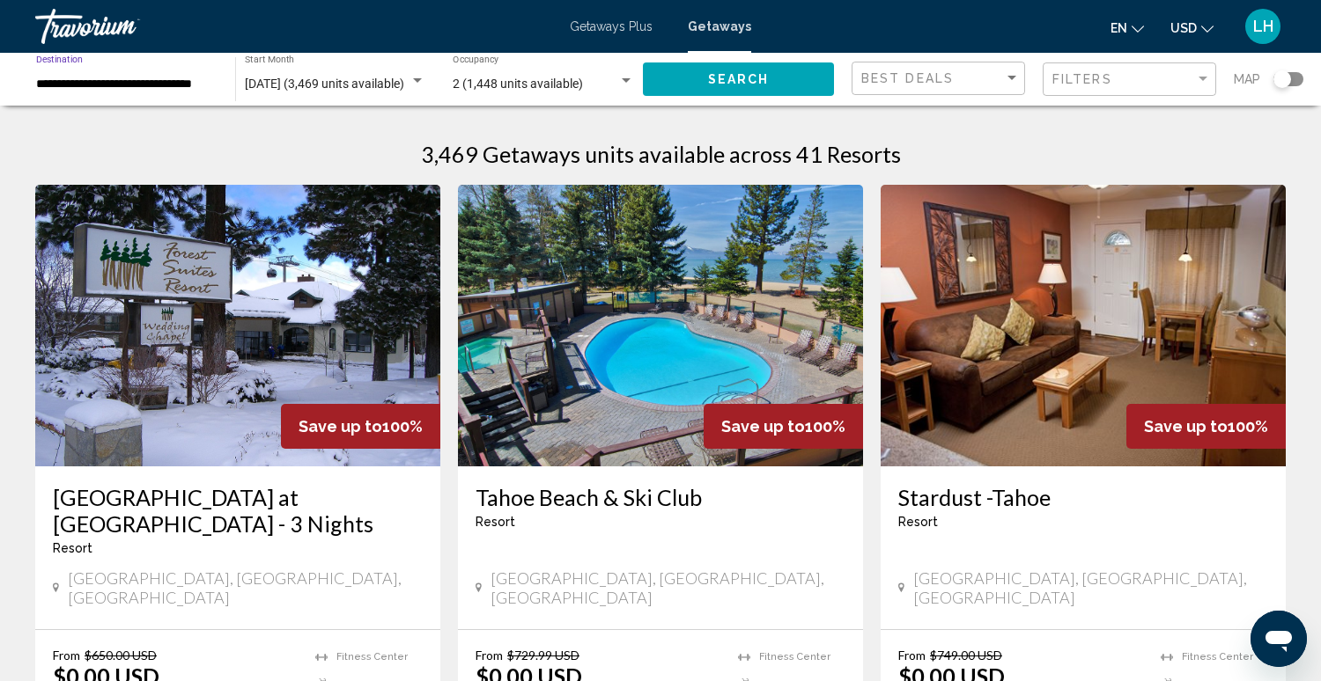
click at [138, 88] on input "**********" at bounding box center [126, 84] width 181 height 14
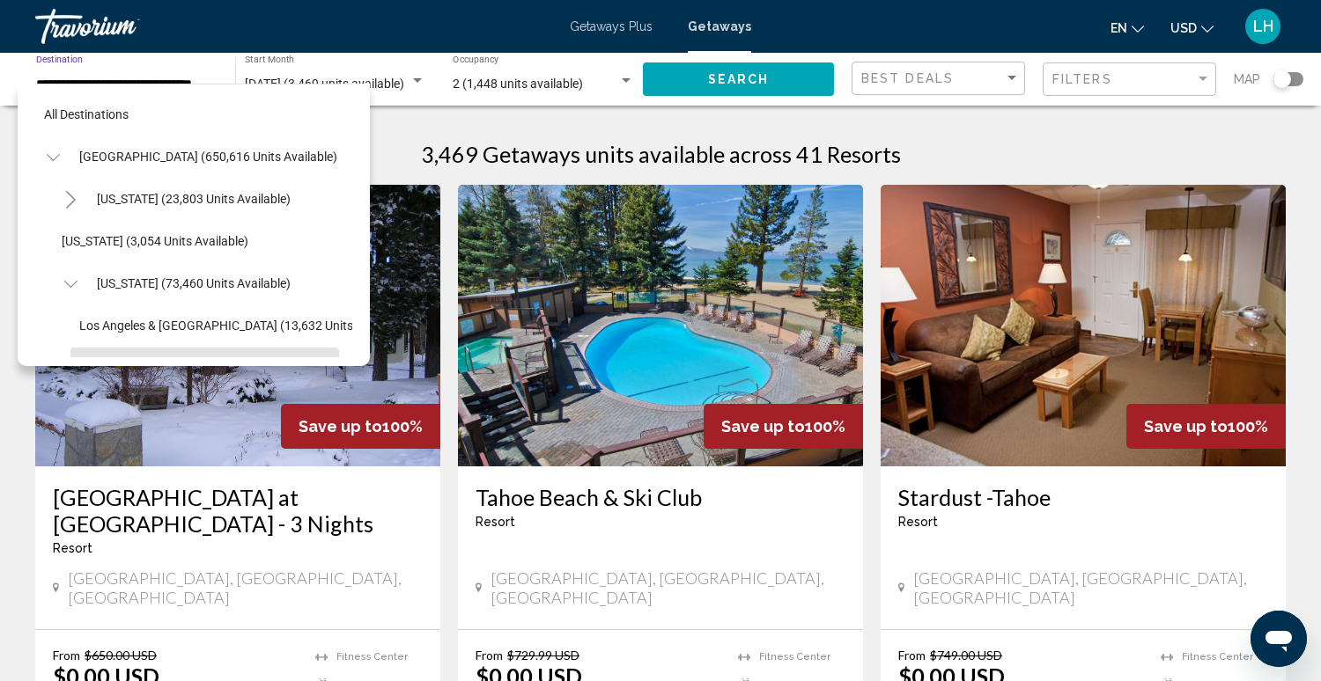
click at [82, 110] on span "All destinations" at bounding box center [86, 114] width 85 height 14
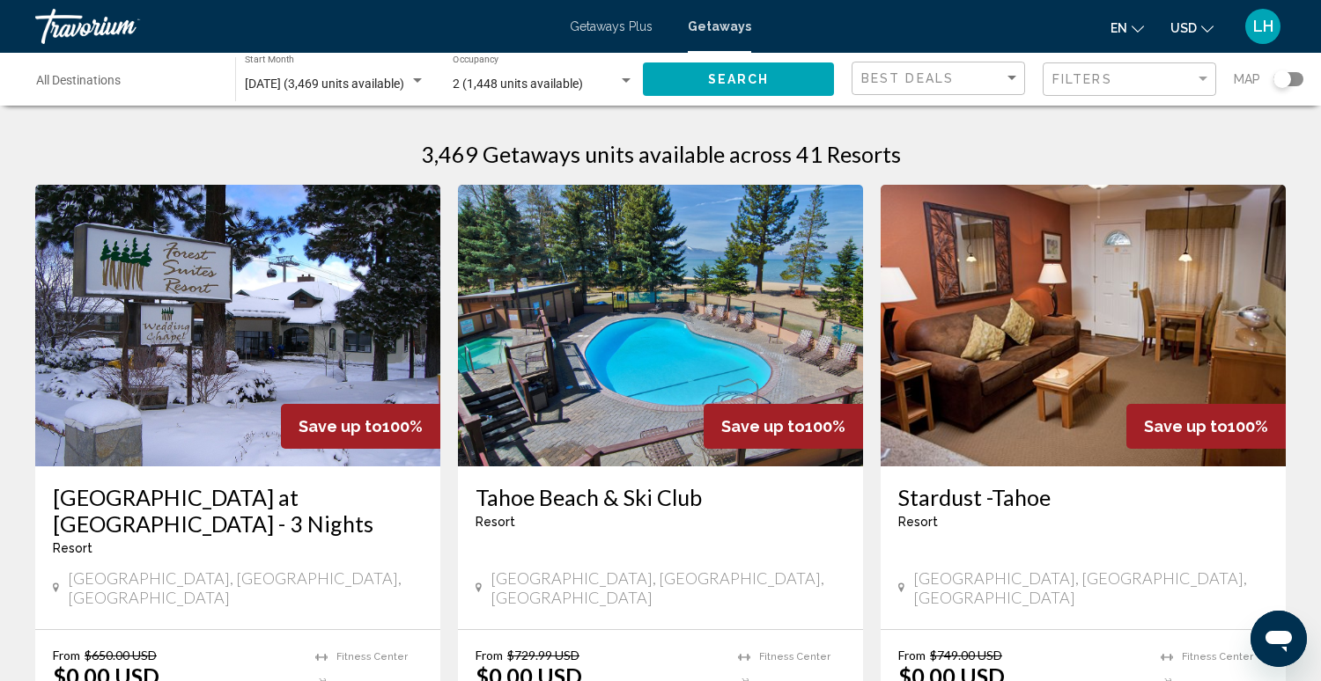
click at [63, 83] on input "Destination All Destinations" at bounding box center [126, 84] width 181 height 14
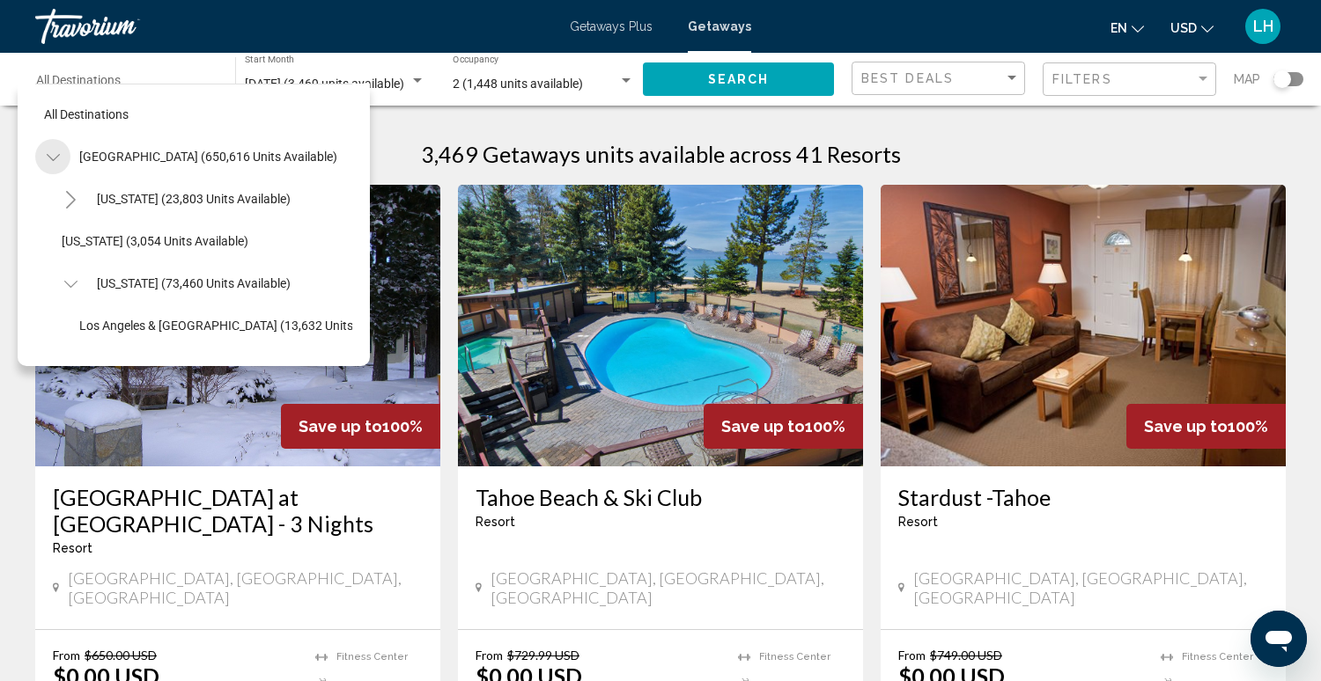
click at [56, 153] on icon "Toggle United States (650,616 units available)" at bounding box center [53, 158] width 13 height 18
click at [52, 153] on icon "Toggle United States (650,616 units available)" at bounding box center [53, 158] width 10 height 18
click at [55, 156] on icon "Toggle United States (650,616 units available)" at bounding box center [53, 158] width 13 height 18
click at [56, 155] on icon "Toggle United States (650,616 units available)" at bounding box center [53, 158] width 13 height 18
click at [73, 284] on icon "Toggle California (73,460 units available)" at bounding box center [70, 285] width 13 height 18
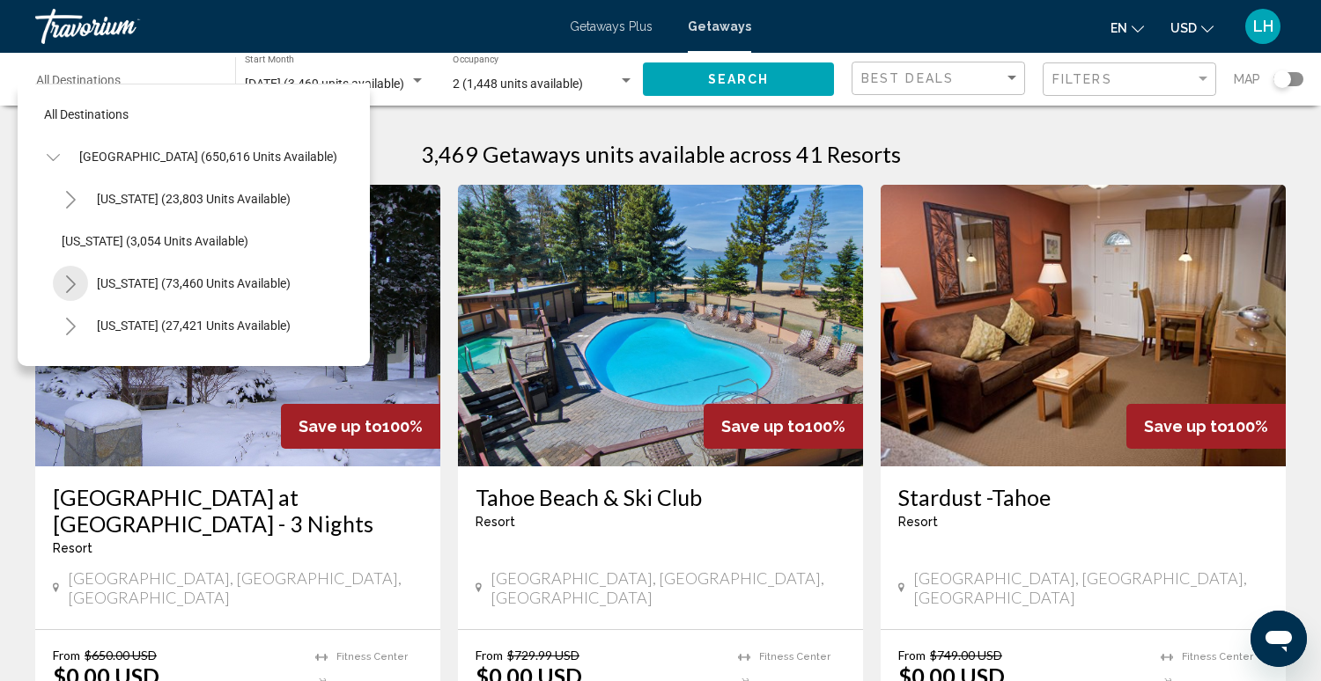
click at [73, 284] on icon "Toggle California (73,460 units available)" at bounding box center [71, 285] width 10 height 18
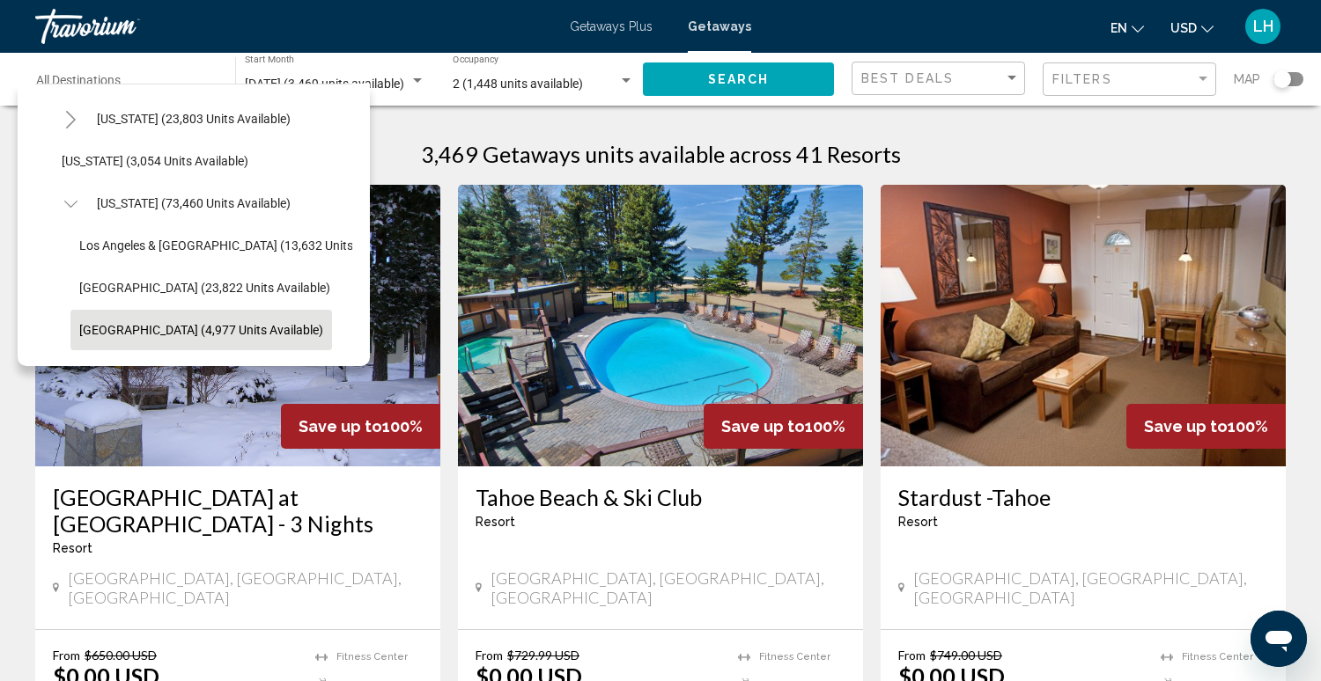
scroll to position [84, 0]
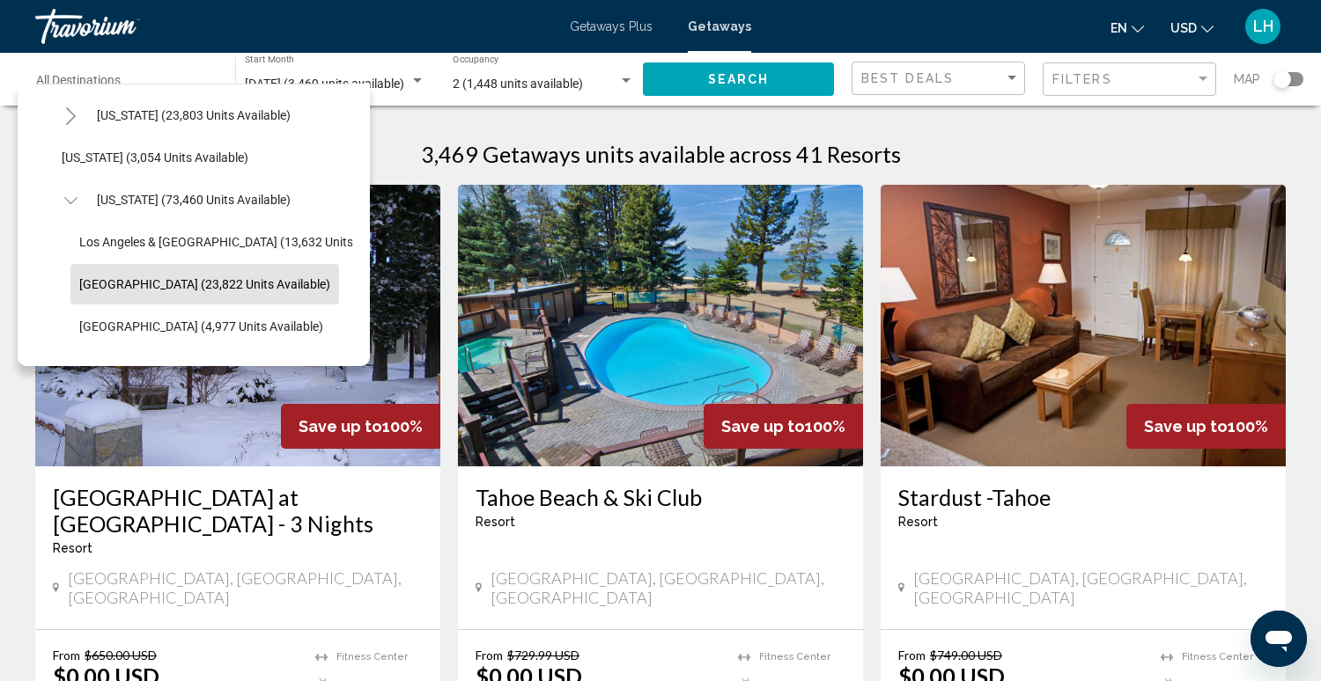
click at [129, 287] on span "[GEOGRAPHIC_DATA] (23,822 units available)" at bounding box center [204, 284] width 251 height 14
type input "**********"
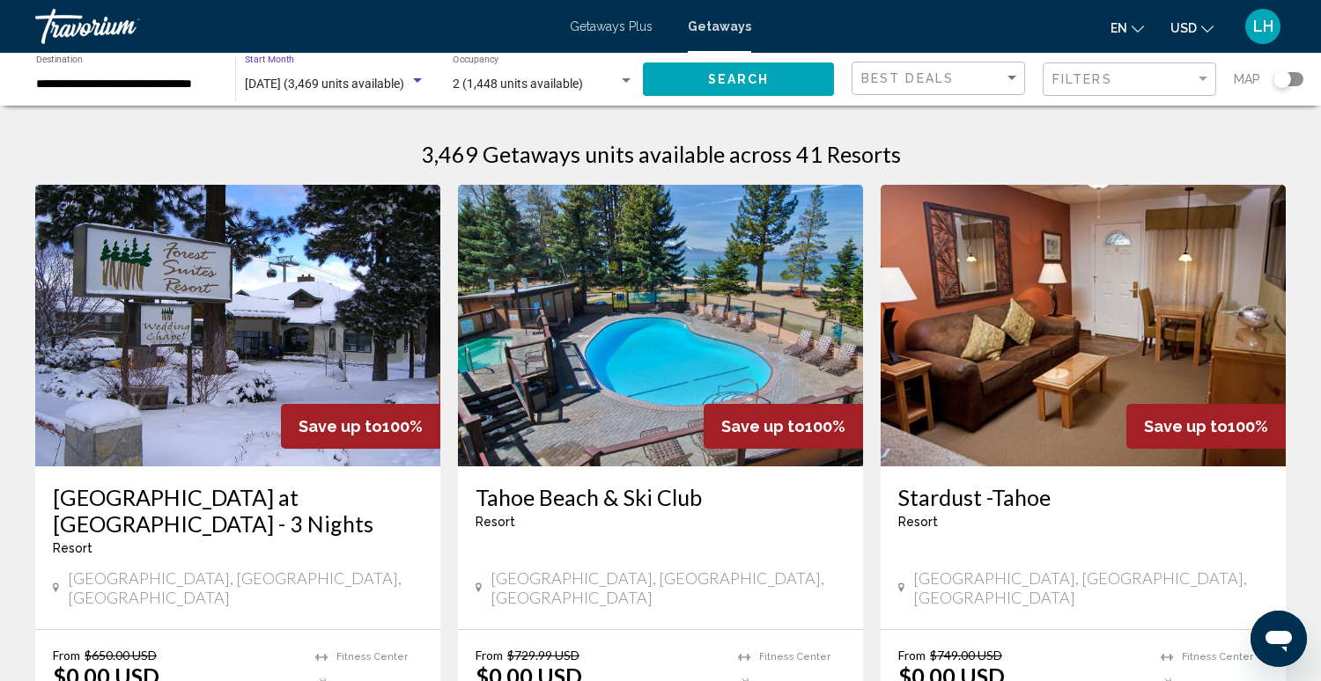
click at [414, 78] on div "Search widget" at bounding box center [417, 80] width 9 height 4
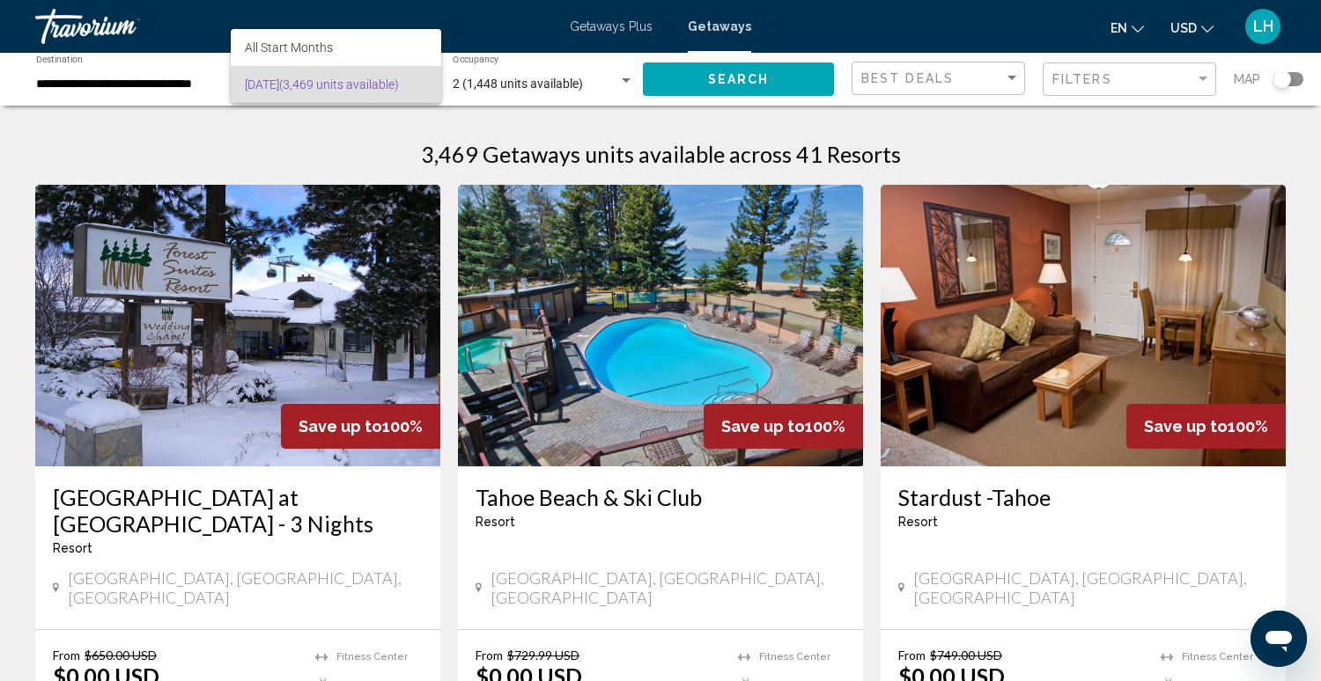
scroll to position [2, 0]
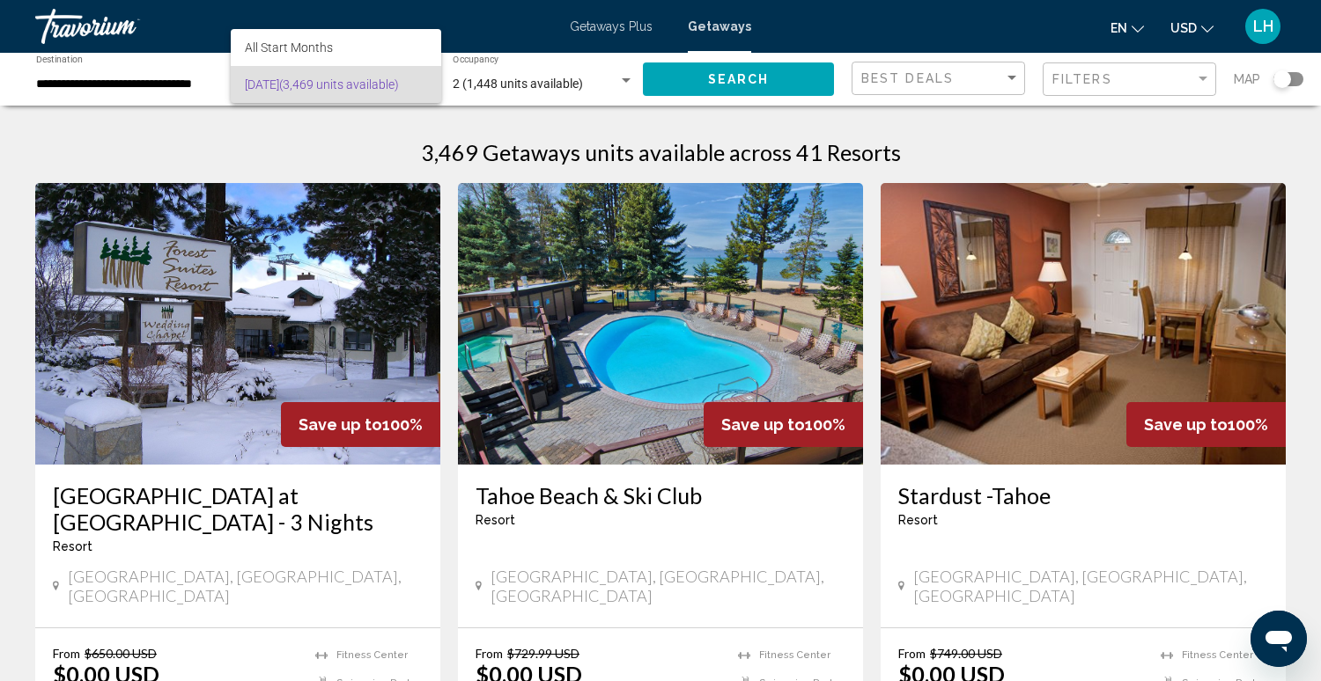
click at [534, 80] on div at bounding box center [660, 340] width 1321 height 681
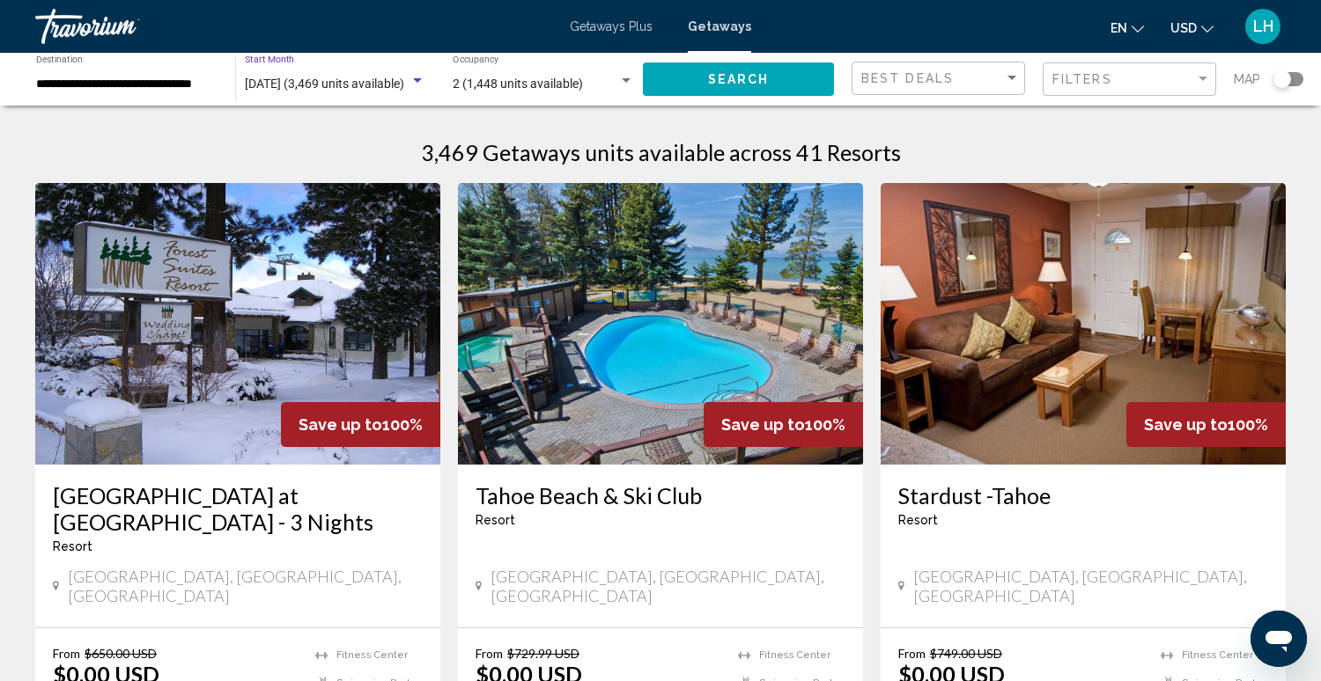
scroll to position [0, 0]
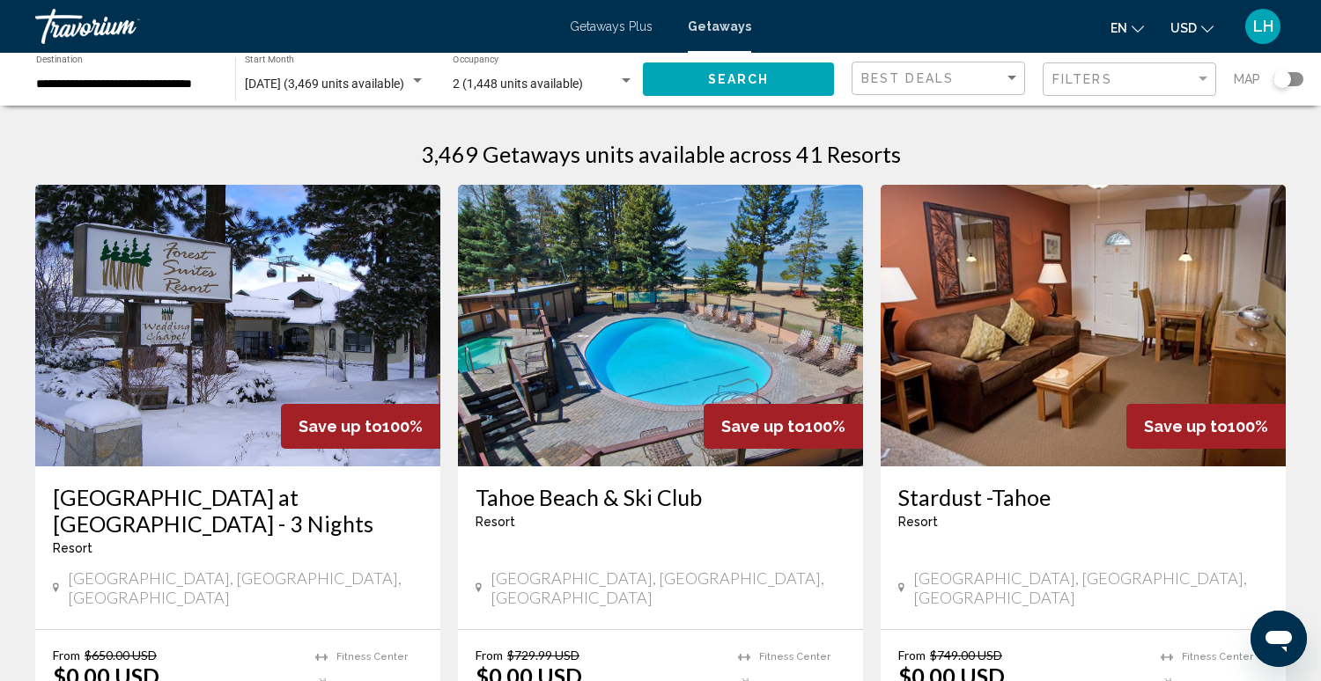
click at [506, 85] on span "2 (1,448 units available)" at bounding box center [518, 84] width 130 height 14
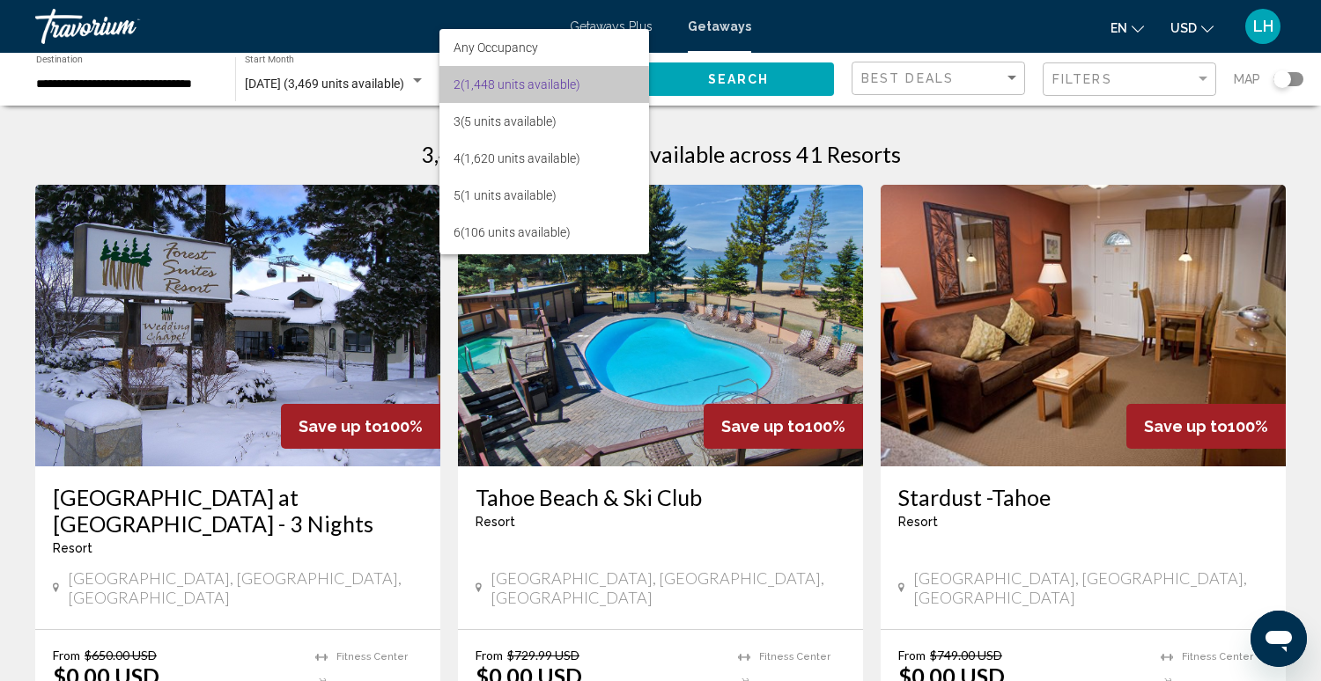
click at [491, 87] on span "2 (1,448 units available)" at bounding box center [543, 84] width 181 height 37
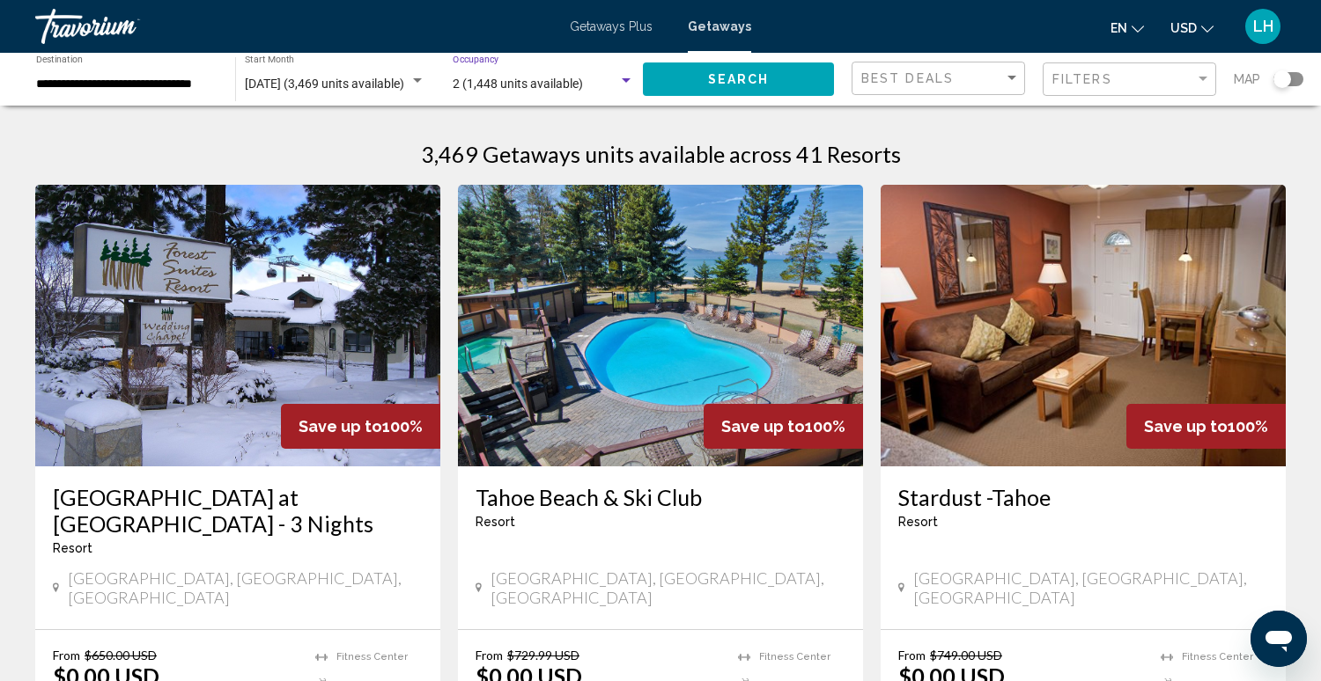
click at [725, 79] on span "Search" at bounding box center [739, 80] width 62 height 14
click at [1297, 78] on div "Search widget" at bounding box center [1288, 79] width 30 height 14
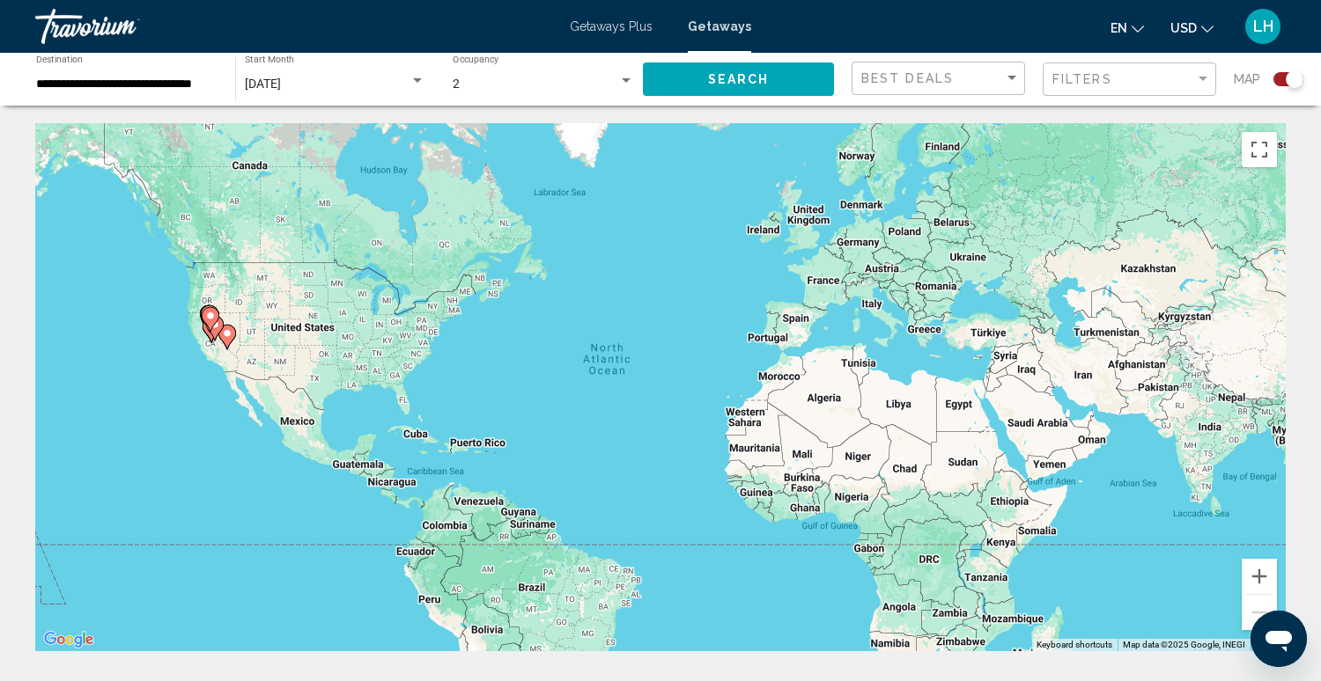
click at [1279, 80] on div "Search widget" at bounding box center [1288, 79] width 30 height 14
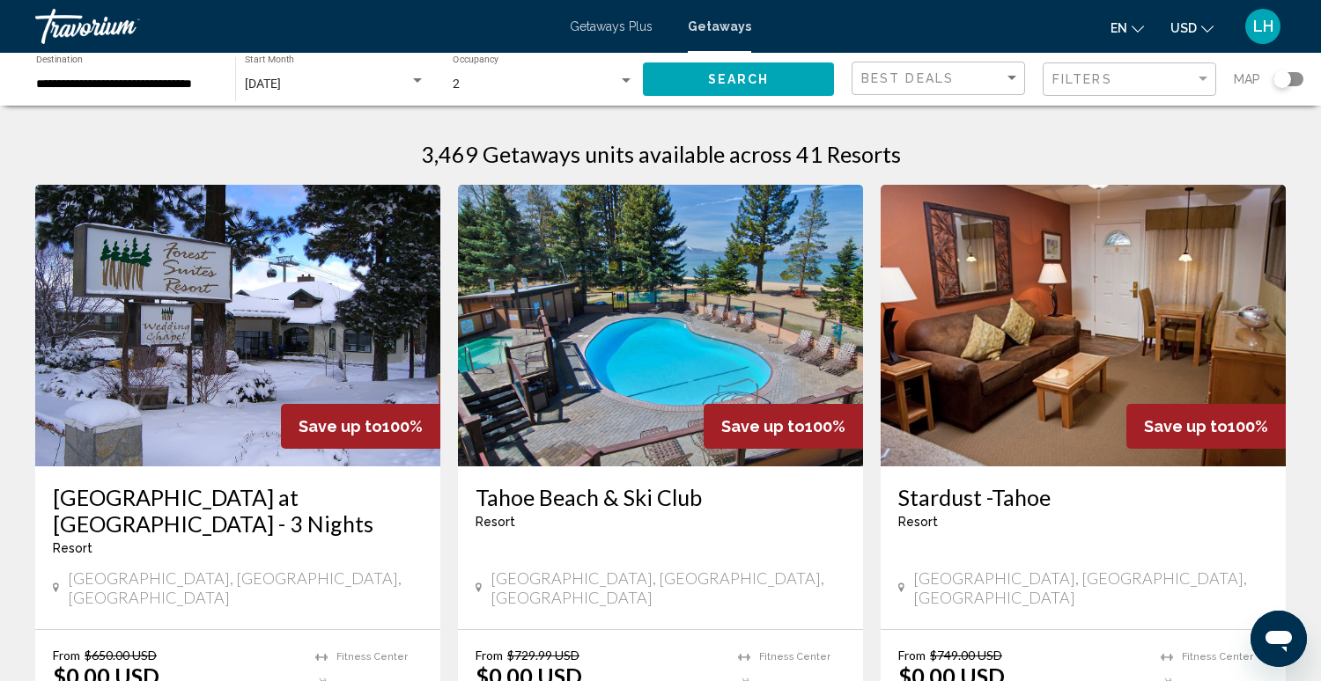
click at [1296, 76] on div "Search widget" at bounding box center [1288, 79] width 30 height 14
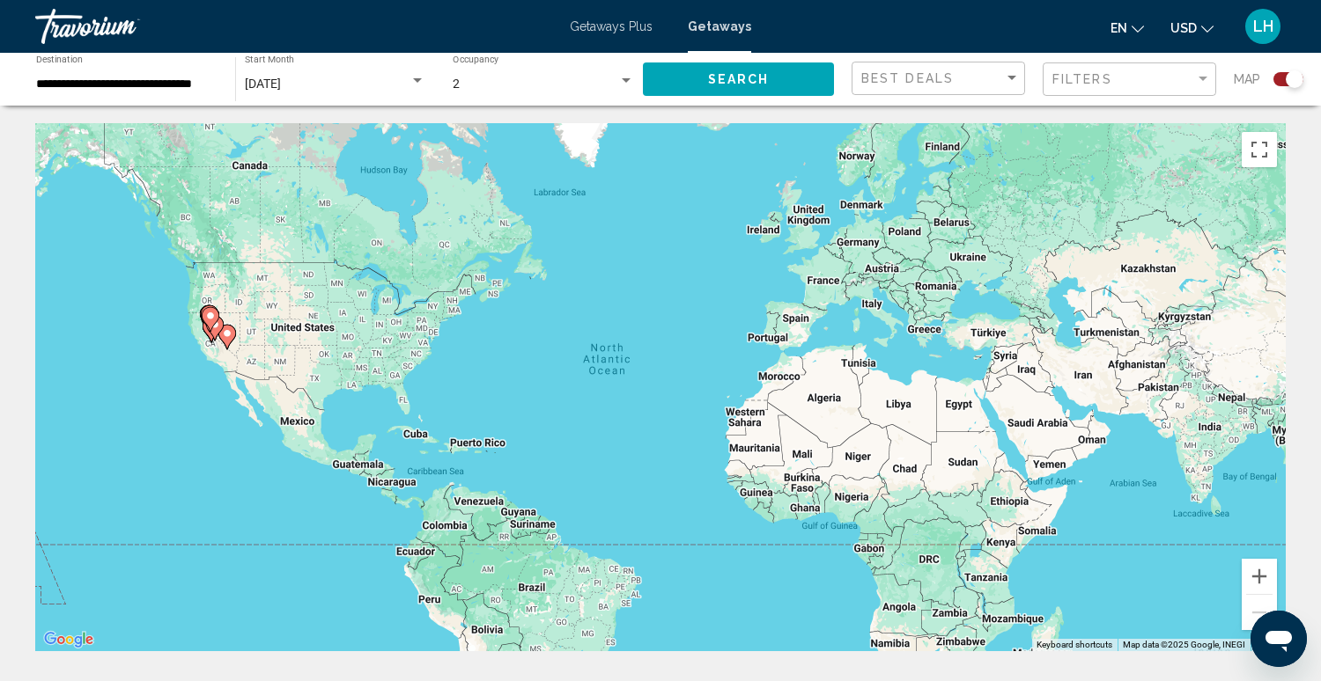
click at [1283, 80] on div "Search widget" at bounding box center [1288, 79] width 30 height 14
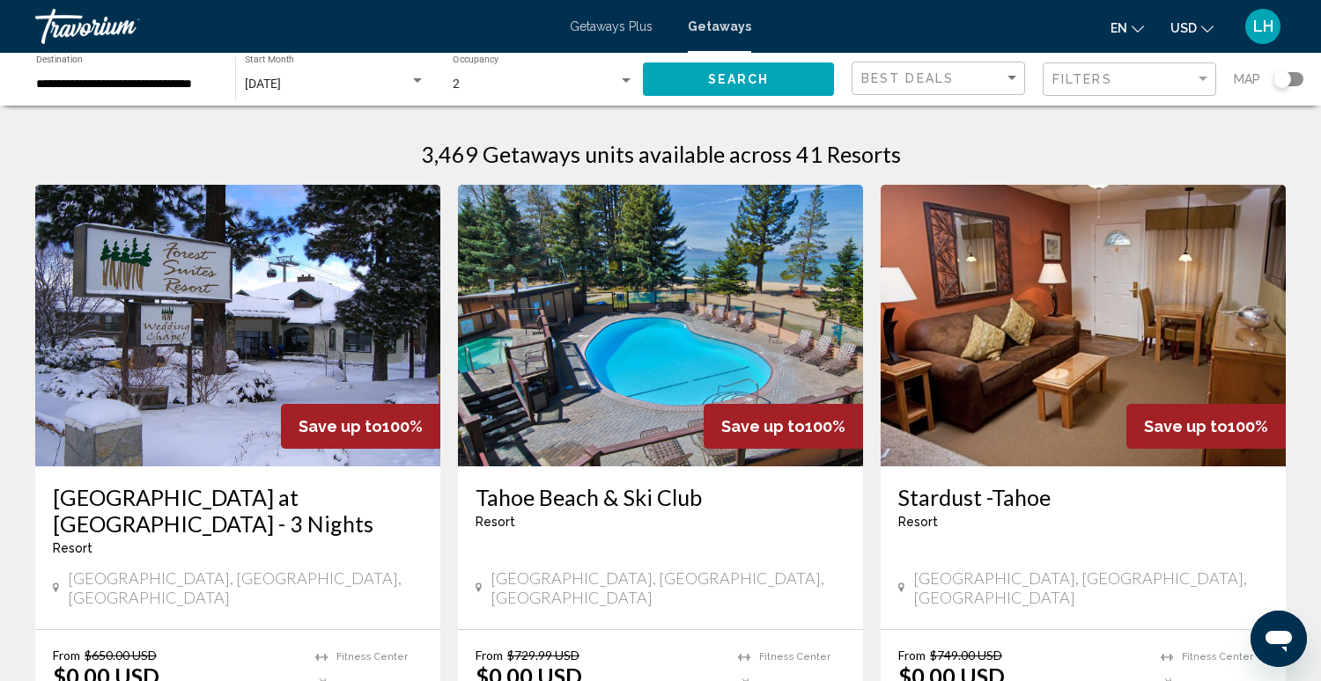
click at [646, 341] on img "Main content" at bounding box center [660, 326] width 405 height 282
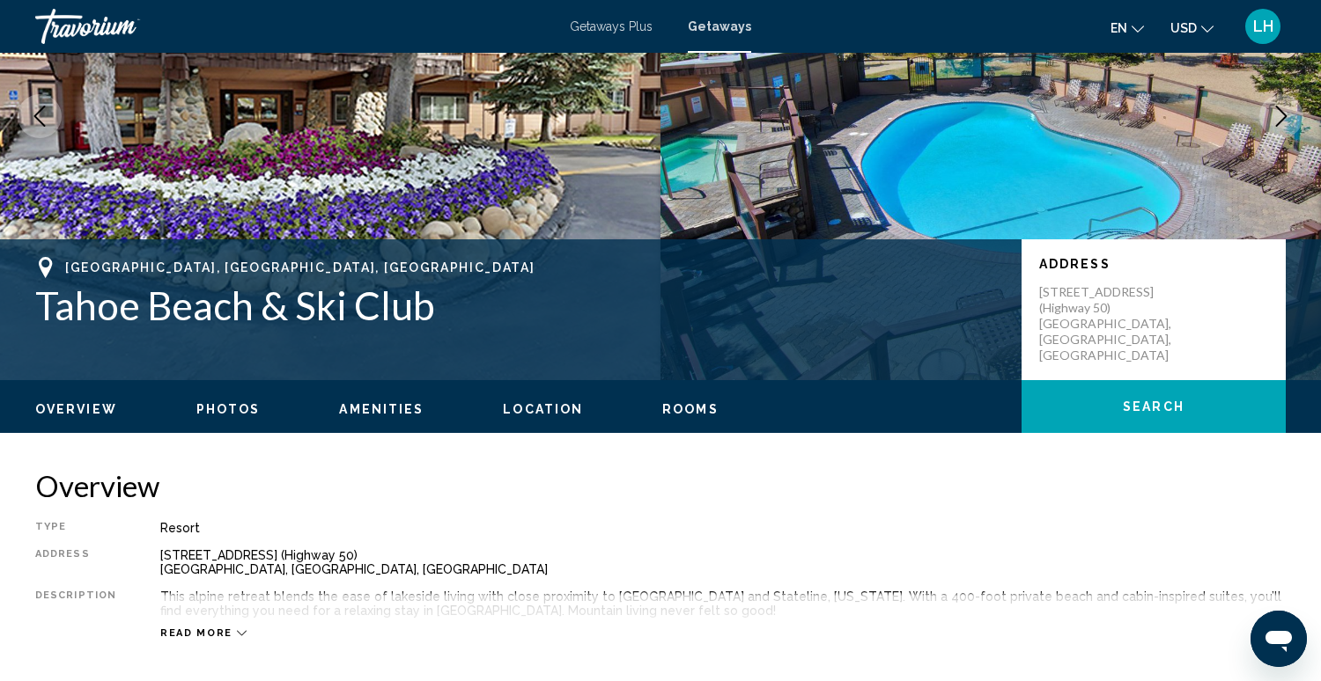
scroll to position [202, 0]
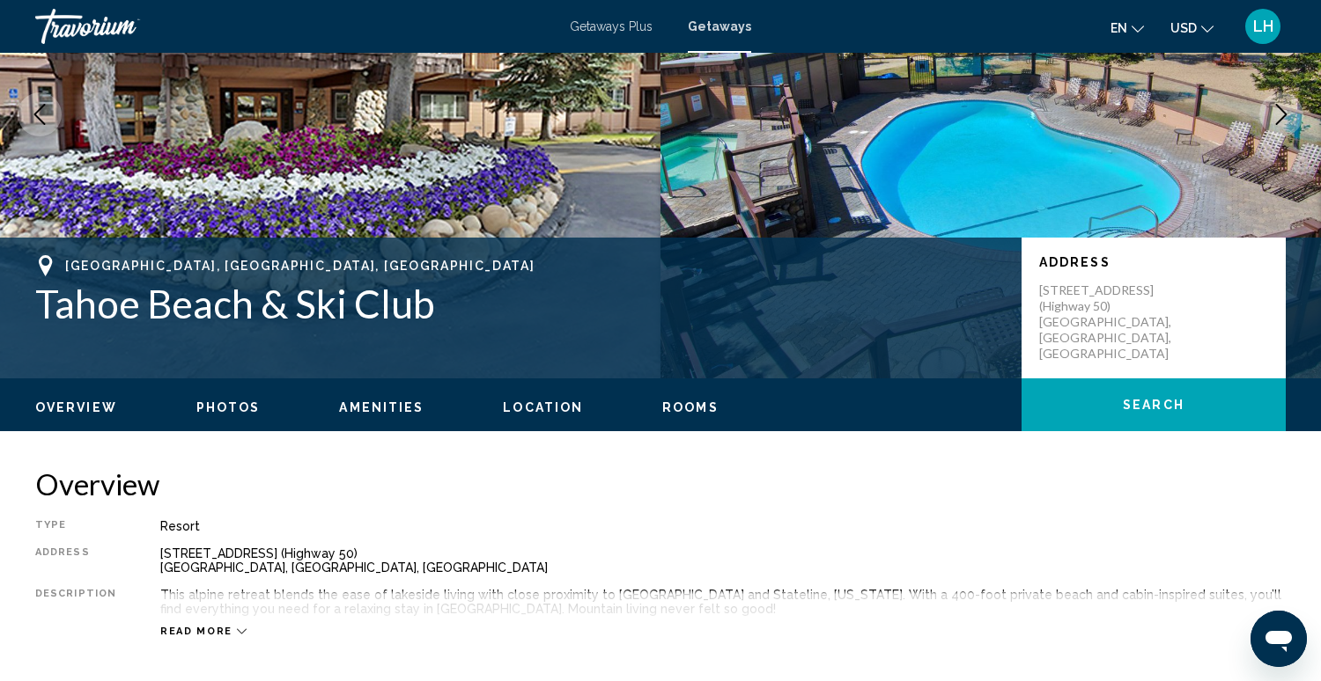
click at [974, 371] on div "[GEOGRAPHIC_DATA], [GEOGRAPHIC_DATA] [GEOGRAPHIC_DATA] & Ski Club Address [STRE…" at bounding box center [660, 308] width 1321 height 141
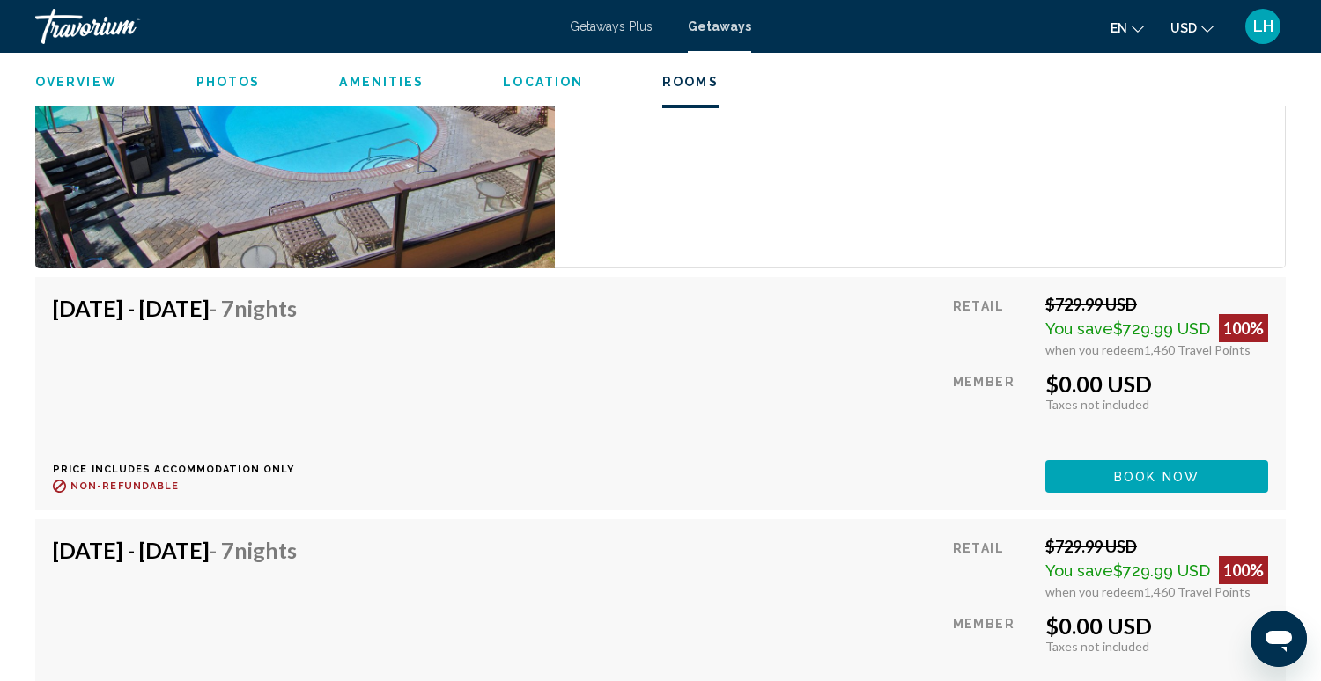
scroll to position [3210, 0]
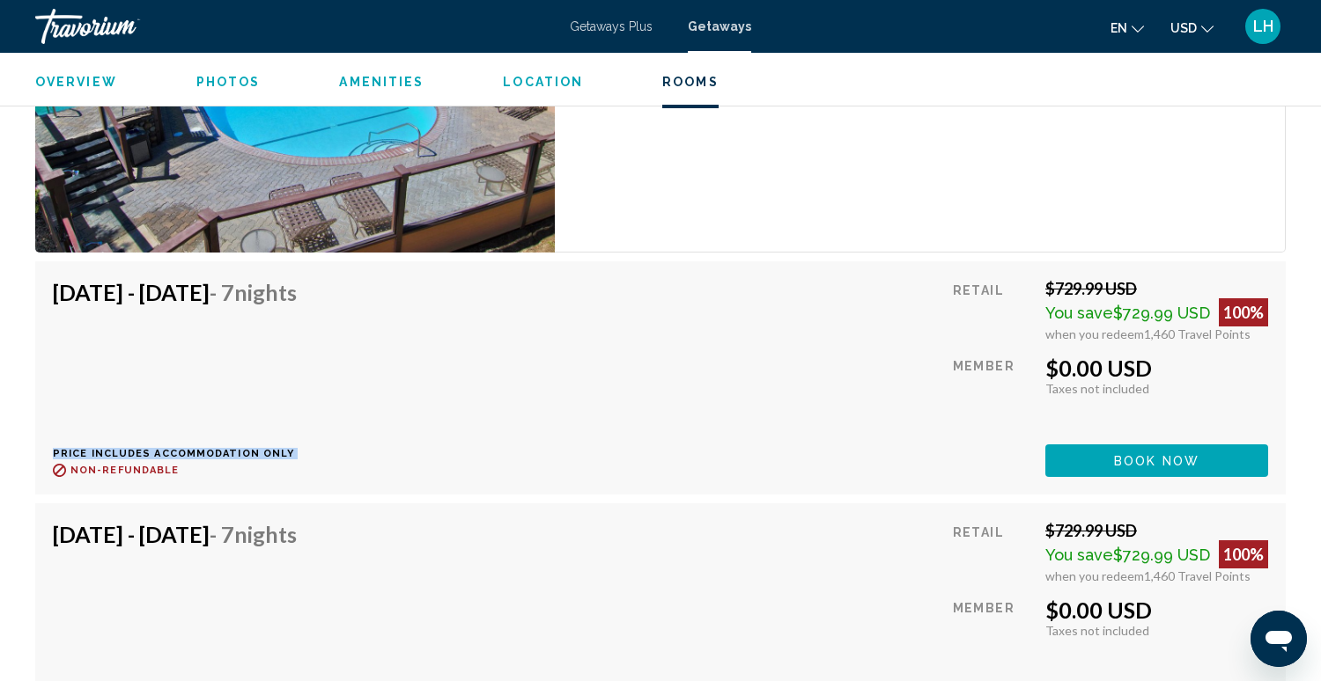
drag, startPoint x: 434, startPoint y: 423, endPoint x: 434, endPoint y: 461, distance: 38.7
click at [434, 461] on div "[DATE] - [DATE] - 7 Nights Price includes accommodation only Refundable until :…" at bounding box center [660, 378] width 1215 height 198
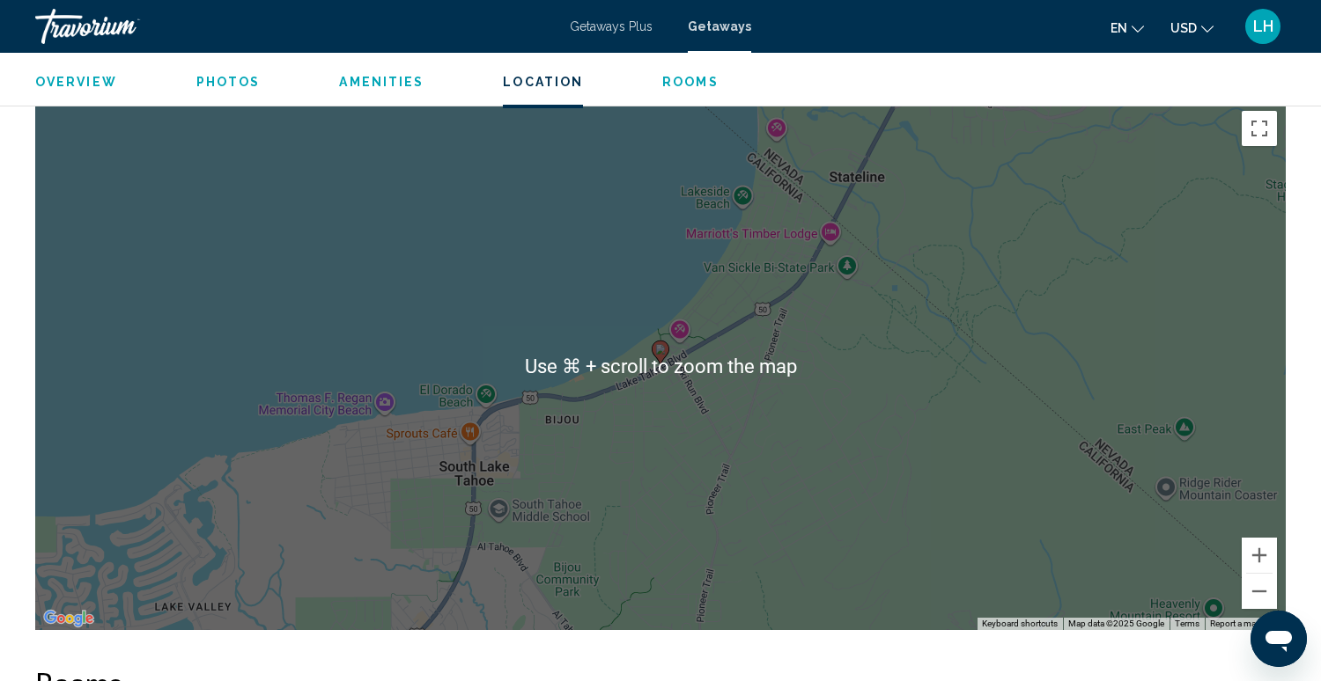
scroll to position [2212, 0]
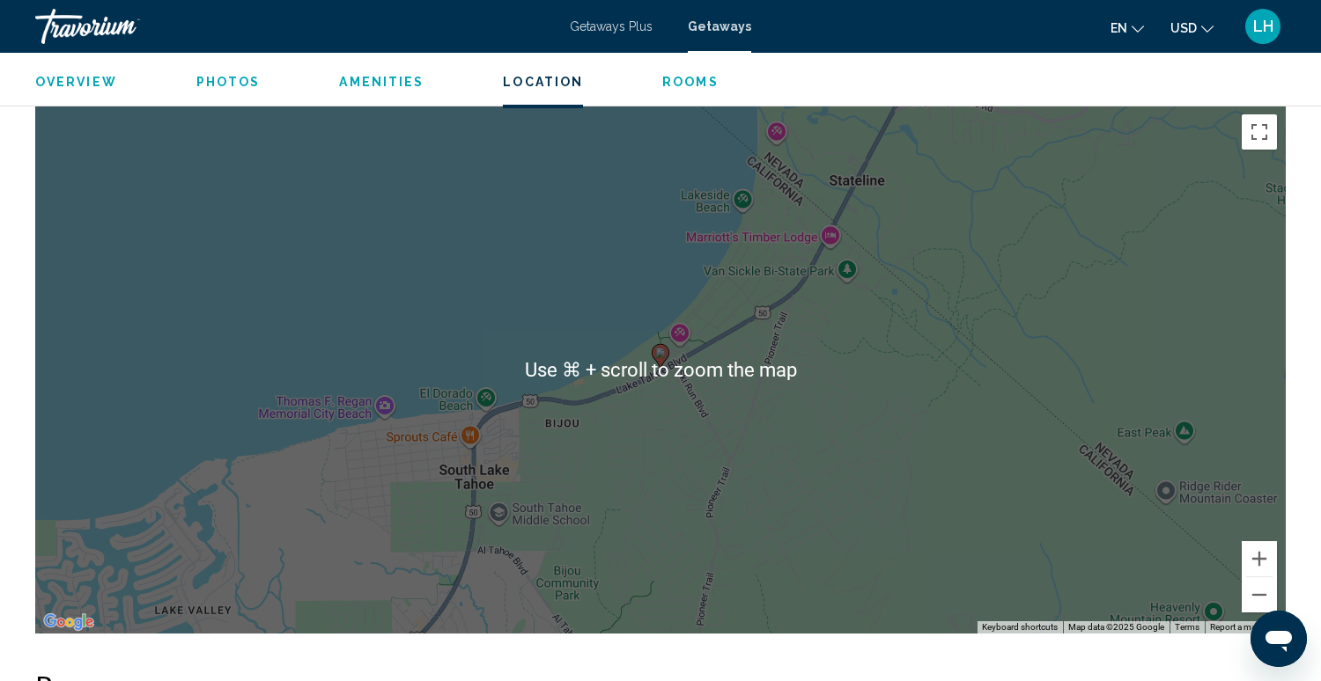
click at [778, 92] on div "Overview Photos Amenities Location Rooms Search" at bounding box center [660, 80] width 1321 height 55
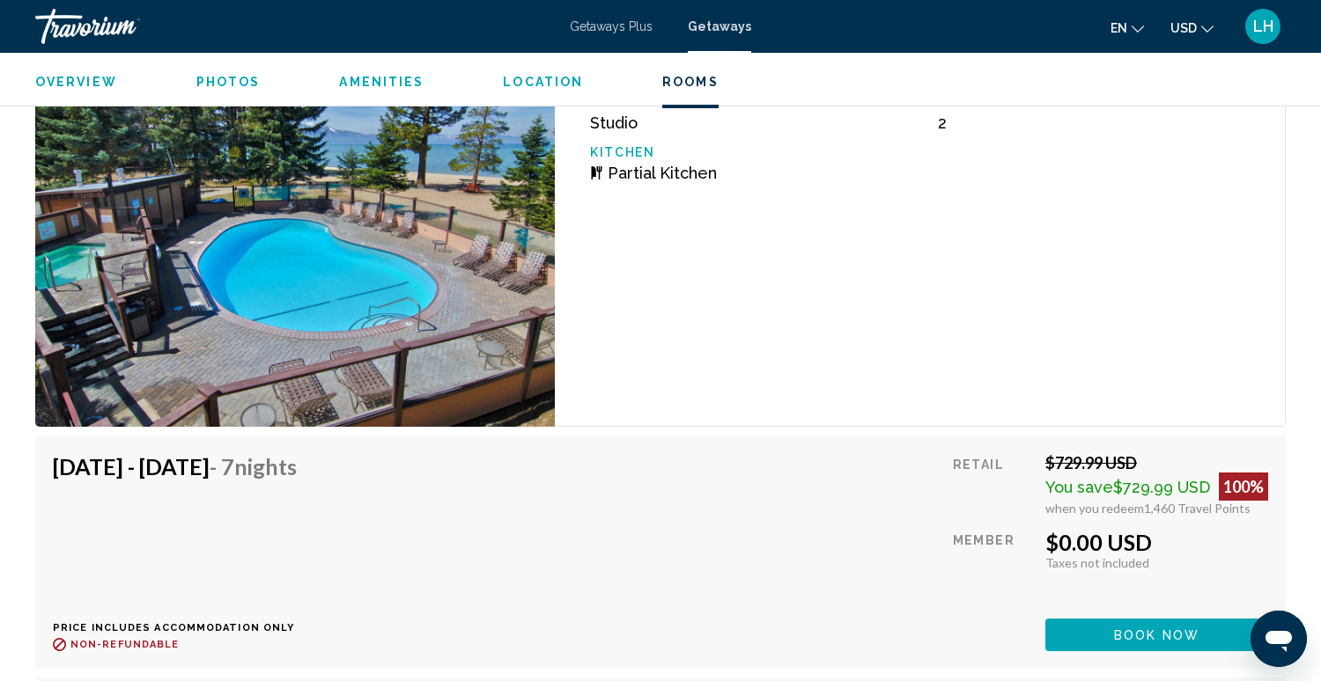
scroll to position [3039, 0]
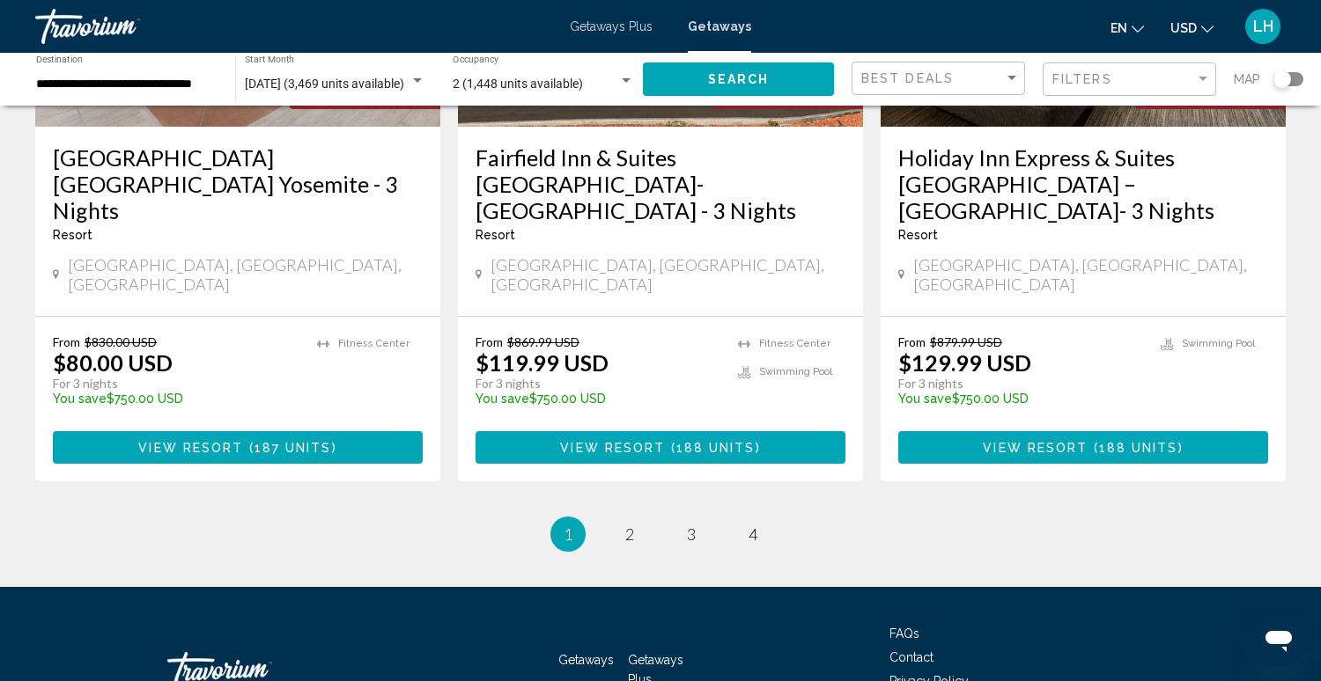
scroll to position [2264, 0]
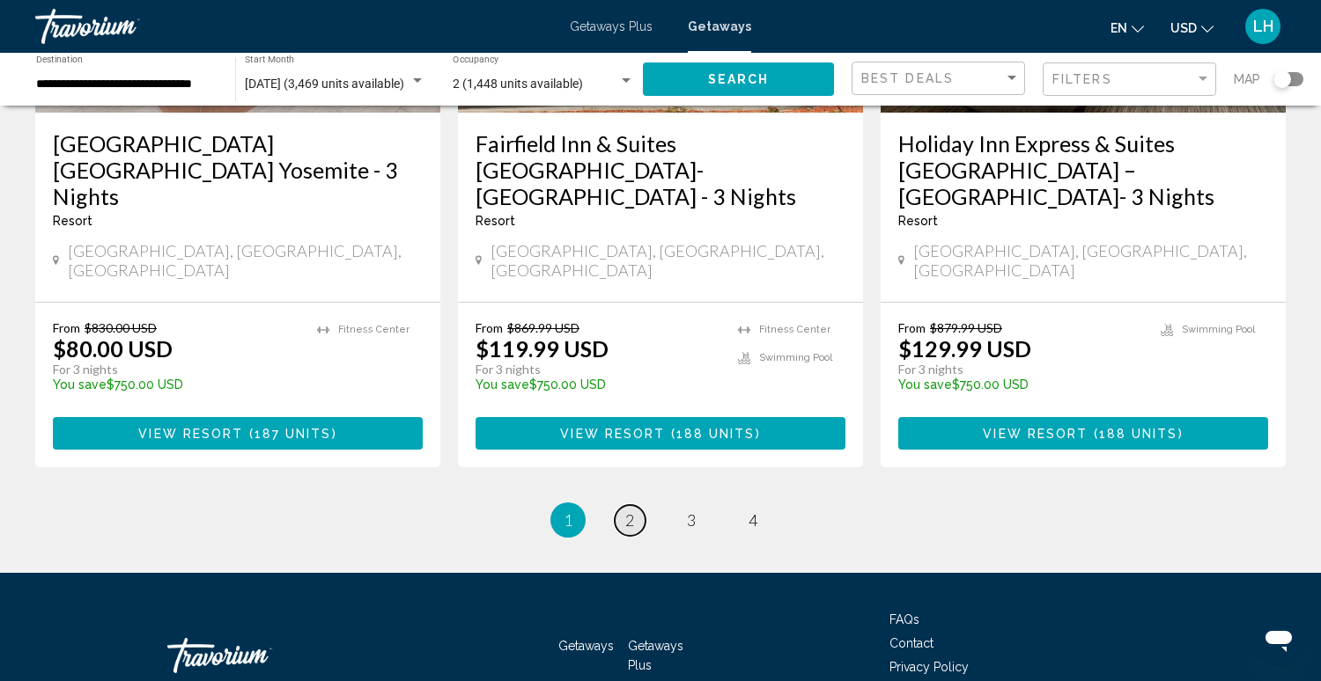
click at [636, 505] on link "page 2" at bounding box center [630, 520] width 31 height 31
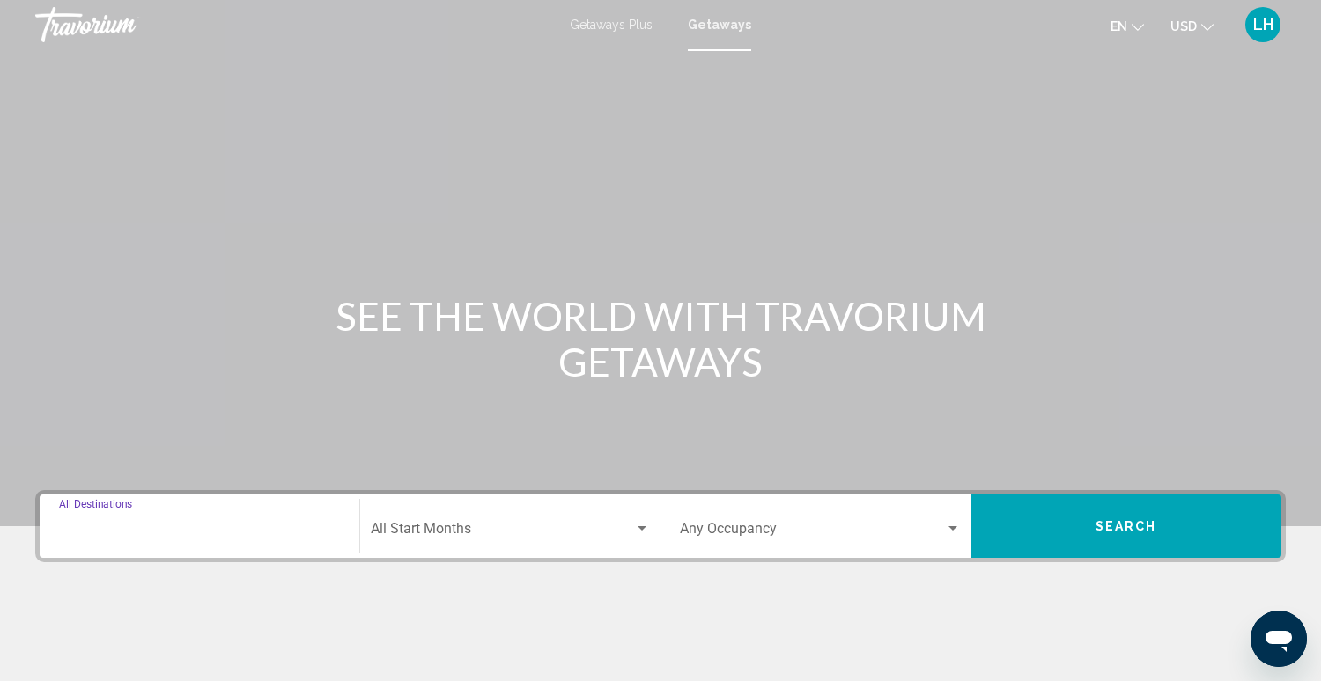
click at [185, 534] on input "Destination All Destinations" at bounding box center [199, 533] width 281 height 16
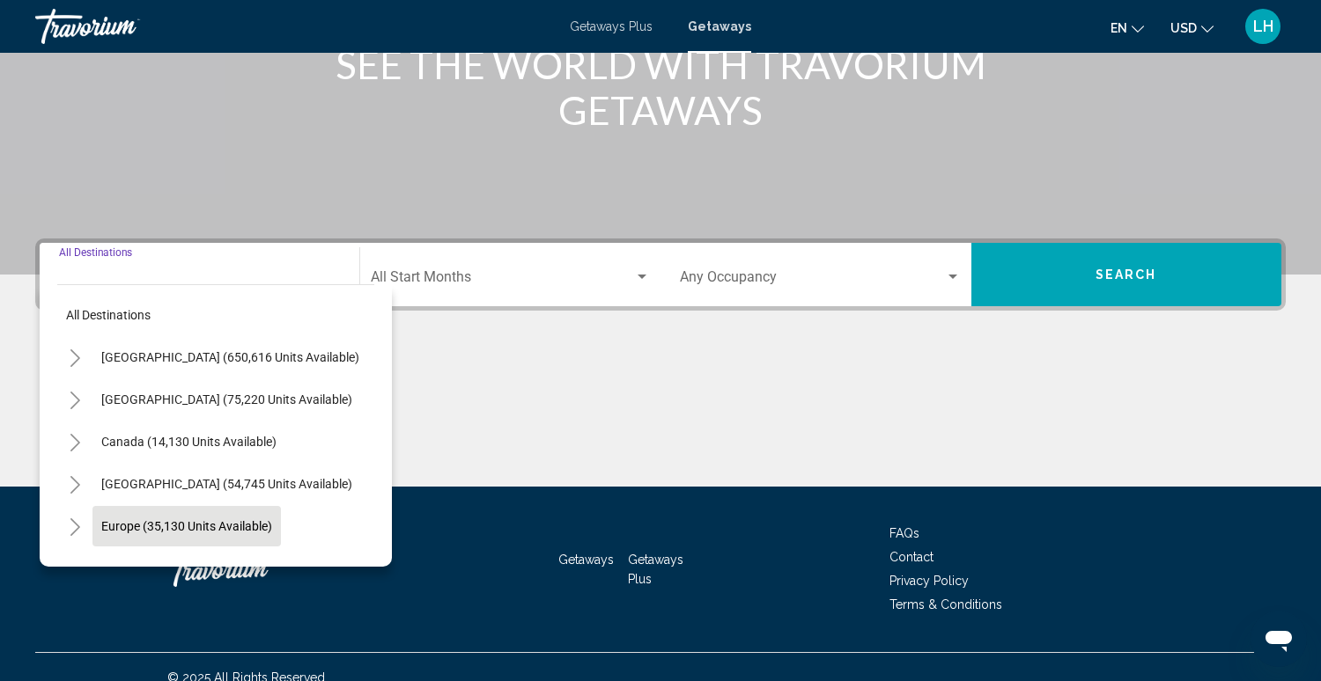
scroll to position [274, 0]
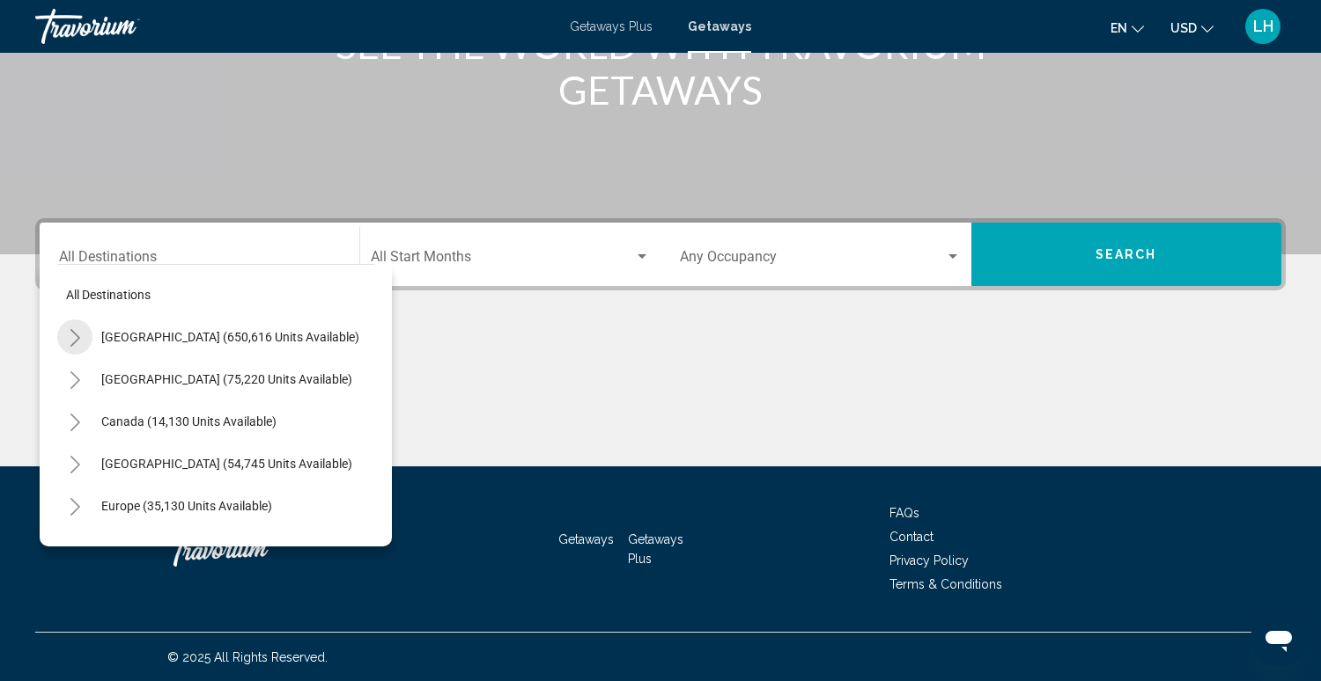
click at [77, 337] on icon "Toggle United States (650,616 units available)" at bounding box center [75, 338] width 10 height 18
click at [96, 464] on icon "Toggle California (73,460 units available)" at bounding box center [92, 463] width 13 height 18
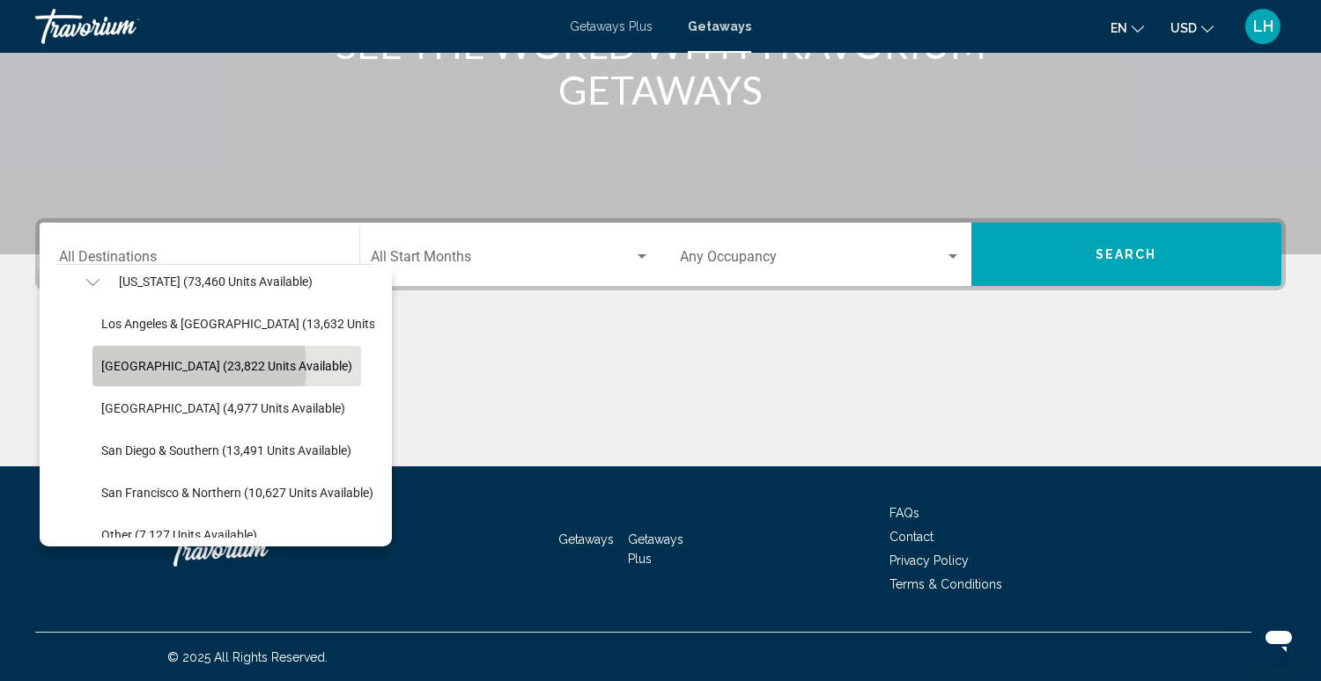
scroll to position [187, 0]
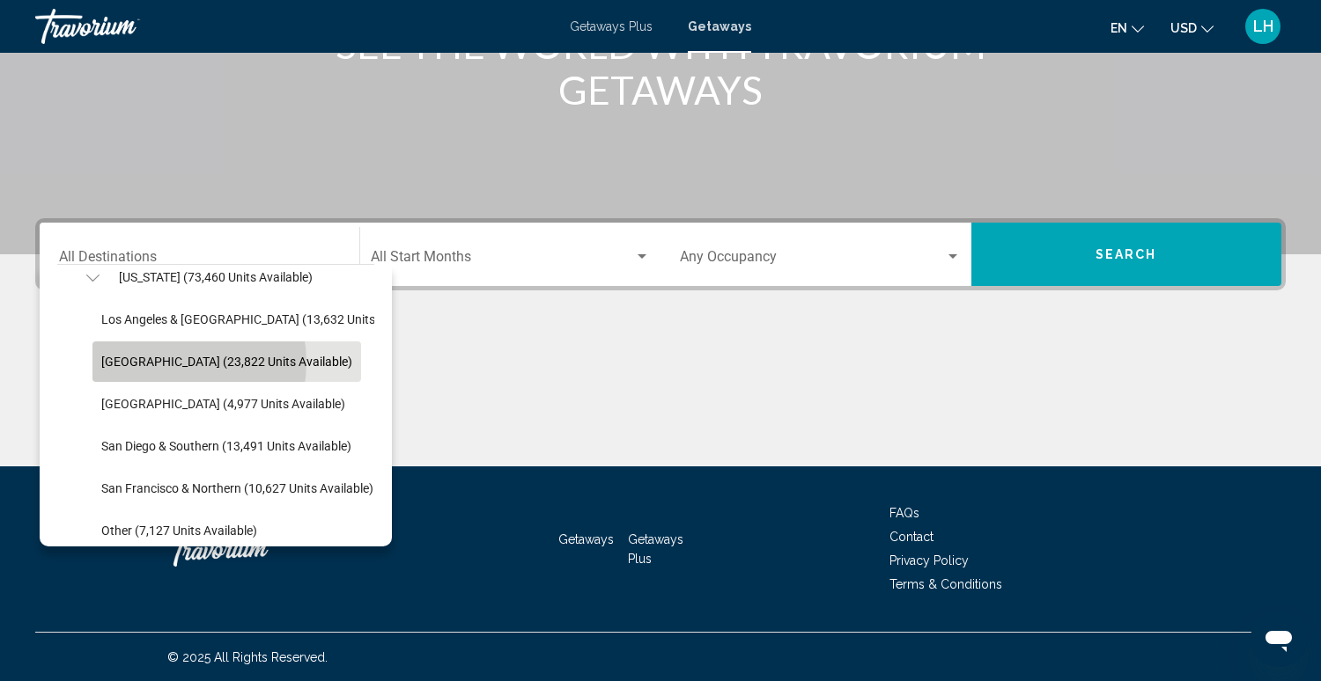
click at [160, 365] on span "[GEOGRAPHIC_DATA] (23,822 units available)" at bounding box center [226, 362] width 251 height 14
type input "**********"
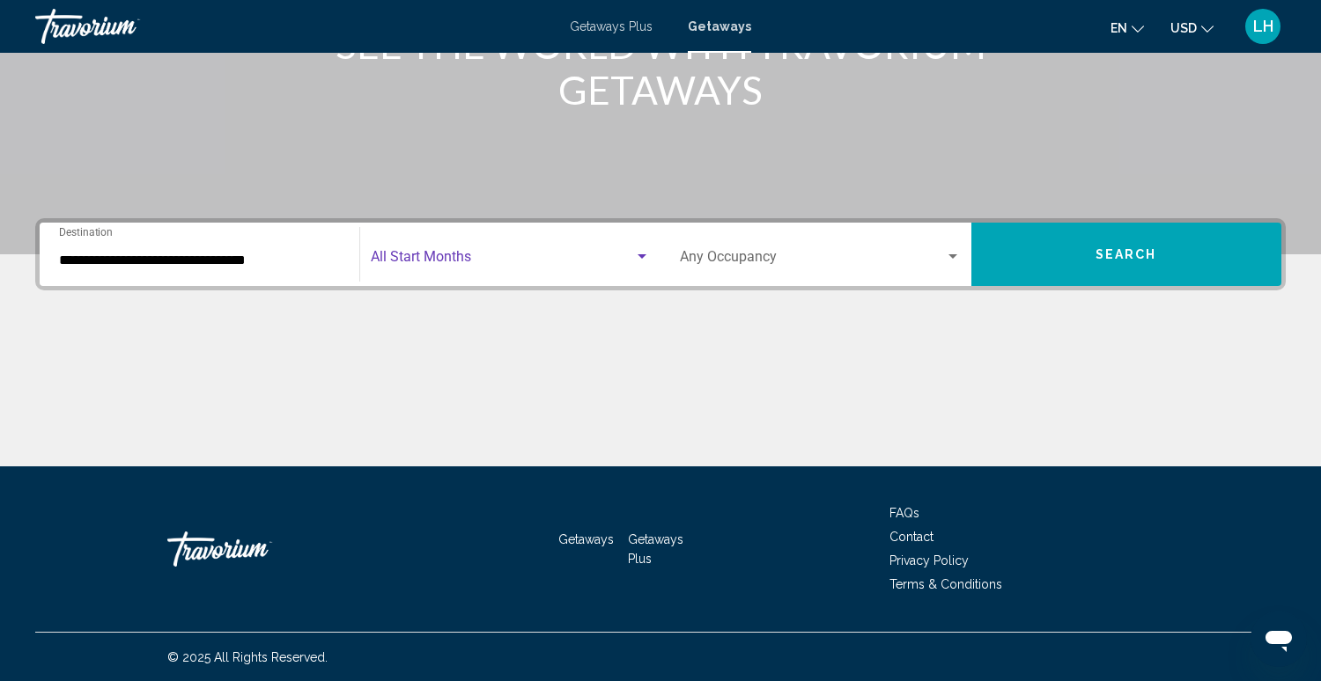
click at [443, 255] on span "Search widget" at bounding box center [503, 261] width 264 height 16
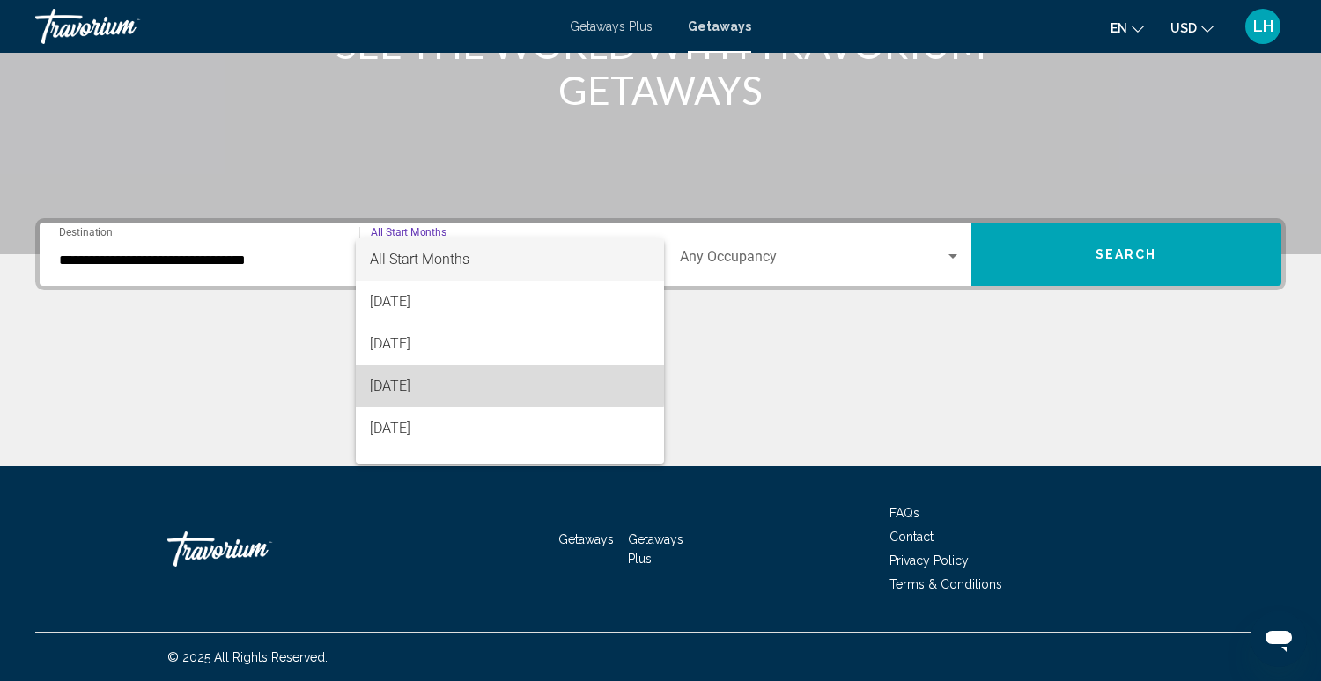
click at [411, 383] on span "[DATE]" at bounding box center [510, 386] width 280 height 42
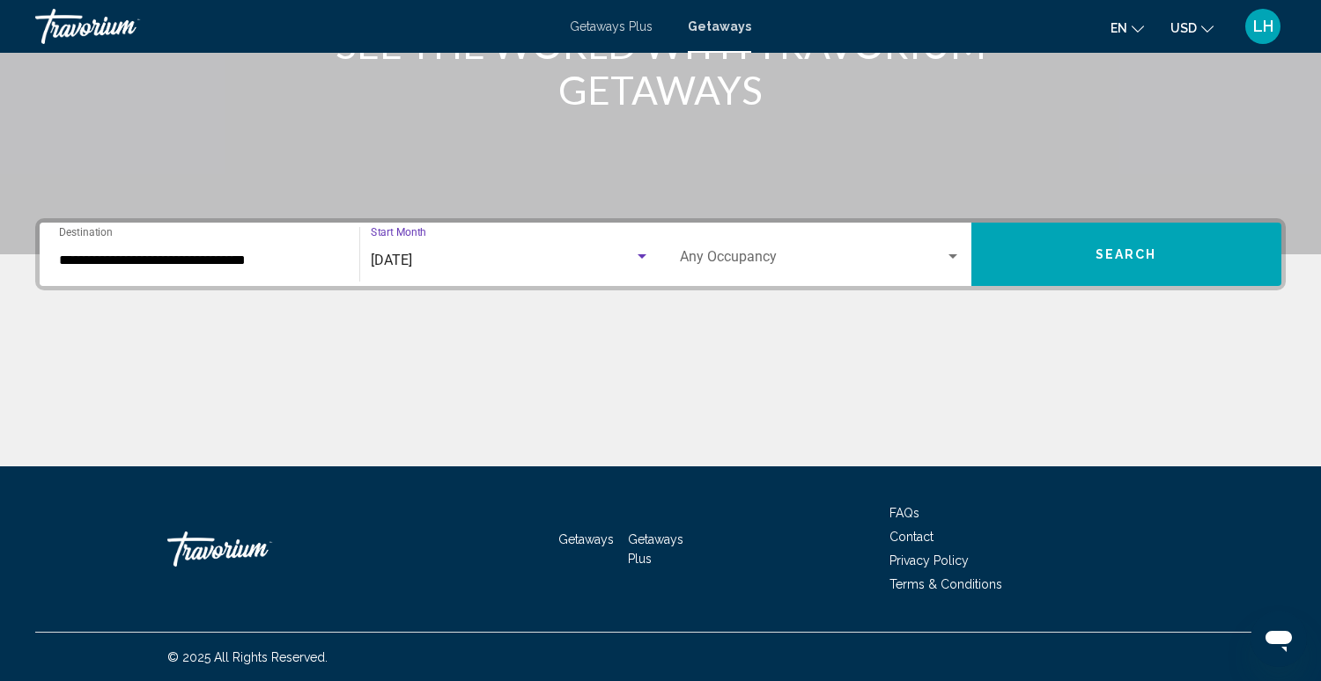
click at [746, 258] on span "Search widget" at bounding box center [812, 261] width 265 height 16
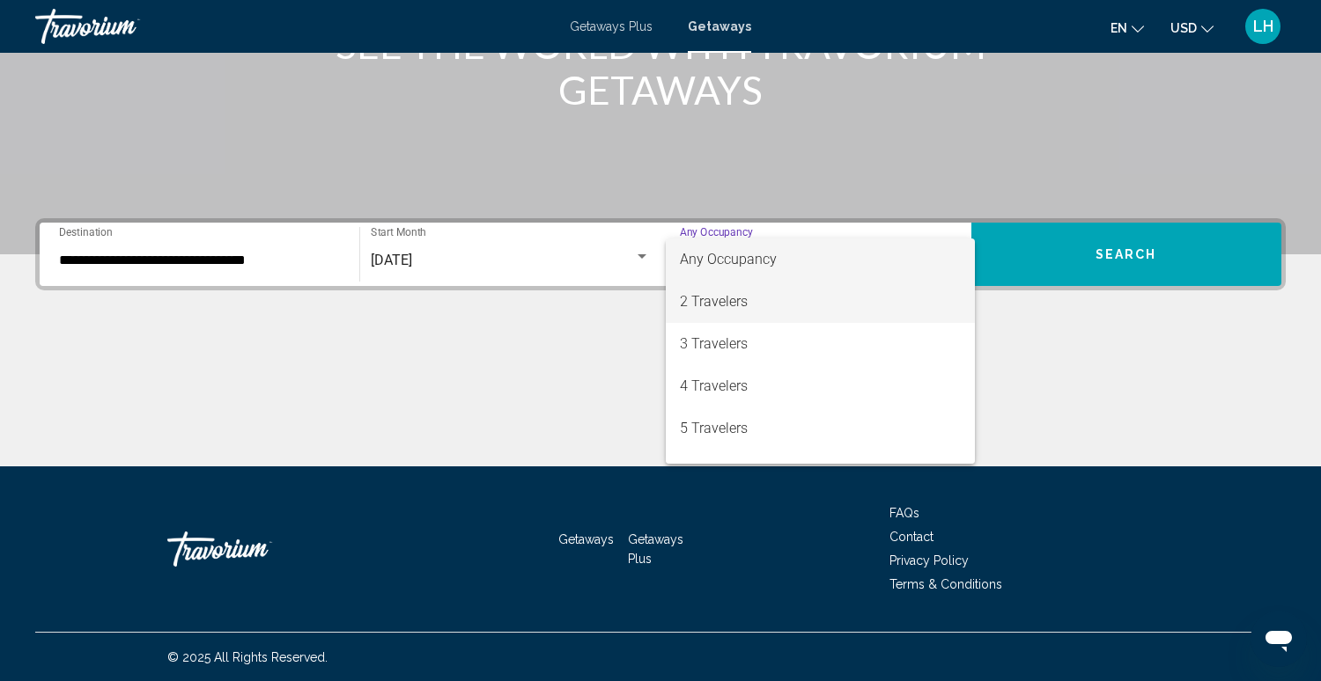
click at [736, 303] on span "2 Travelers" at bounding box center [820, 302] width 281 height 42
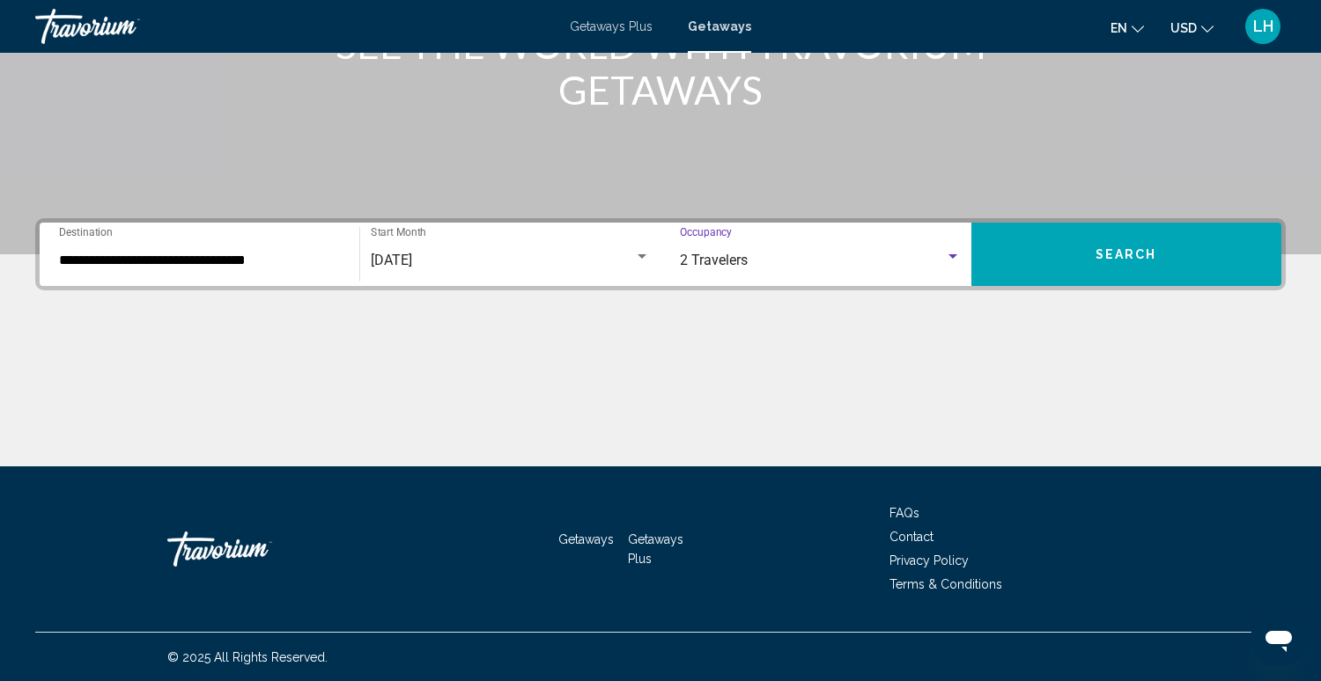
click at [1136, 249] on span "Search" at bounding box center [1126, 255] width 62 height 14
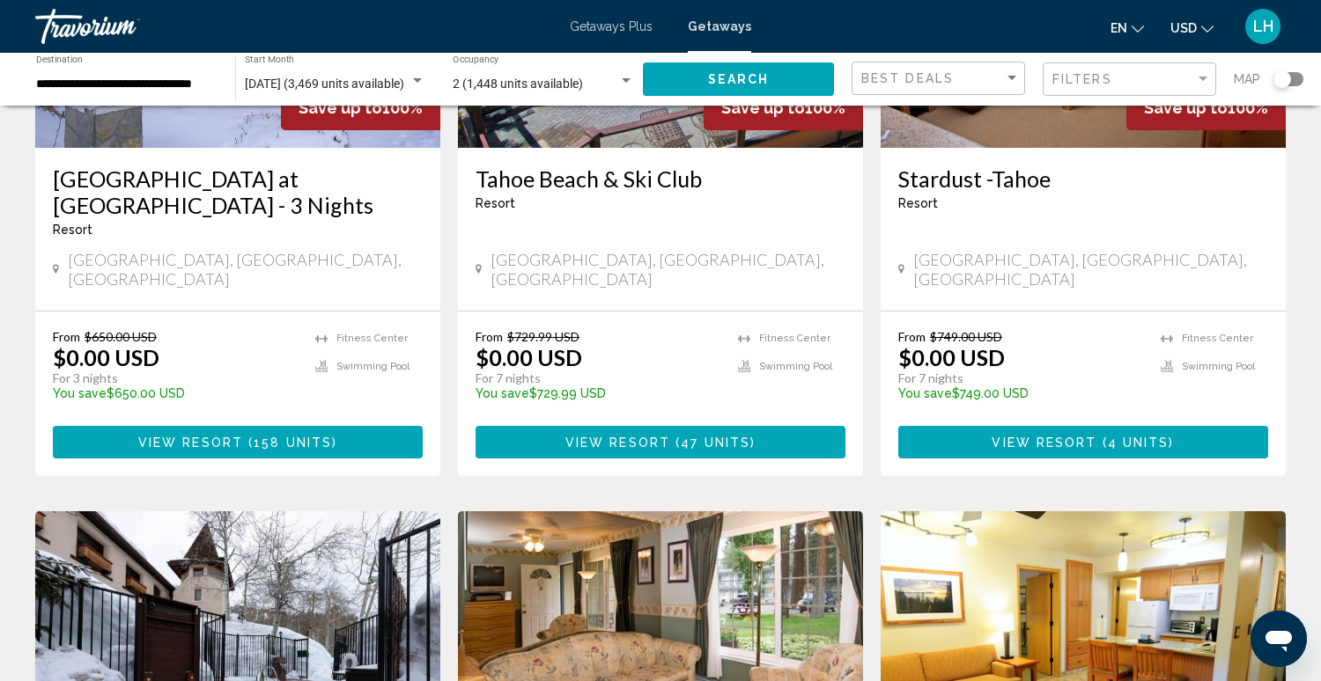
scroll to position [328, 0]
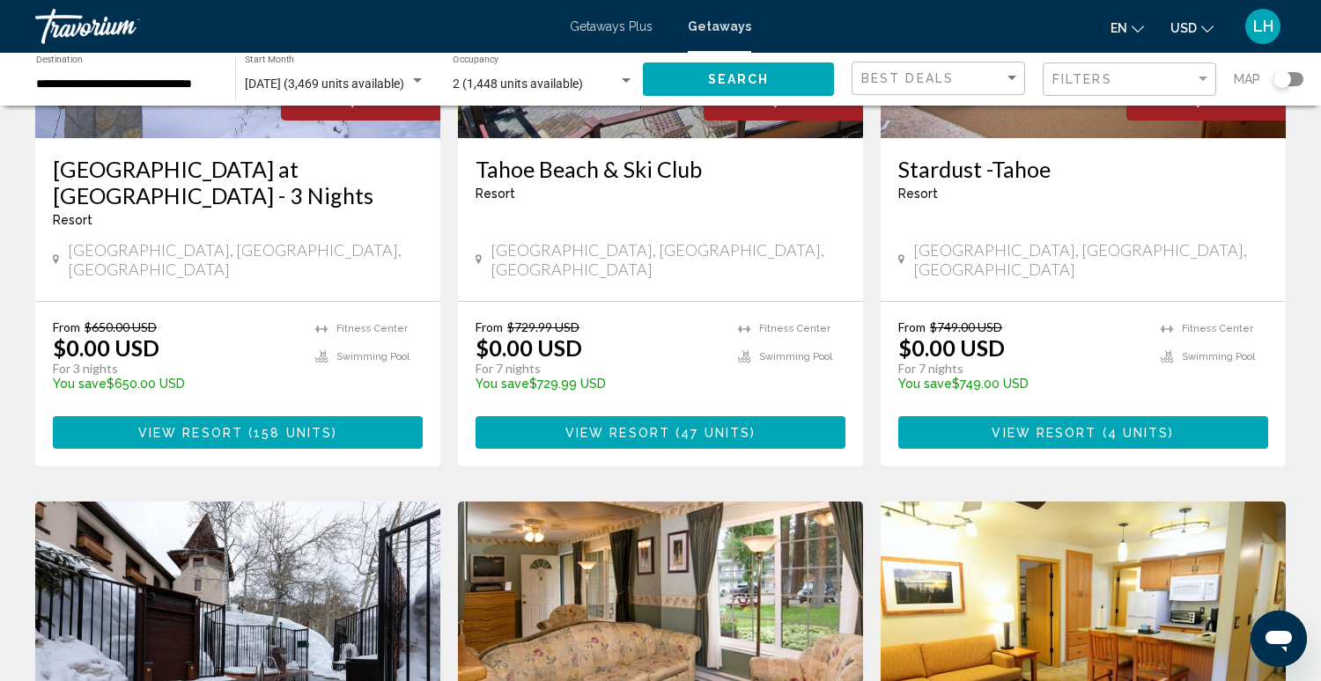
click at [235, 320] on div "From $650.00 USD $0.00 USD For 3 nights You save $650.00 USD temp" at bounding box center [175, 362] width 245 height 84
click at [287, 237] on div "[GEOGRAPHIC_DATA] at [GEOGRAPHIC_DATA] - 3 Nights Resort - This is an adults on…" at bounding box center [238, 198] width 370 height 85
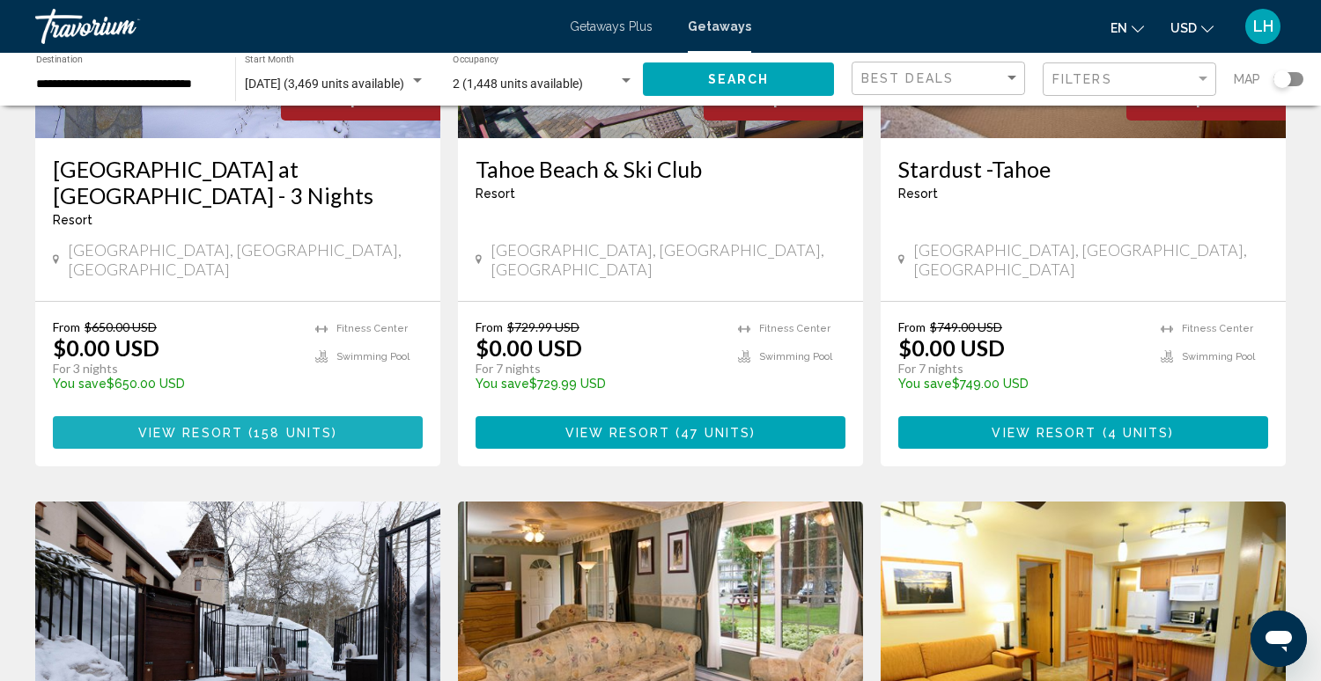
click at [254, 426] on span "158 units" at bounding box center [293, 433] width 78 height 14
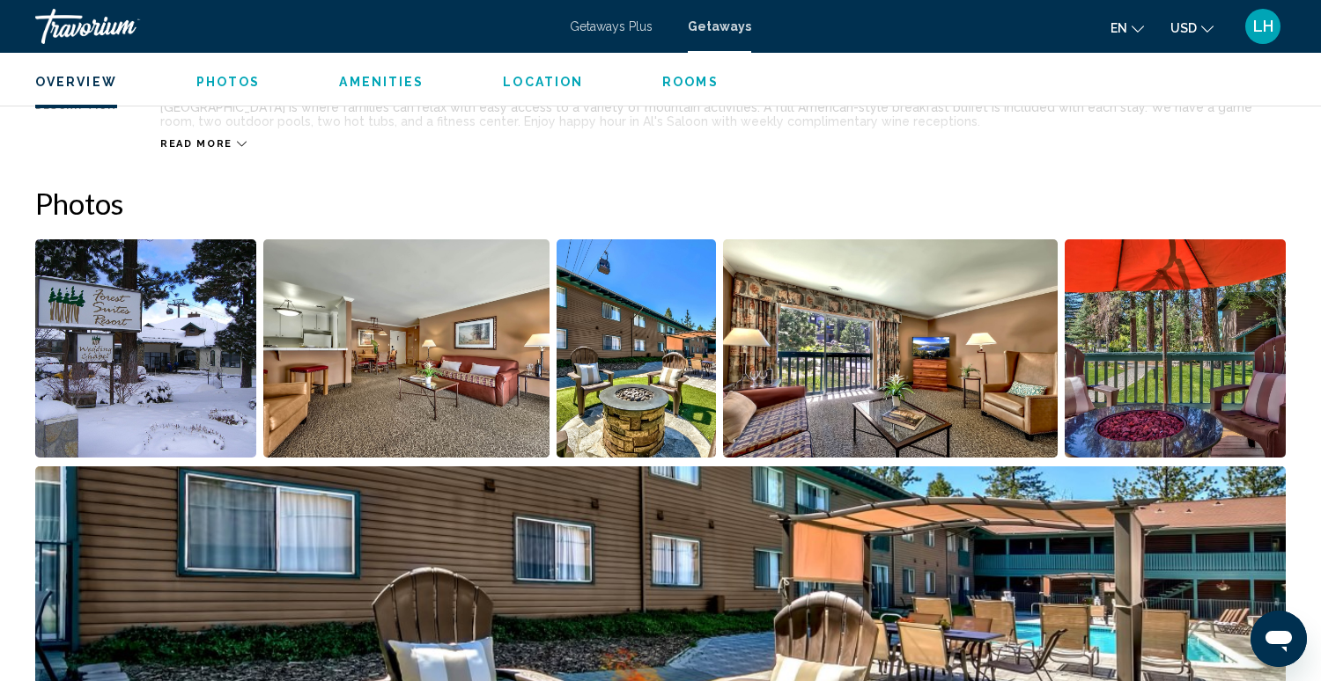
scroll to position [705, 0]
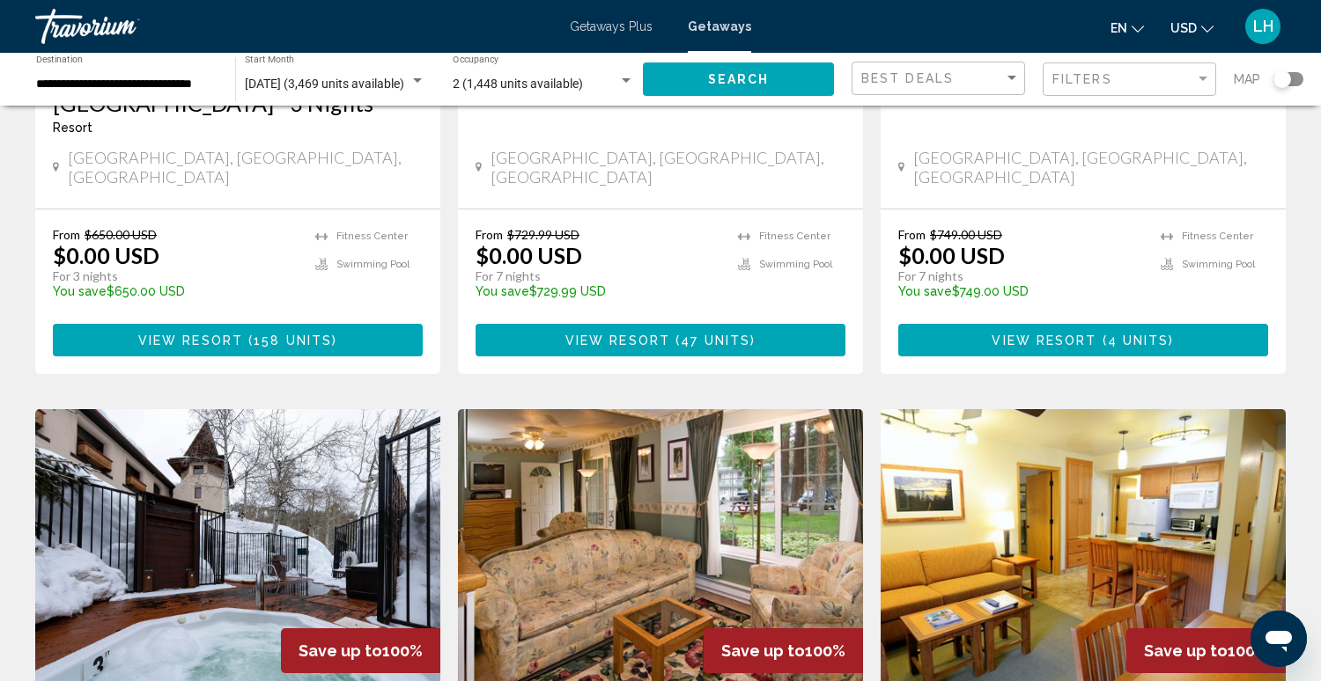
scroll to position [423, 0]
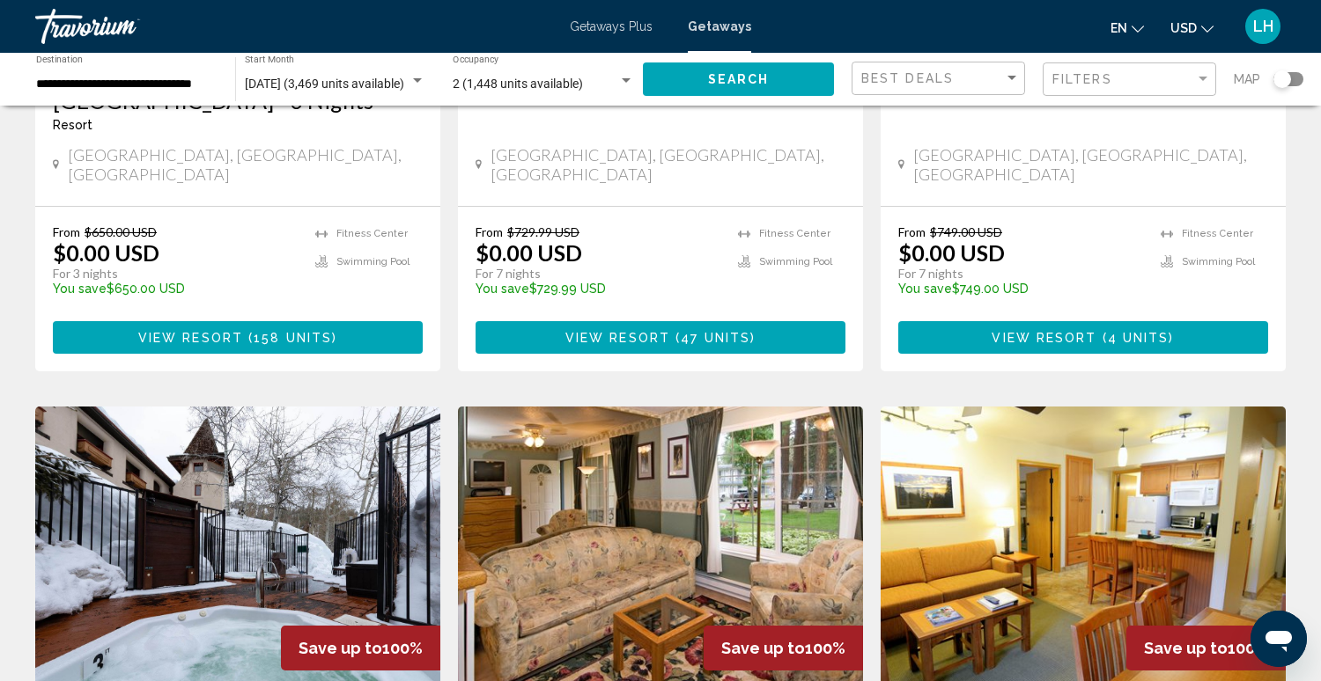
click at [606, 331] on span "View Resort" at bounding box center [617, 338] width 105 height 14
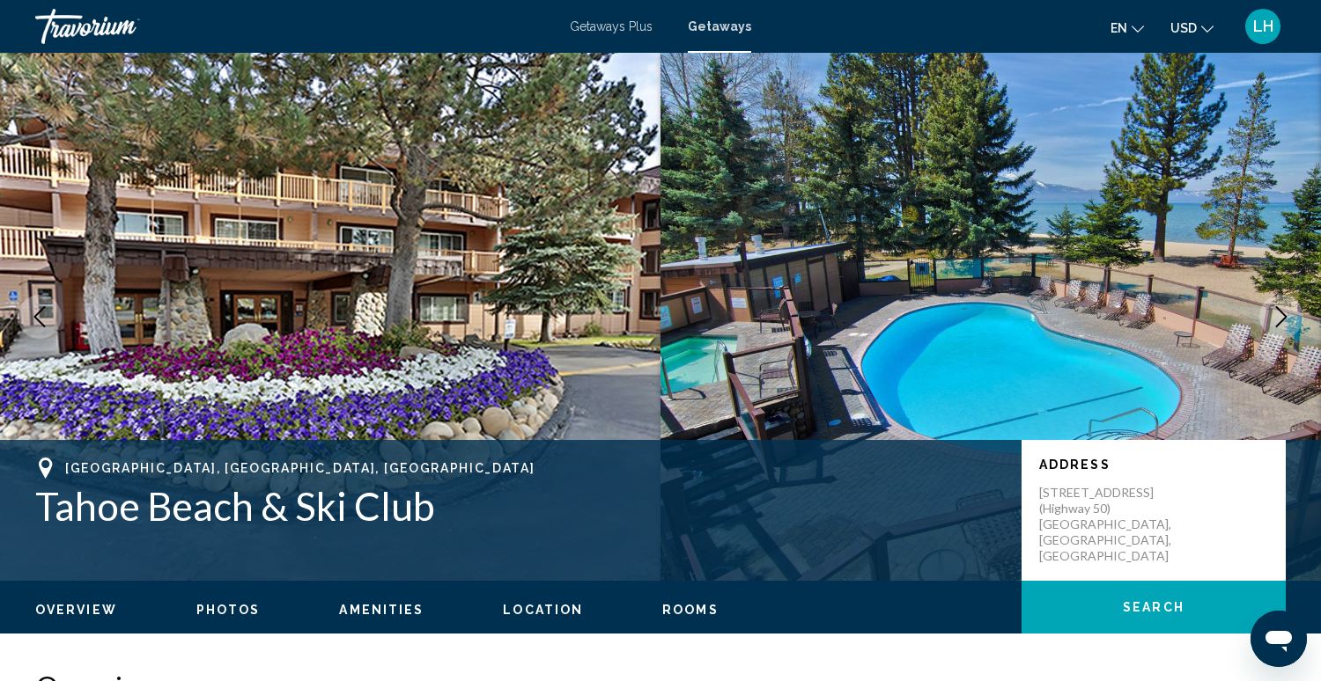
click at [1284, 317] on icon "Next image" at bounding box center [1280, 316] width 21 height 21
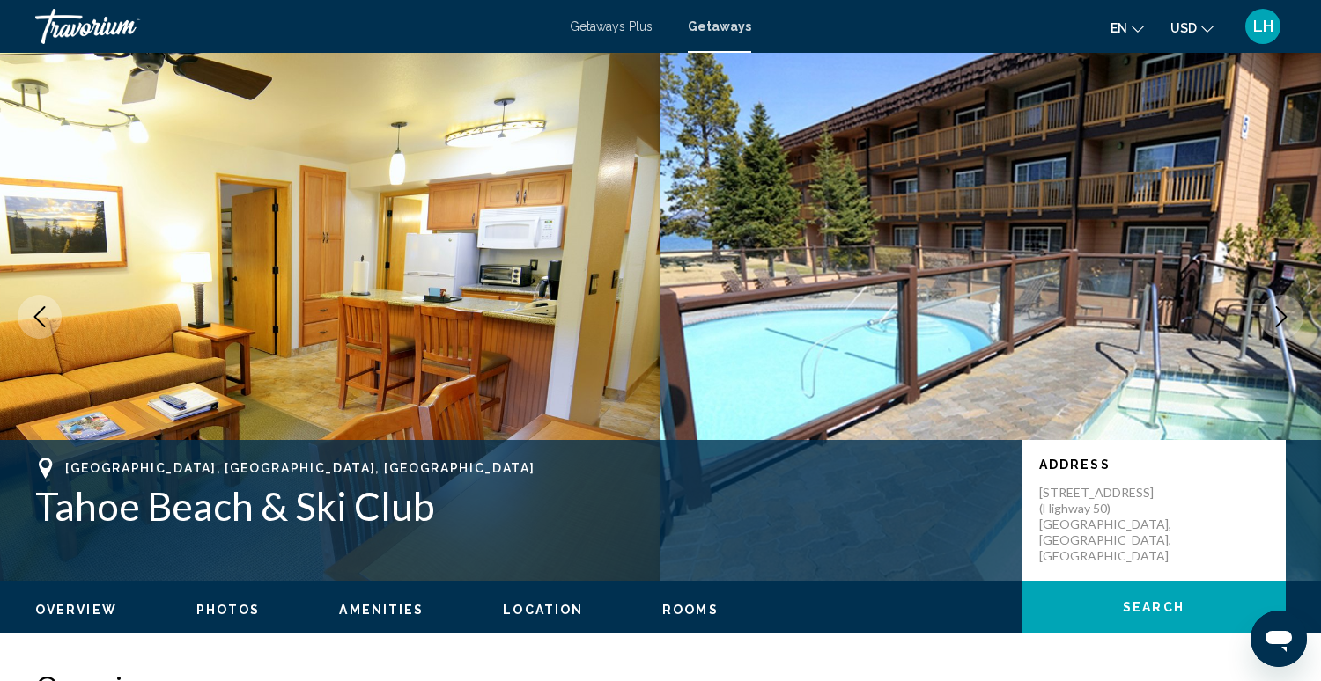
click at [1284, 317] on icon "Next image" at bounding box center [1280, 316] width 21 height 21
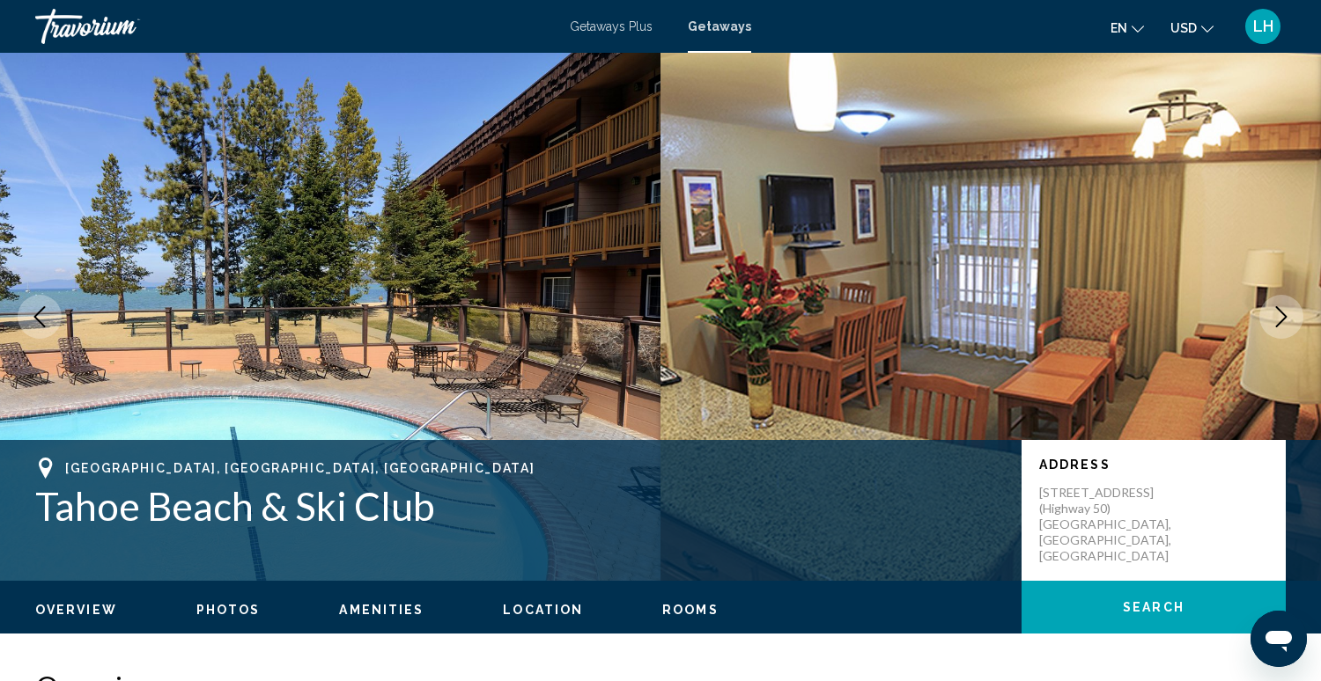
click at [1282, 320] on icon "Next image" at bounding box center [1281, 316] width 11 height 21
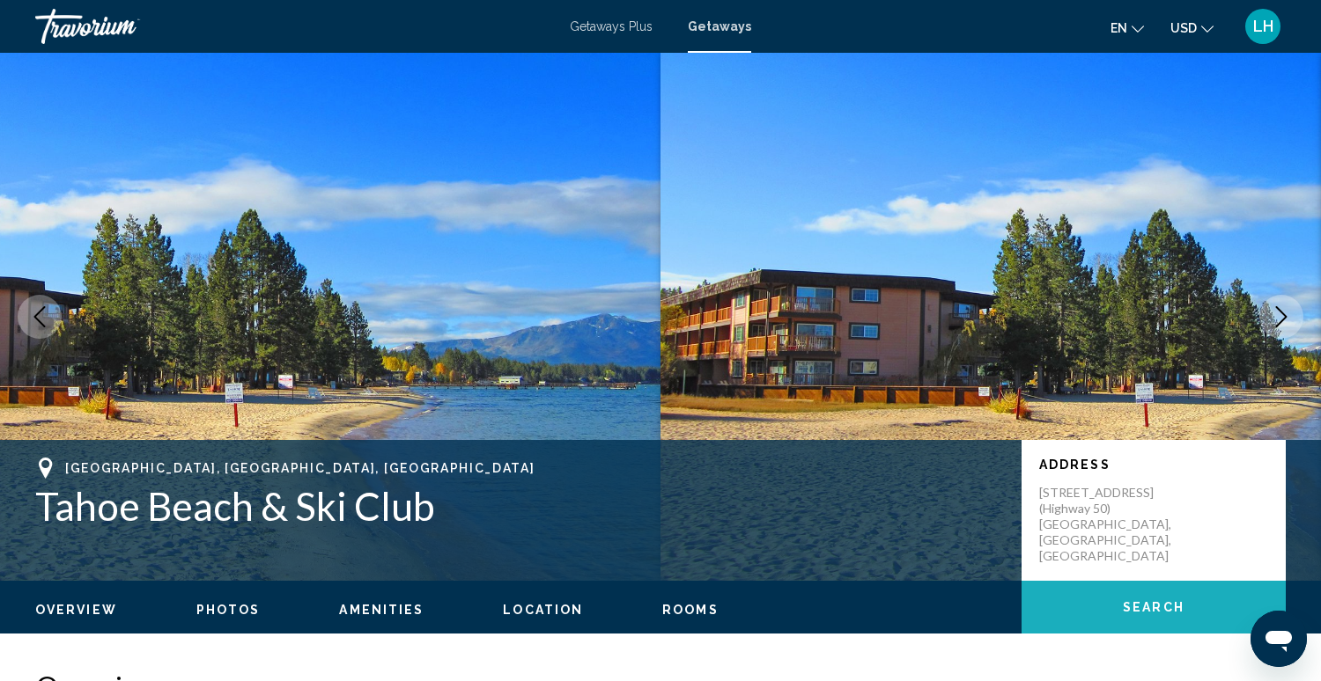
click at [1159, 607] on span "Search" at bounding box center [1154, 608] width 62 height 14
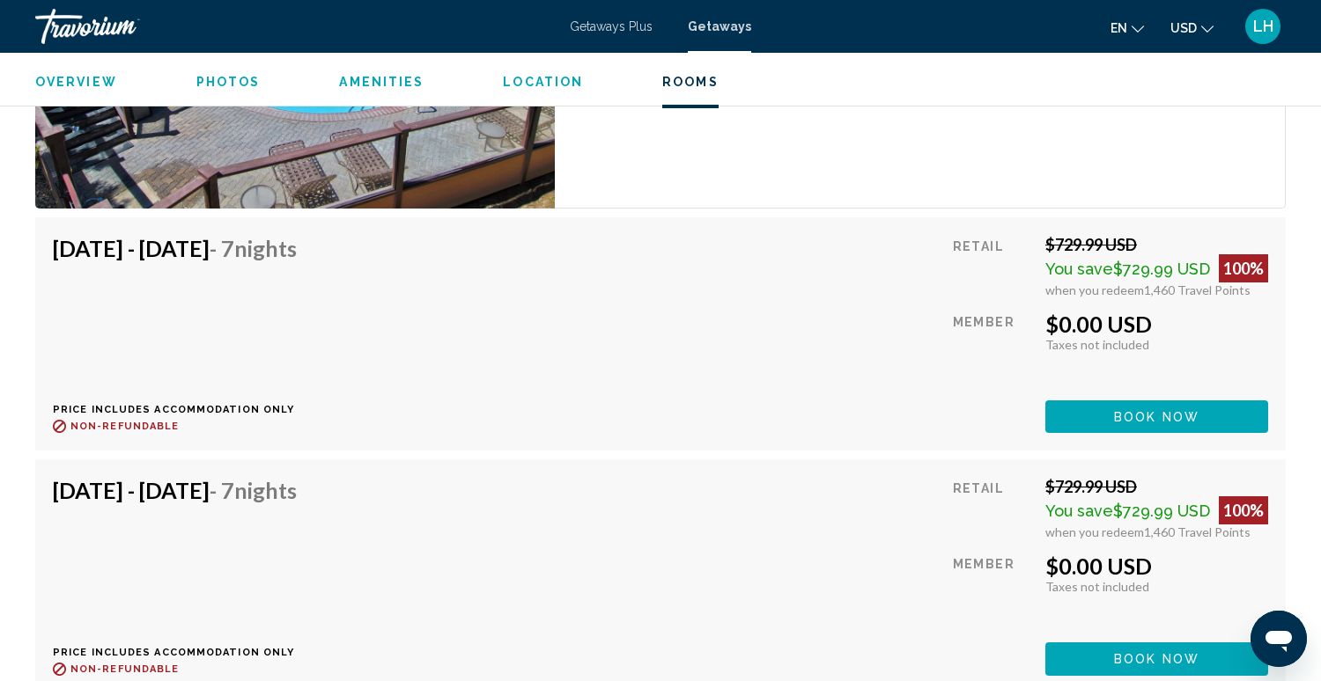
scroll to position [3264, 0]
